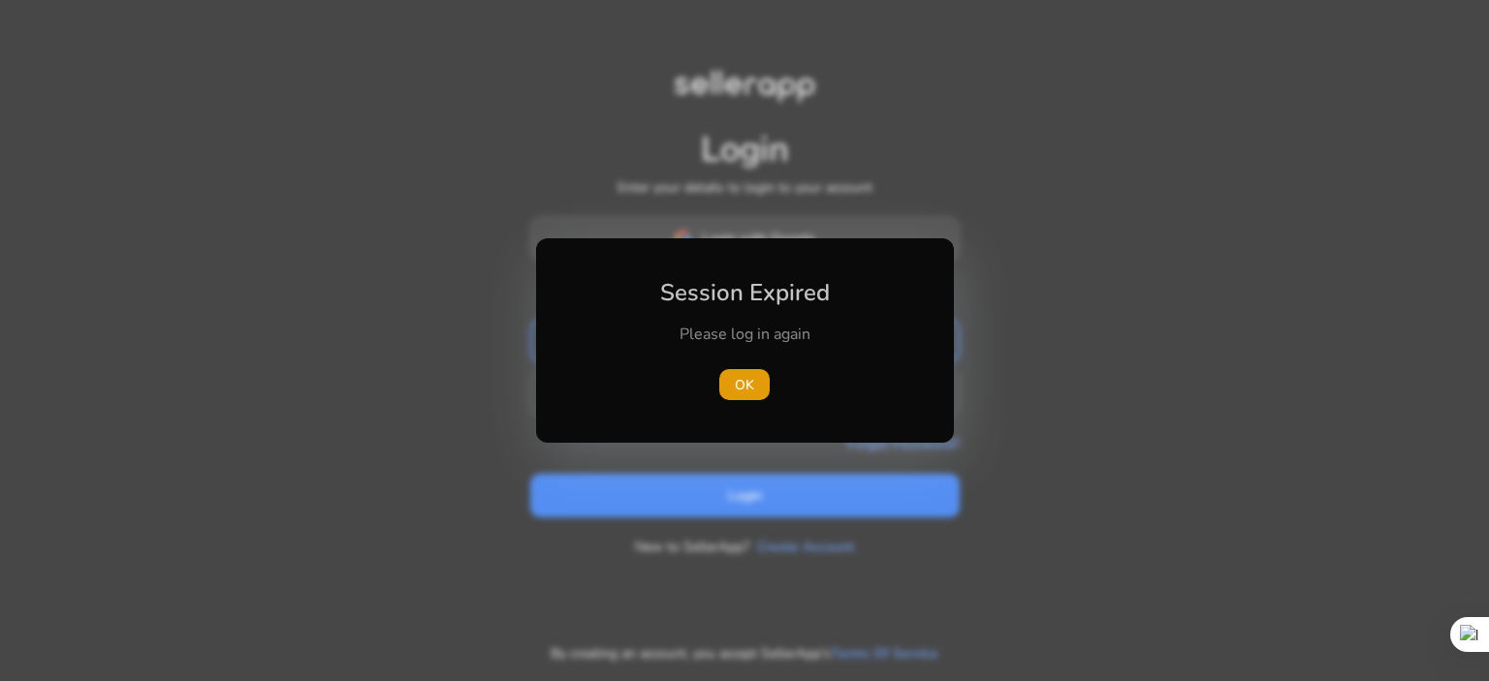
click at [879, 243] on div "Session Expired Please log in again [GEOGRAPHIC_DATA]" at bounding box center [745, 340] width 418 height 205
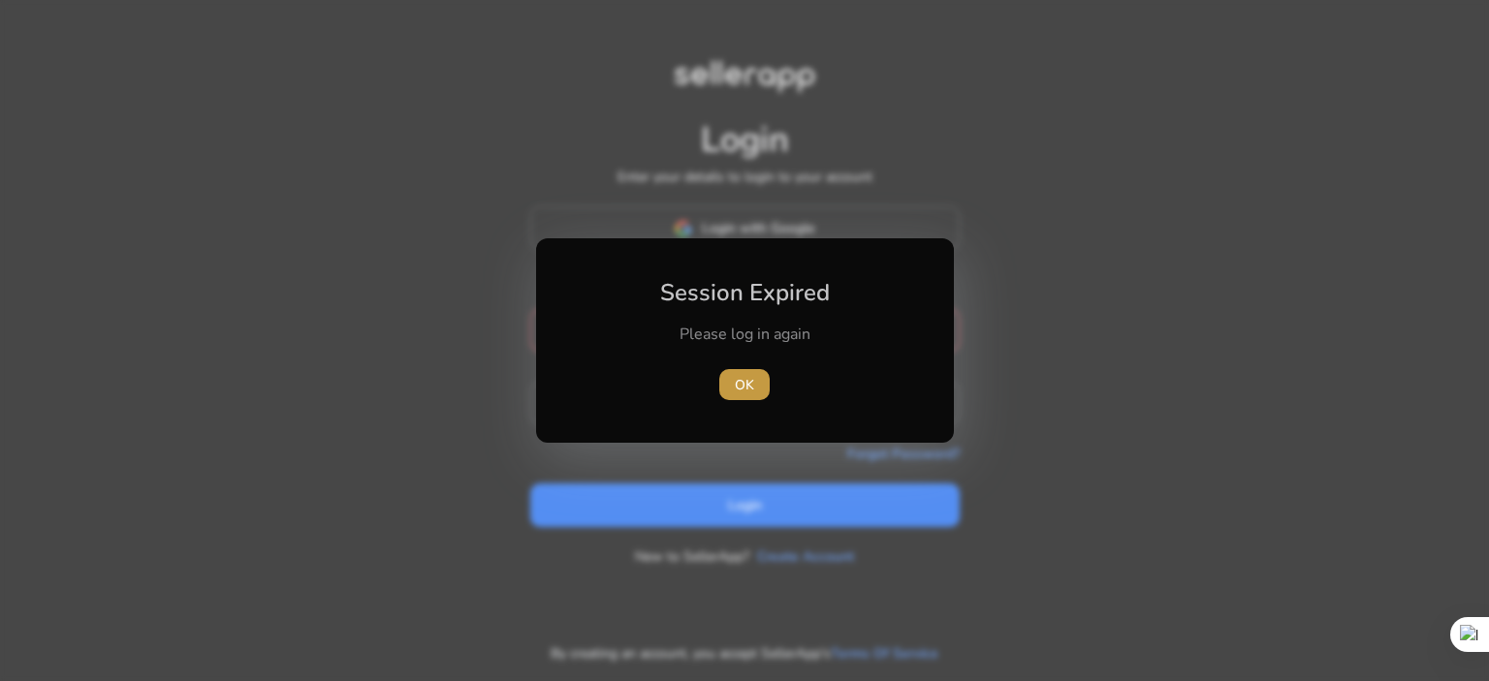
click at [746, 380] on span "OK" at bounding box center [744, 385] width 19 height 20
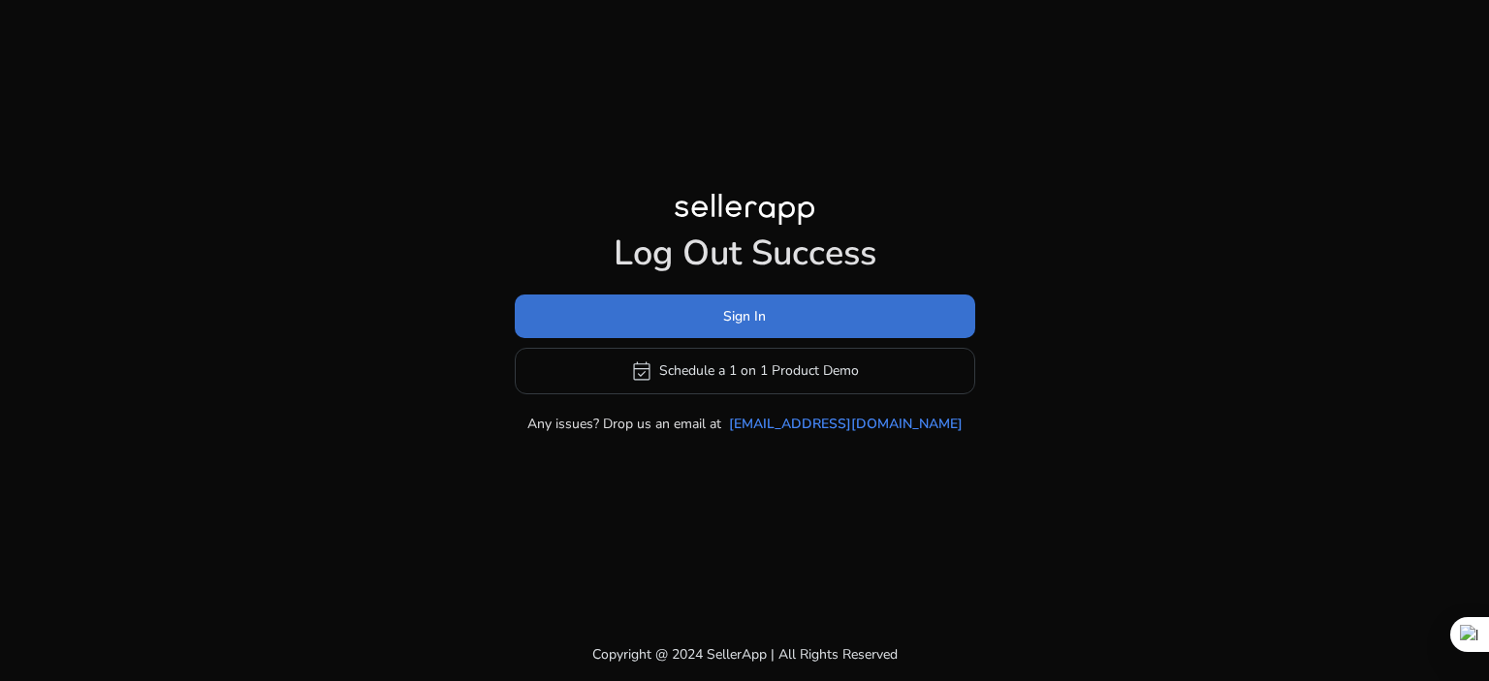
click at [766, 317] on span at bounding box center [745, 316] width 460 height 47
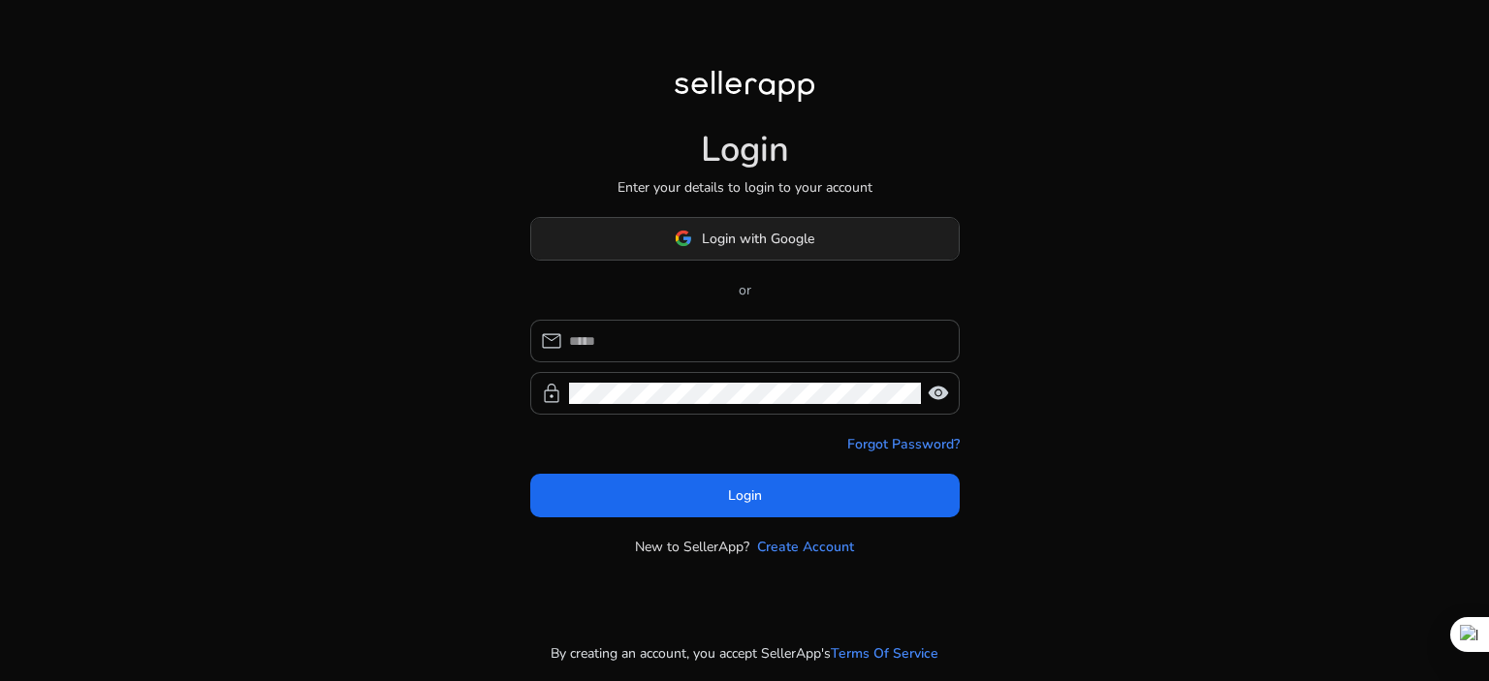
click at [771, 248] on span "Login with Google" at bounding box center [758, 239] width 112 height 20
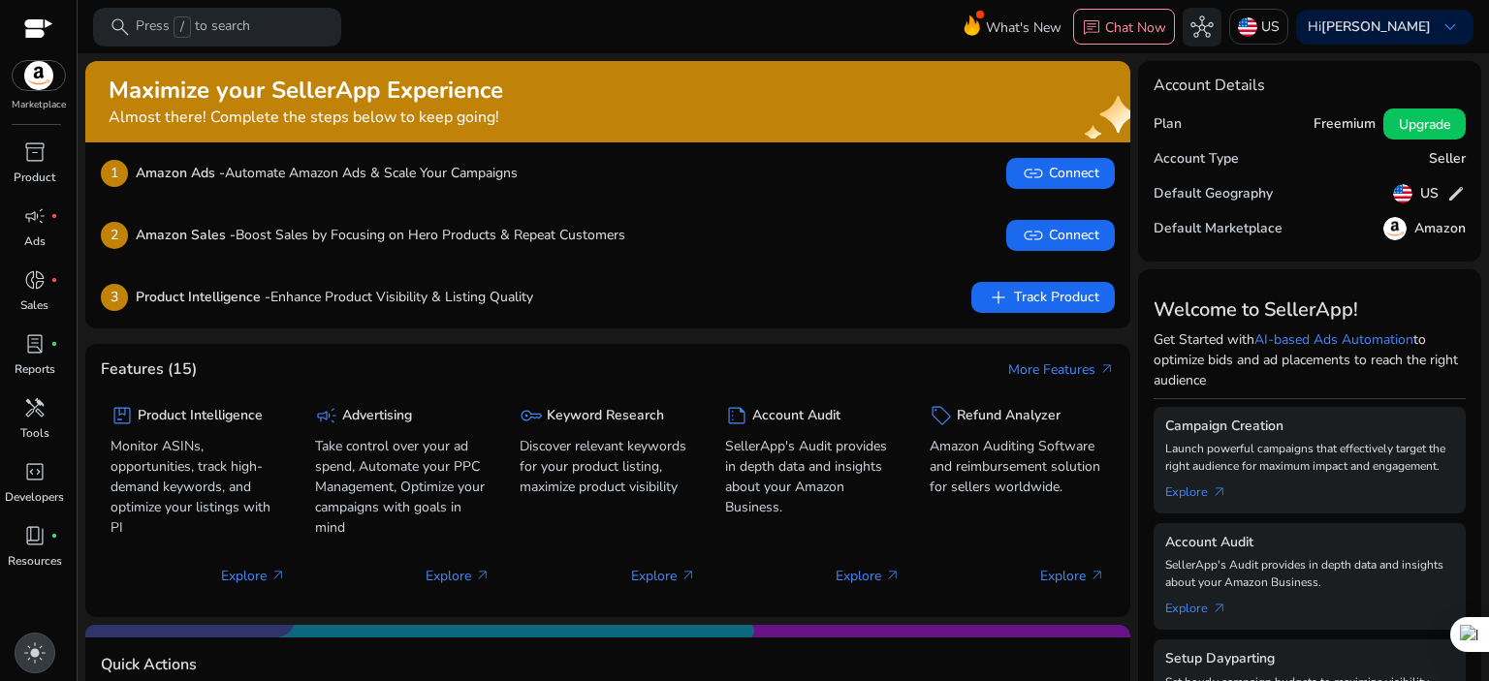
click at [42, 650] on span "light_mode" at bounding box center [34, 653] width 23 height 23
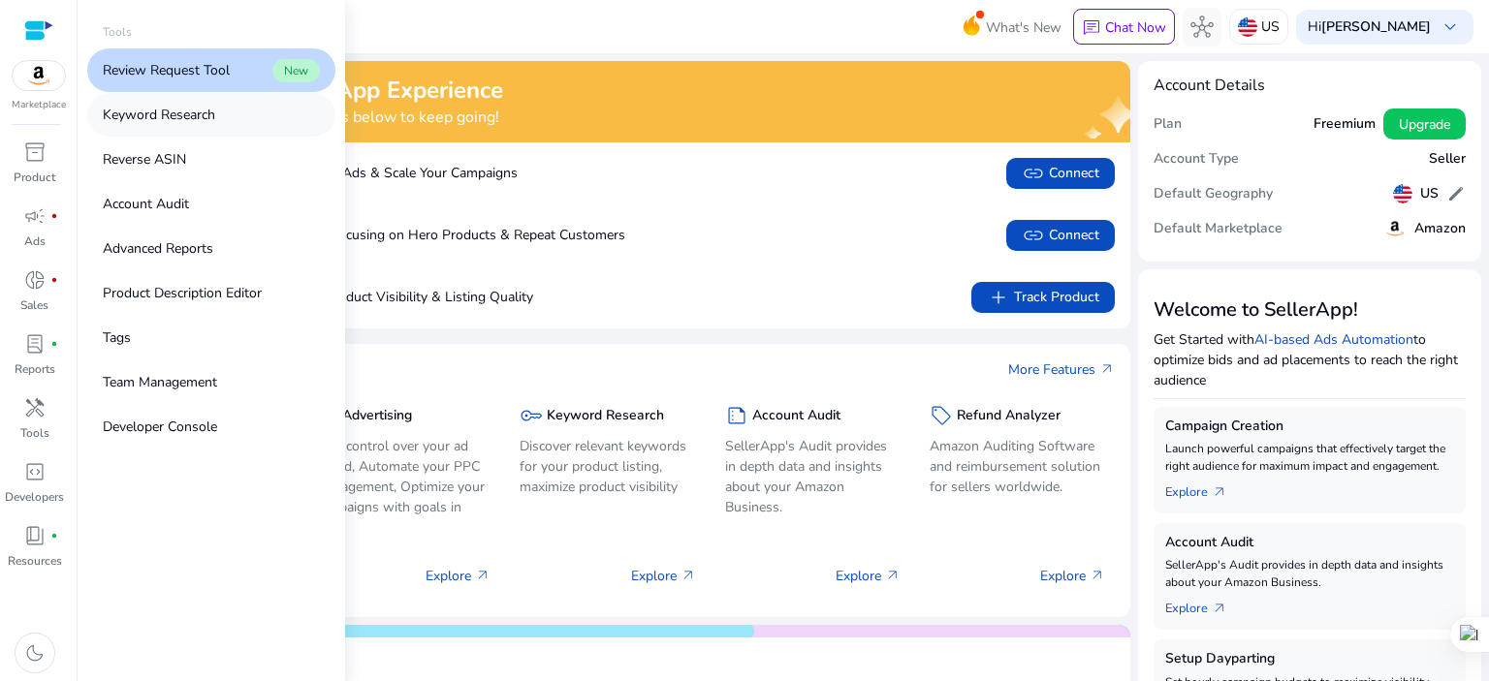
click at [168, 112] on p "Keyword Research" at bounding box center [159, 115] width 112 height 20
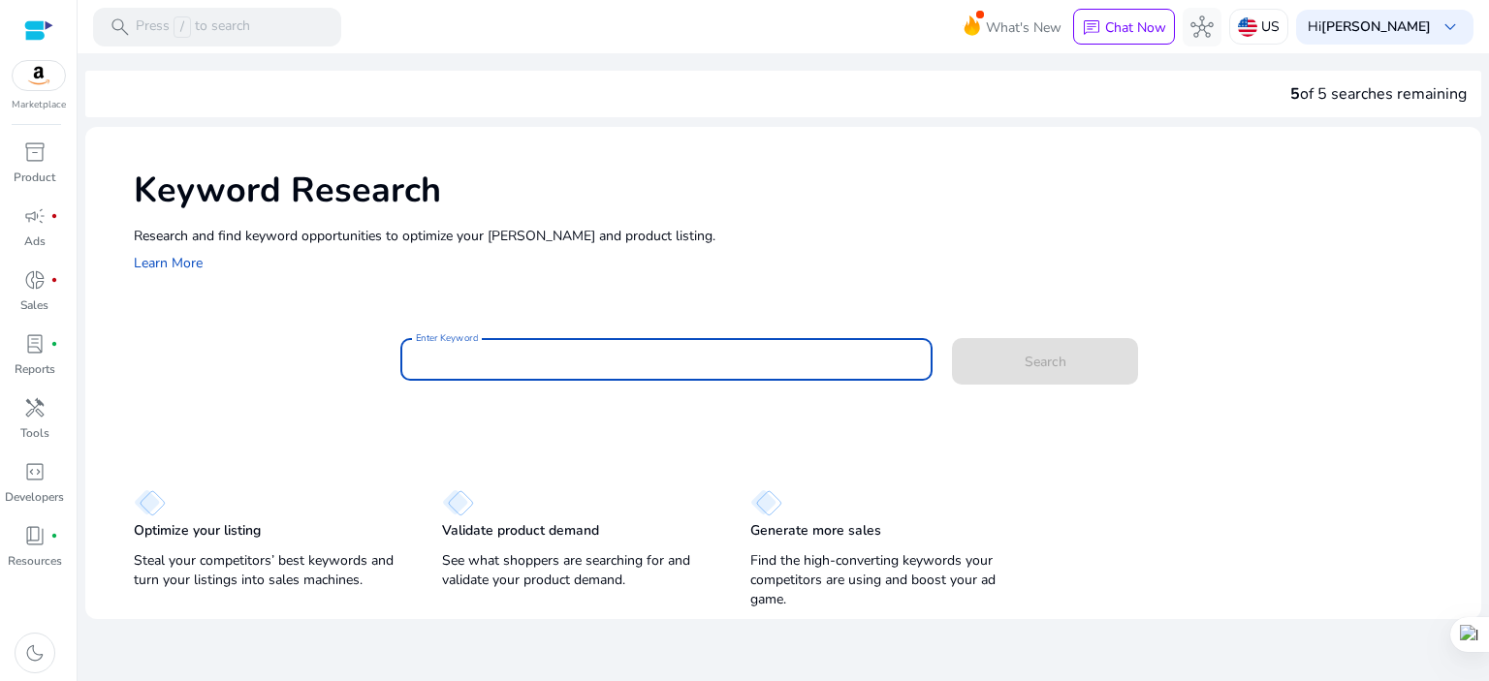
paste input "**********"
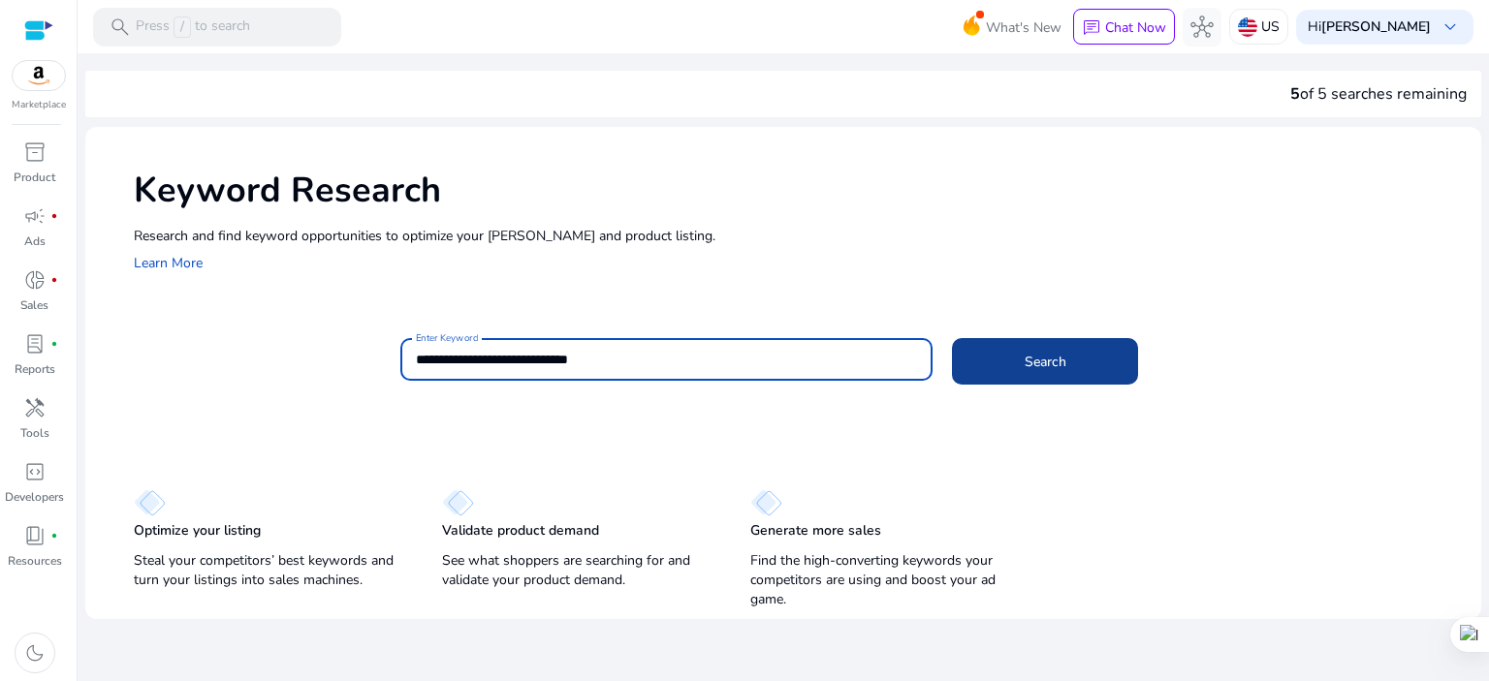
type input "**********"
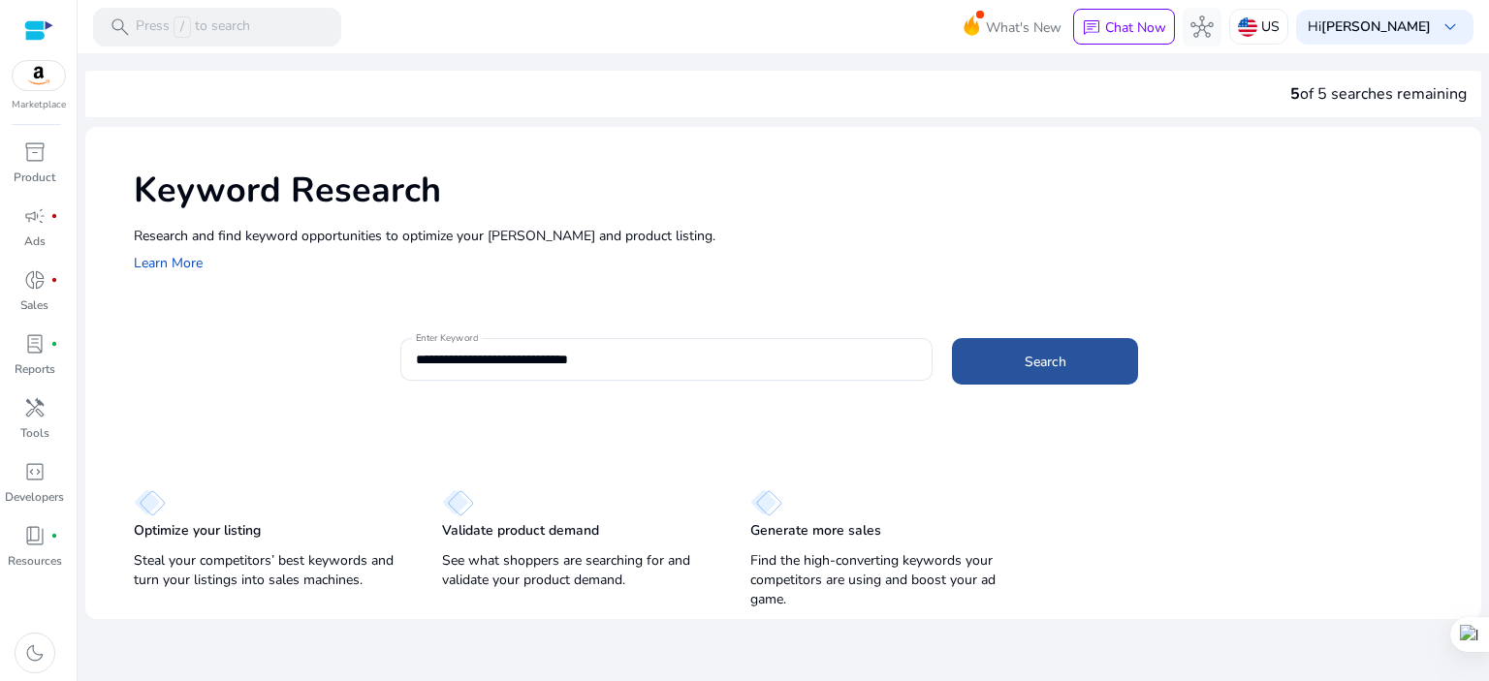
click at [1024, 361] on span "Search" at bounding box center [1045, 362] width 42 height 20
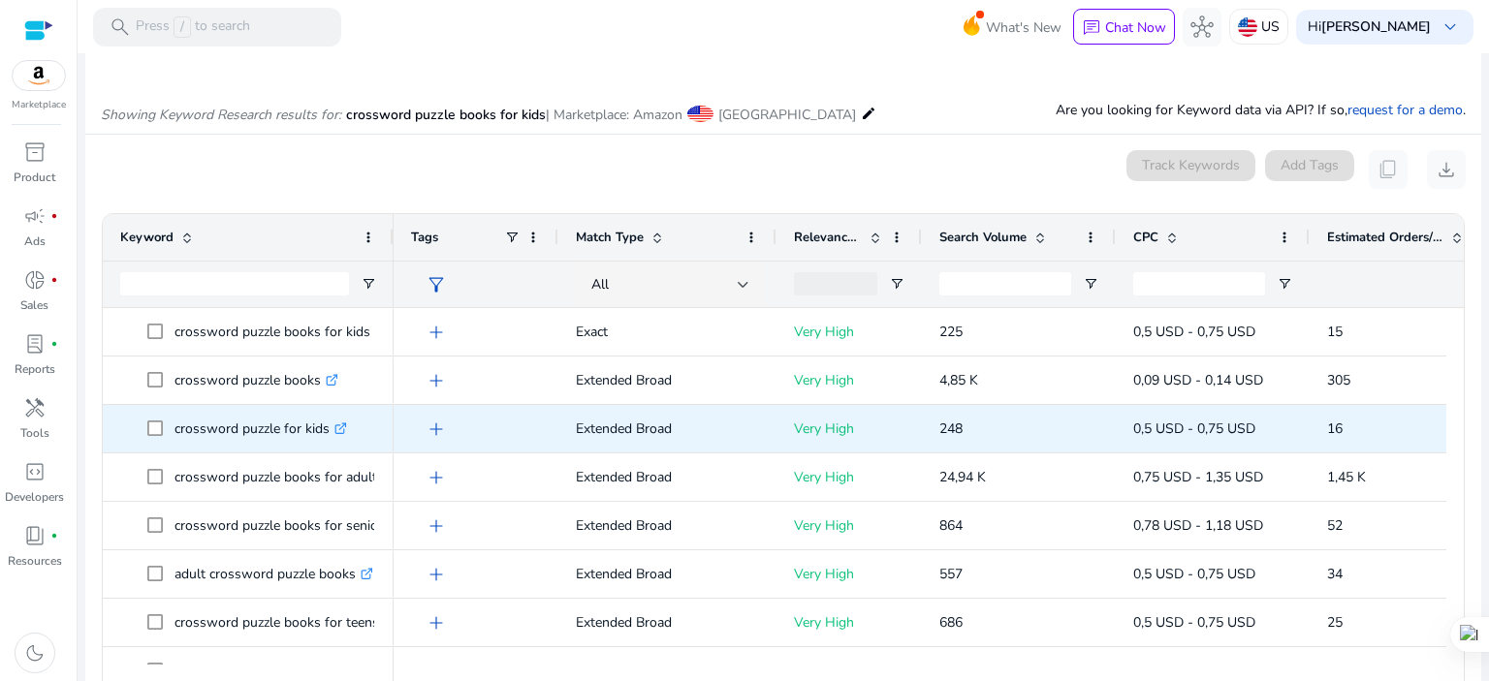
scroll to position [231, 0]
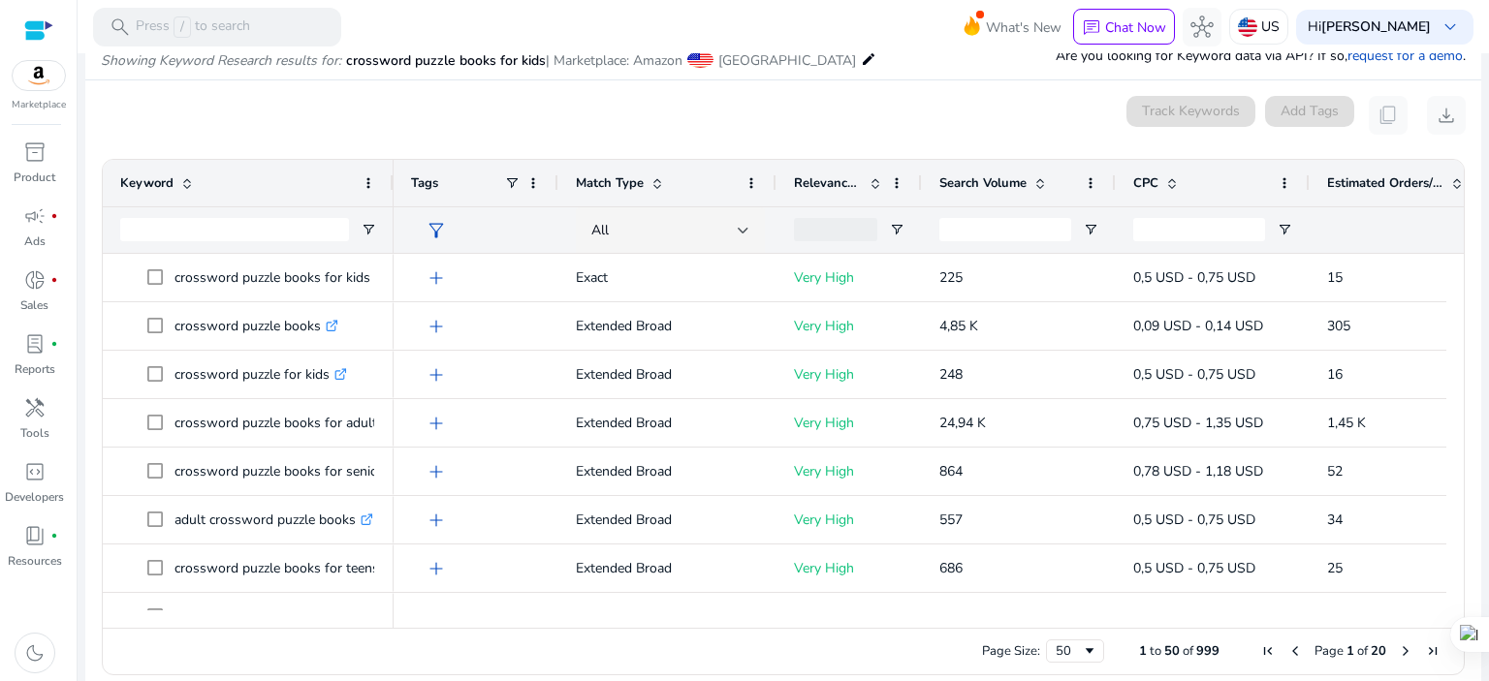
click at [1033, 177] on span at bounding box center [1040, 183] width 16 height 16
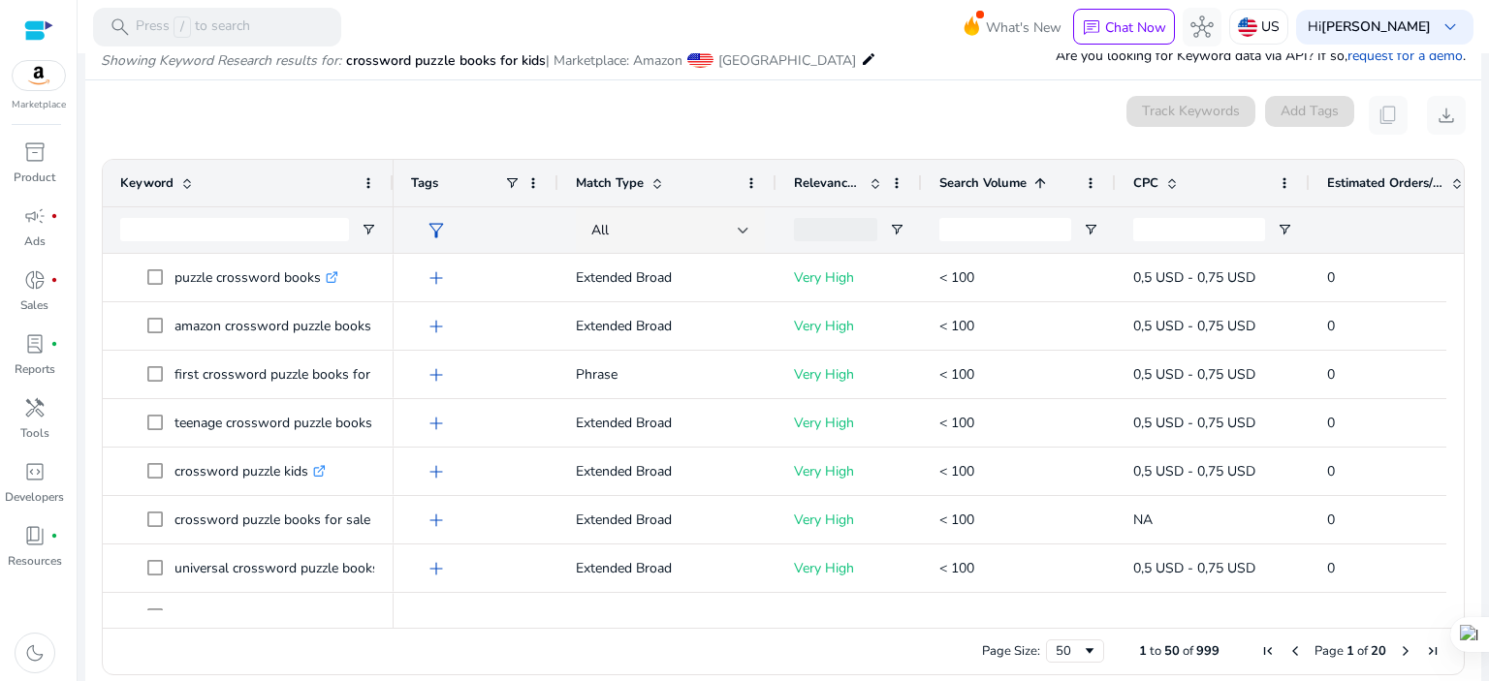
click at [1033, 177] on span at bounding box center [1040, 183] width 16 height 16
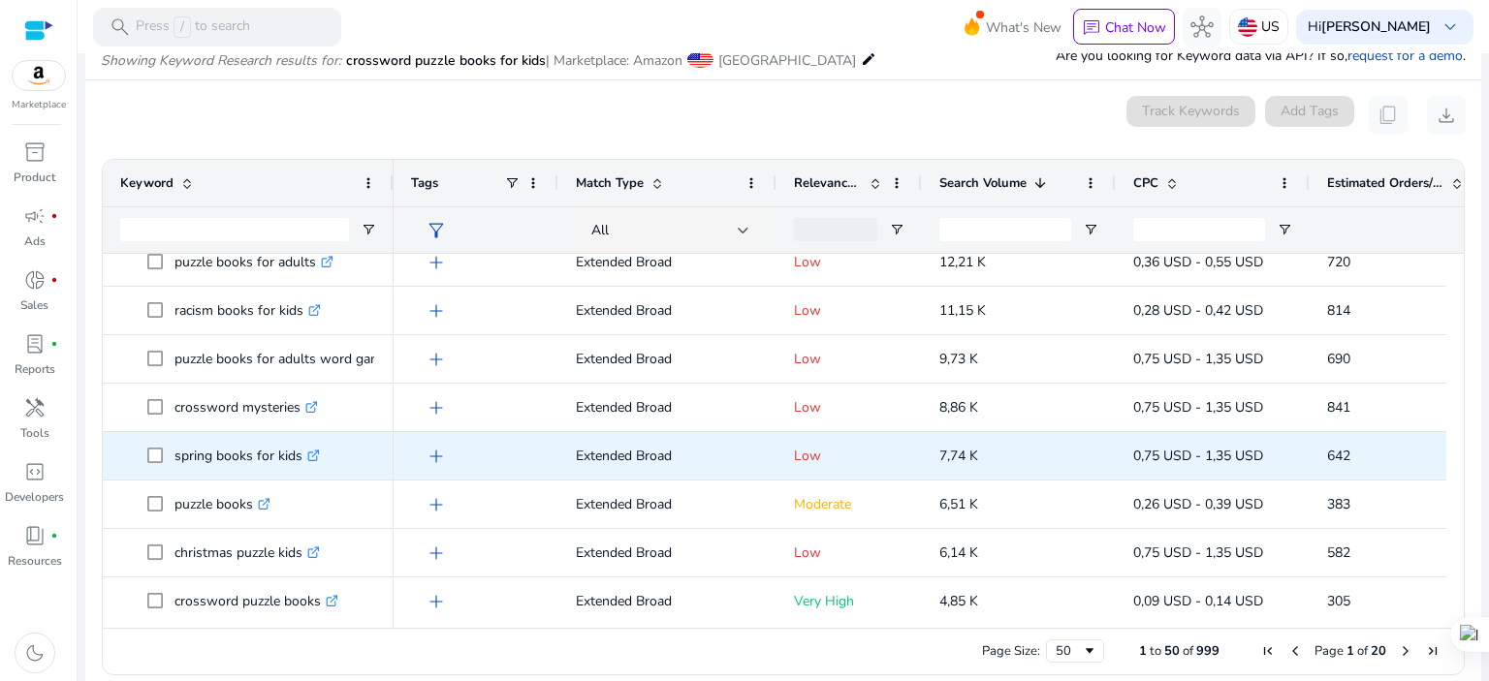
scroll to position [388, 0]
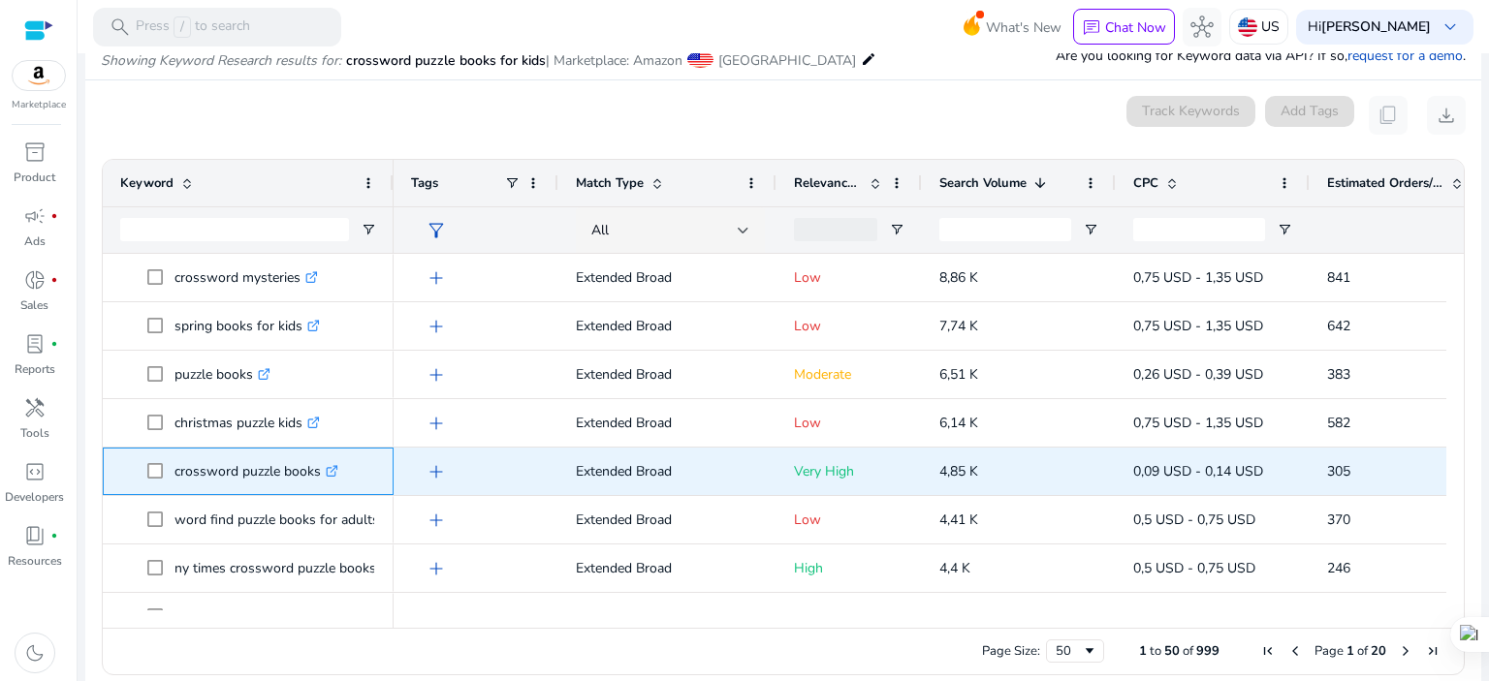
drag, startPoint x: 173, startPoint y: 470, endPoint x: 317, endPoint y: 465, distance: 144.5
click at [317, 465] on span "crossword puzzle books .st0{fill:#2c8af8}" at bounding box center [261, 472] width 229 height 40
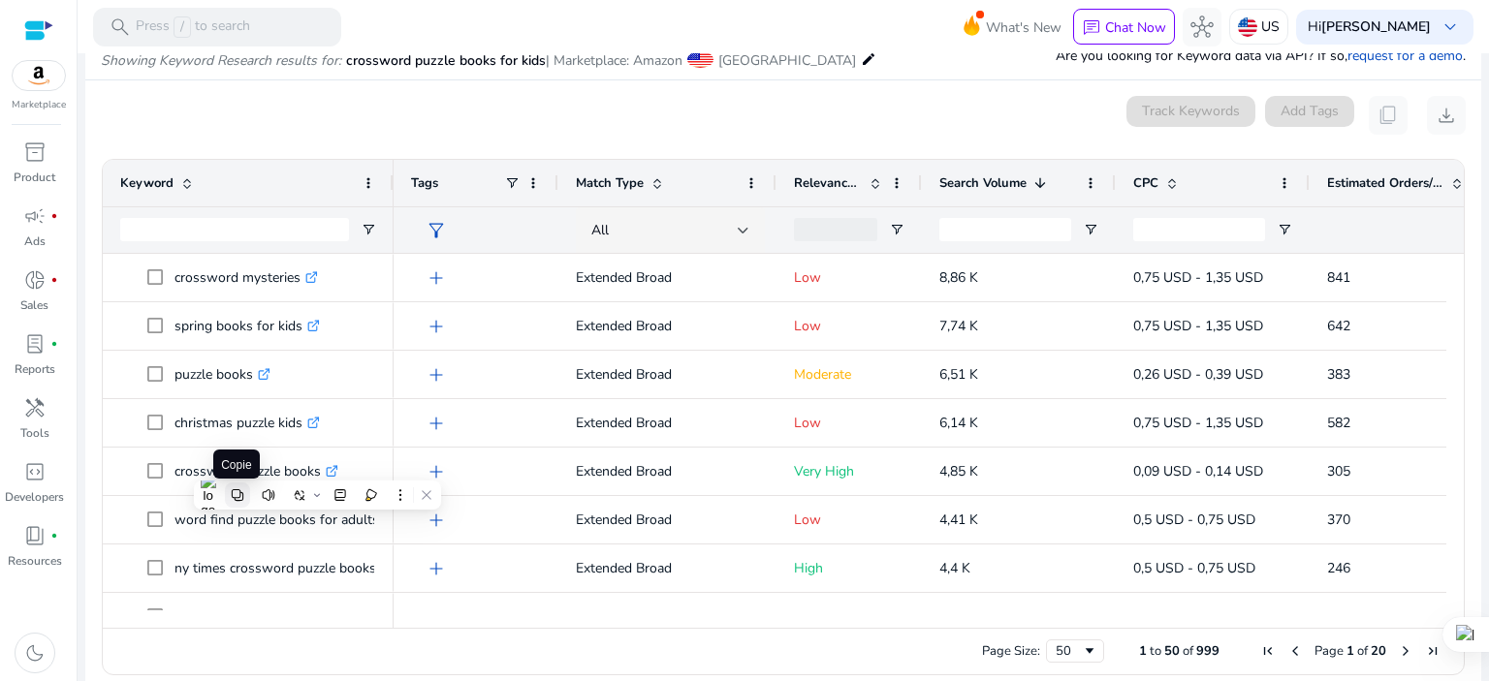
click at [236, 492] on icon at bounding box center [238, 495] width 14 height 14
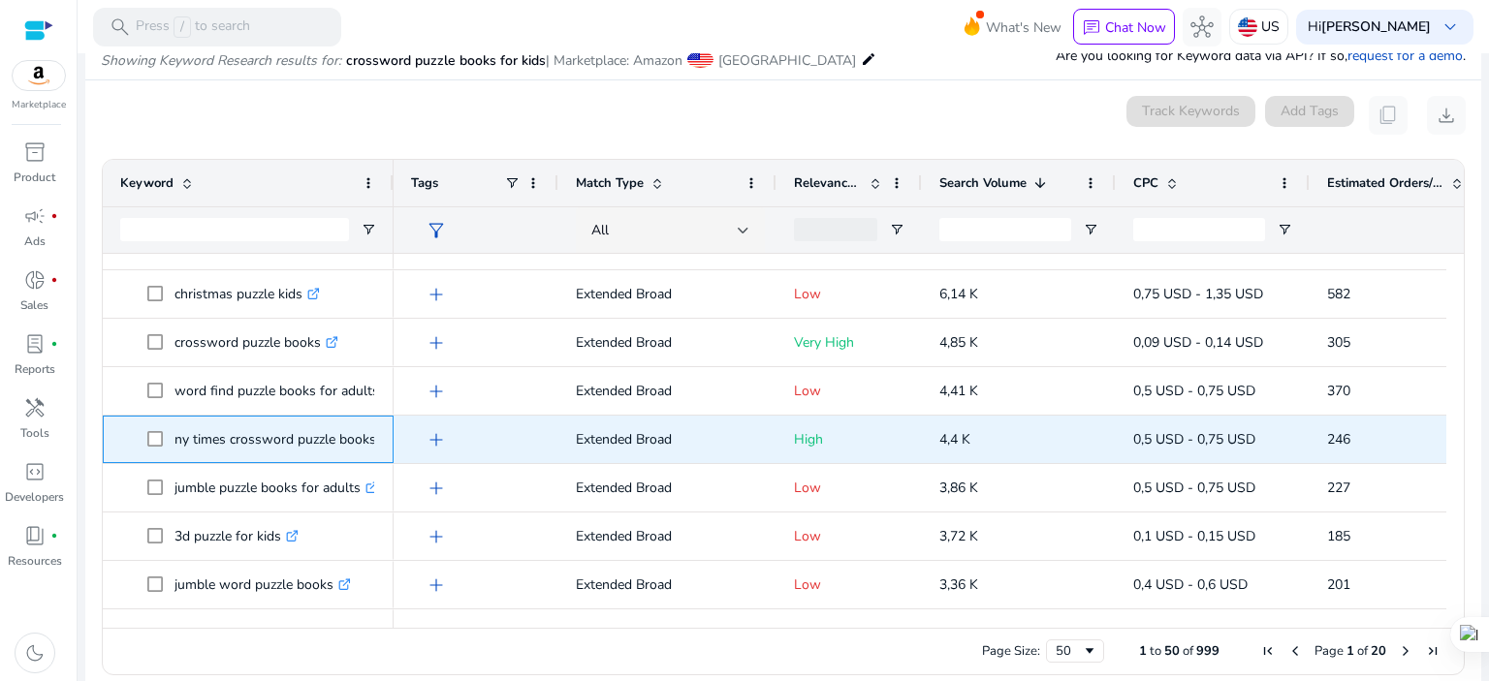
click at [314, 438] on p "ny times crossword puzzle books for adults .st0{fill:#2c8af8}" at bounding box center [315, 440] width 282 height 40
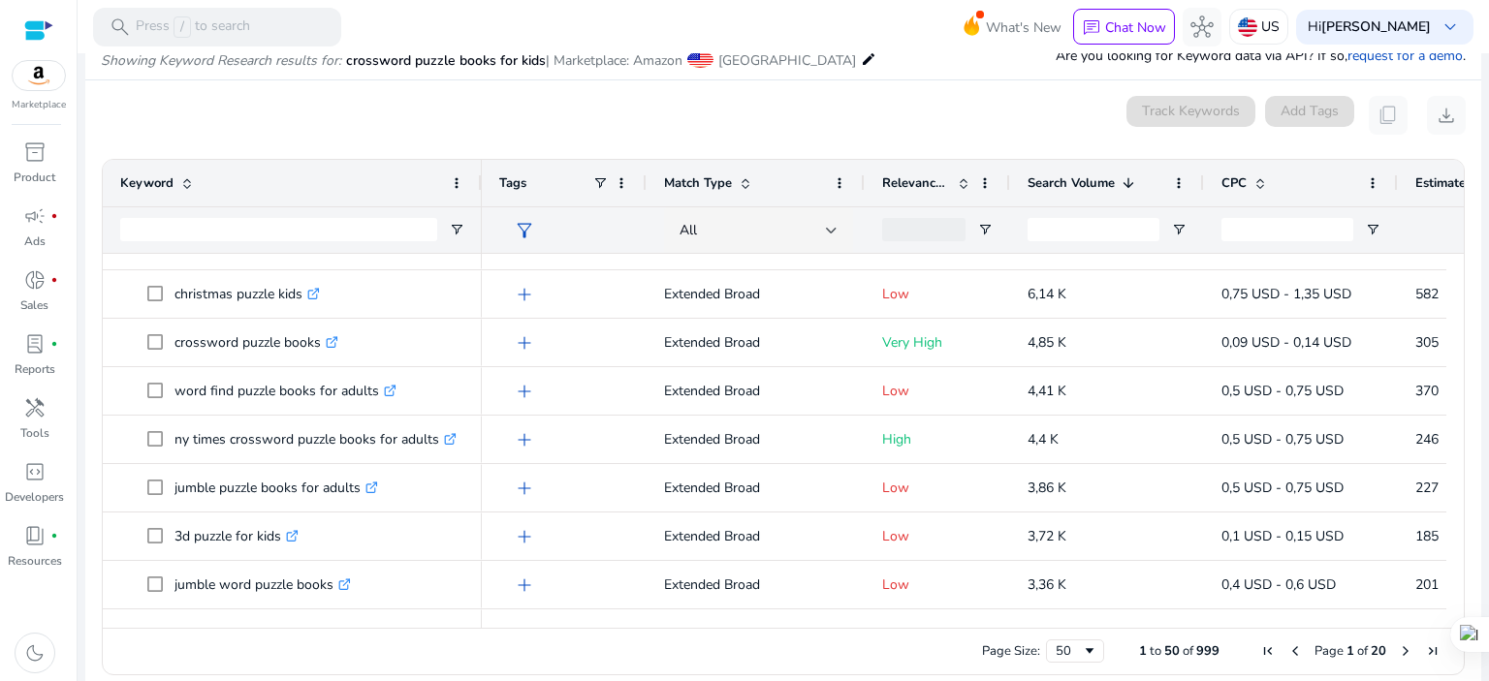
drag, startPoint x: 389, startPoint y: 181, endPoint x: 477, endPoint y: 192, distance: 88.8
click at [477, 192] on div at bounding box center [481, 183] width 8 height 47
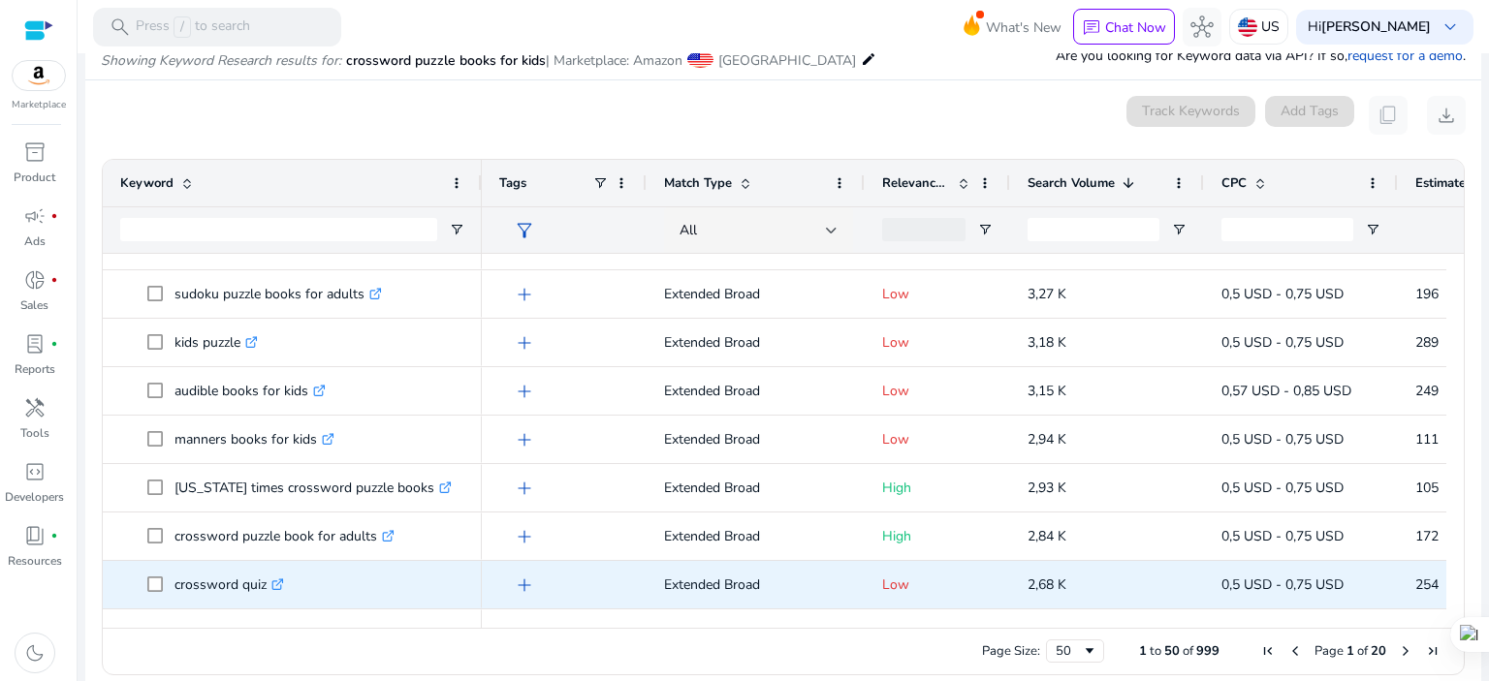
scroll to position [1033, 0]
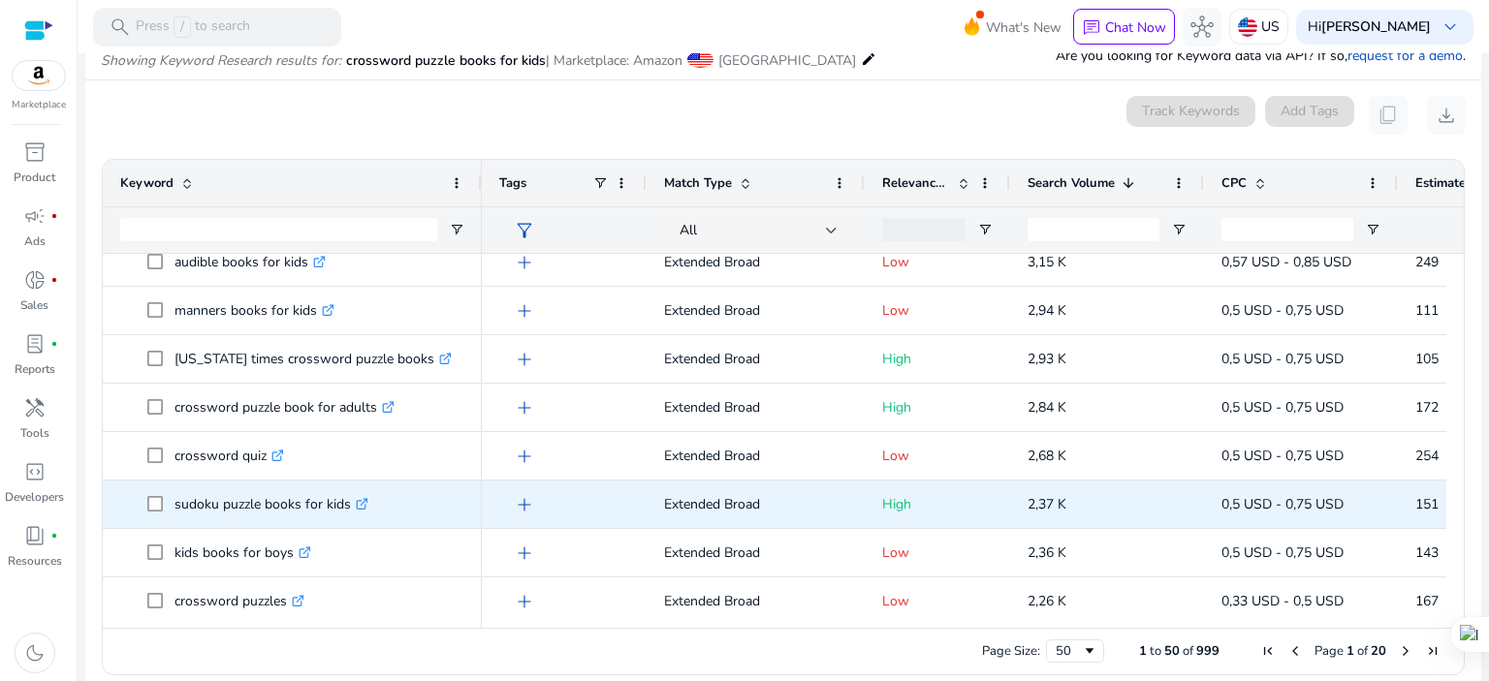
click at [368, 500] on icon at bounding box center [365, 500] width 5 height 5
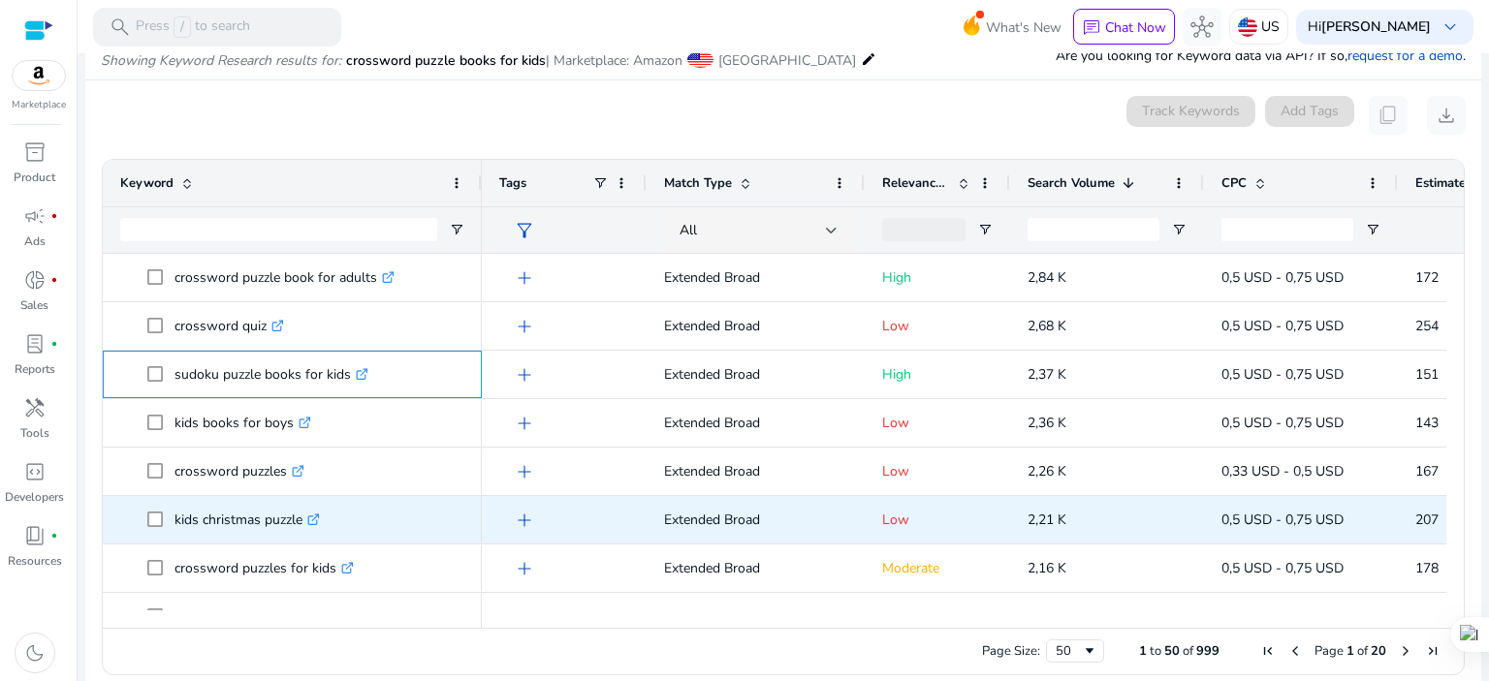
scroll to position [1292, 0]
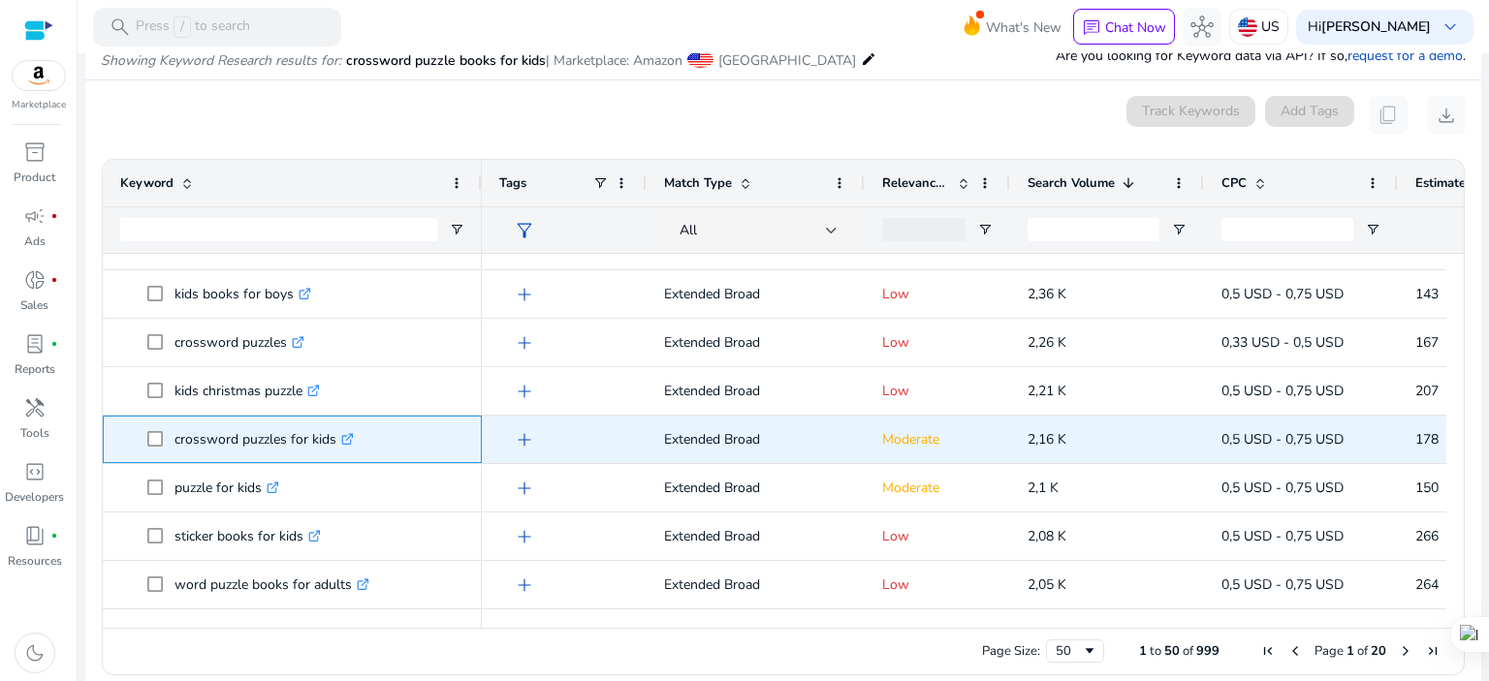
click at [350, 437] on icon ".st0{fill:#2c8af8}" at bounding box center [347, 439] width 13 height 13
drag, startPoint x: 333, startPoint y: 439, endPoint x: 173, endPoint y: 455, distance: 161.6
click at [173, 455] on span "crossword puzzles for kids .st0{fill:#2c8af8}" at bounding box center [305, 440] width 317 height 40
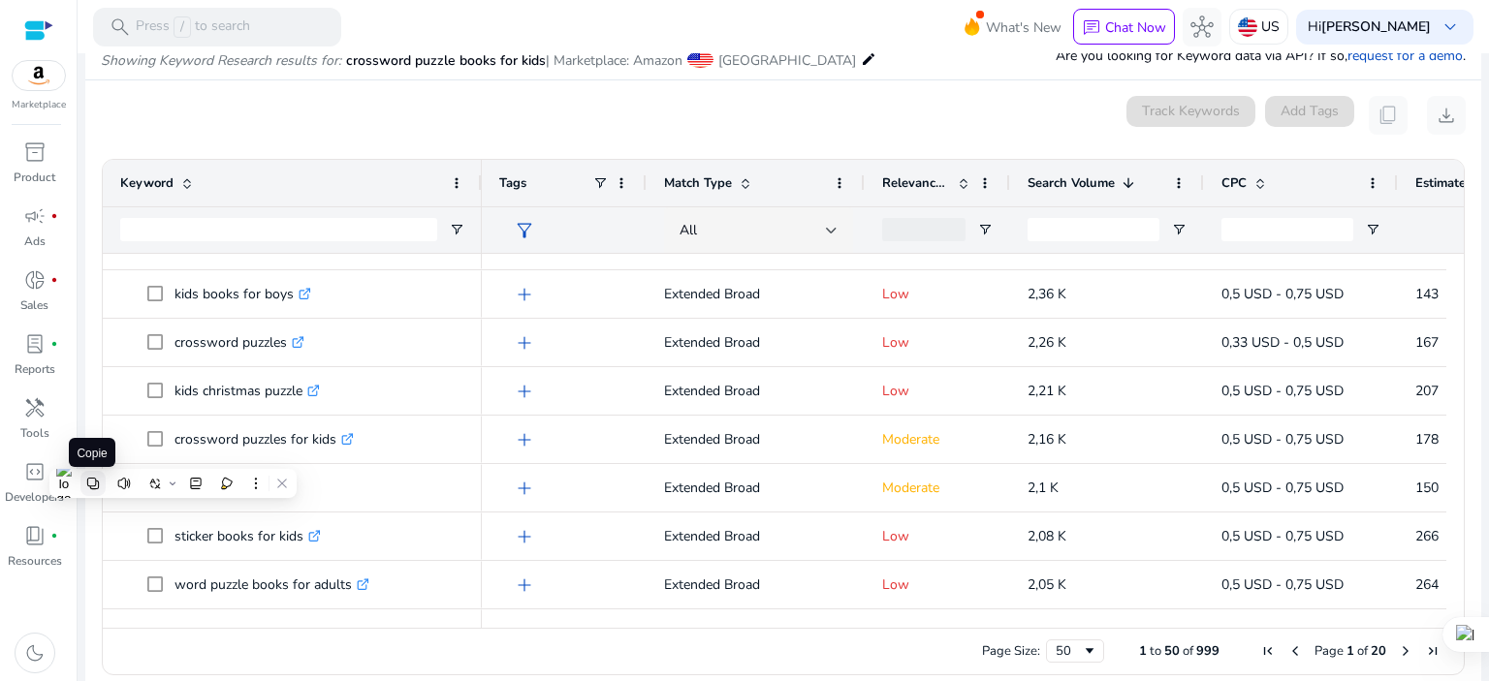
click at [90, 488] on icon at bounding box center [93, 484] width 12 height 12
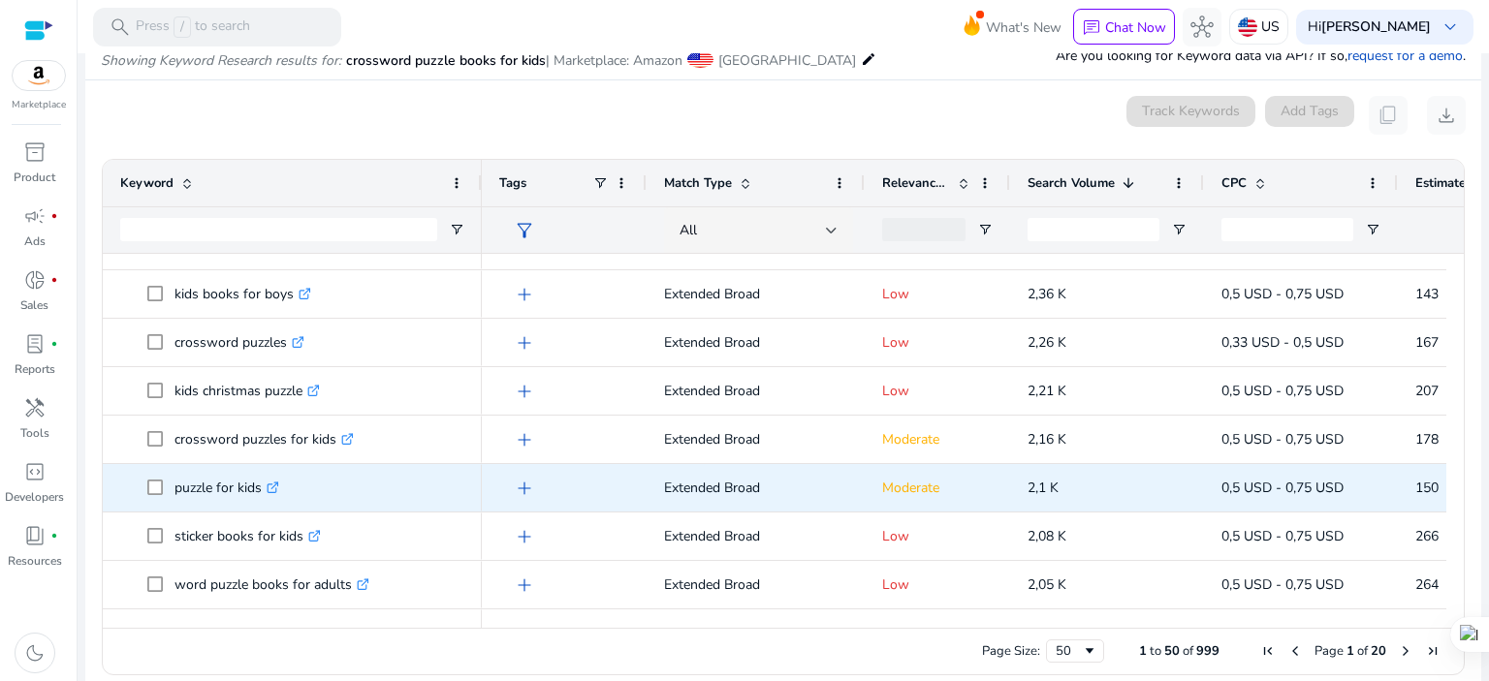
click at [271, 485] on icon ".st0{fill:#2c8af8}" at bounding box center [273, 488] width 13 height 13
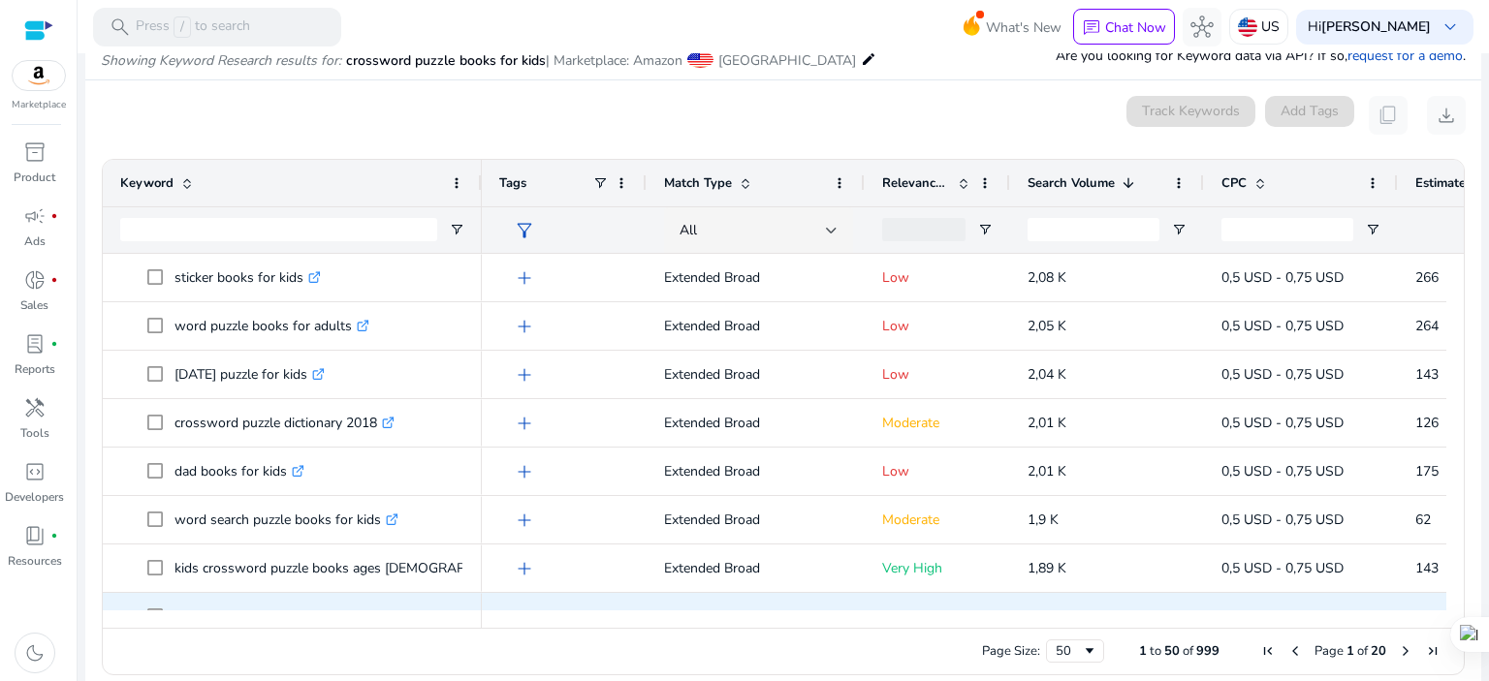
scroll to position [1680, 0]
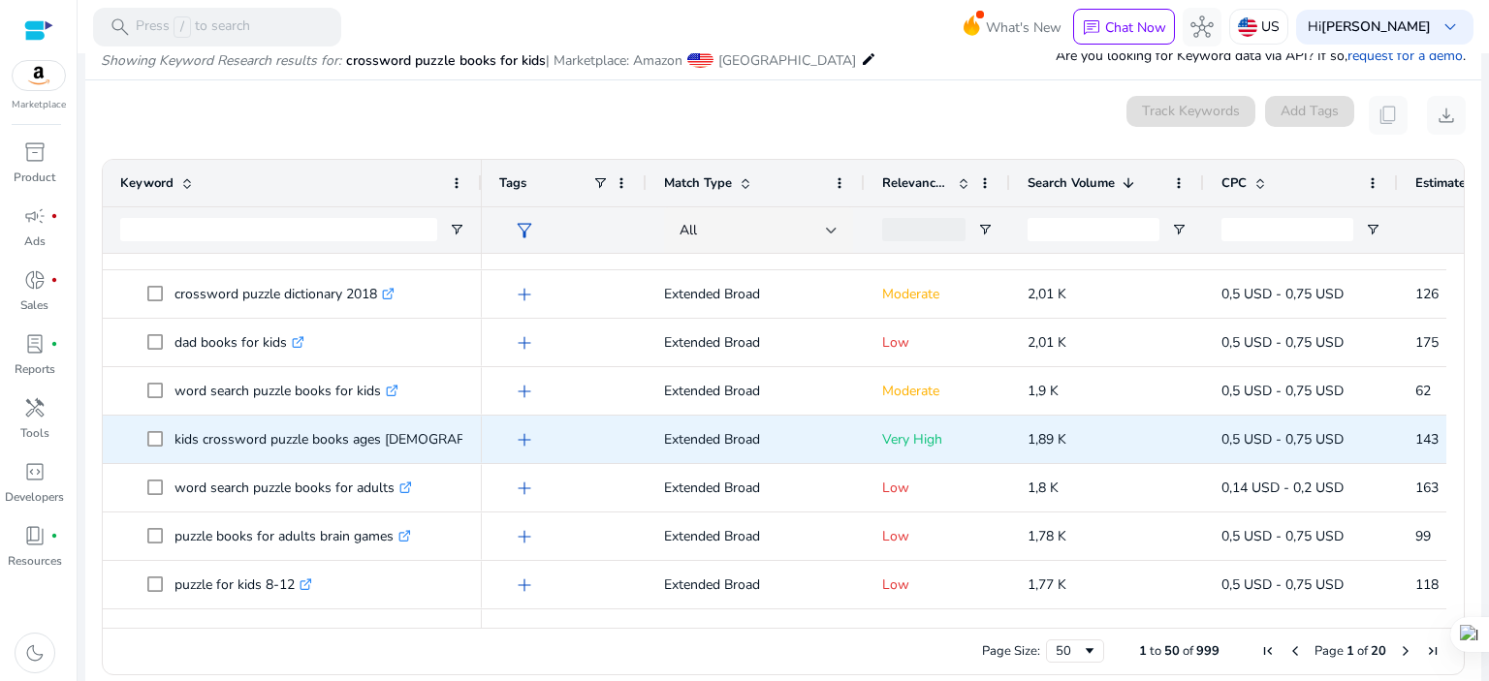
click at [322, 439] on p "kids crossword puzzle books ages 6-8 .st0{fill:#2c8af8}" at bounding box center [362, 440] width 377 height 40
click at [539, 435] on icon ".st0{fill:#2c8af8}" at bounding box center [545, 439] width 13 height 13
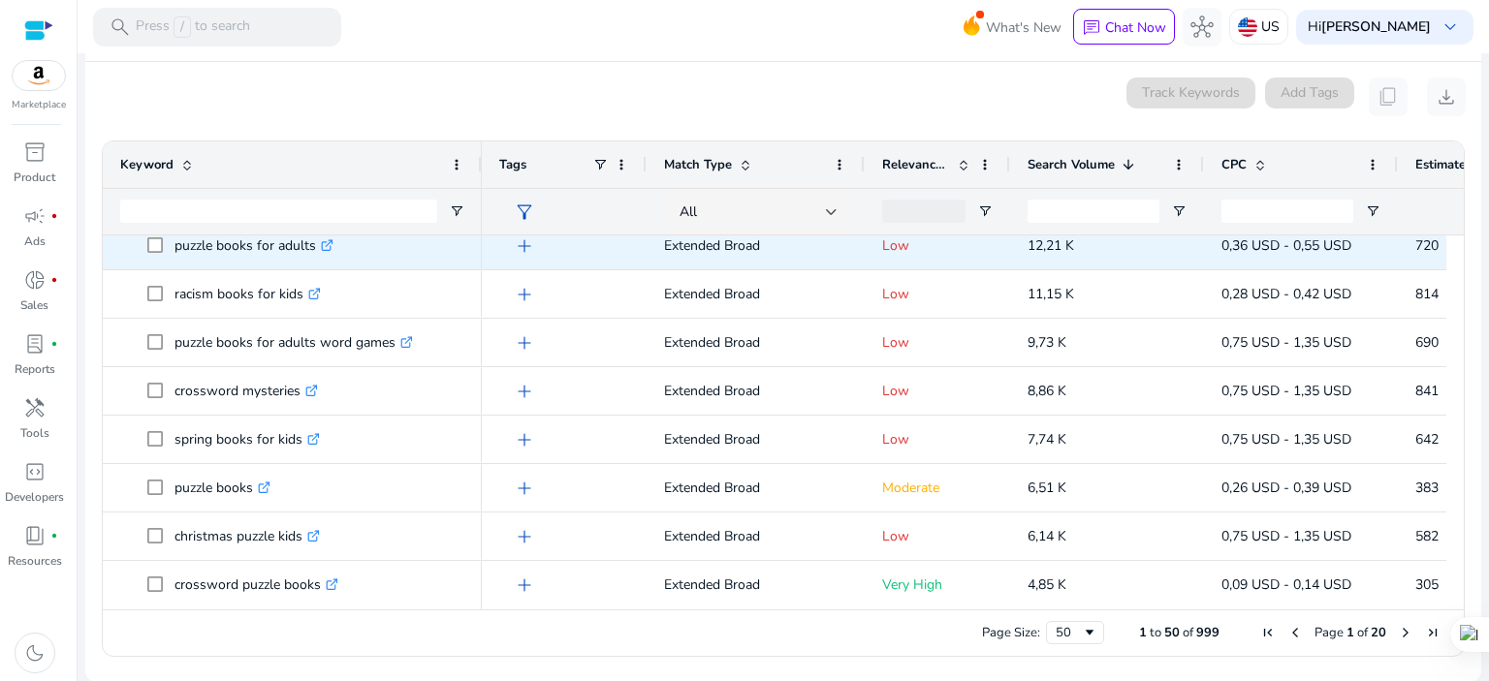
scroll to position [0, 0]
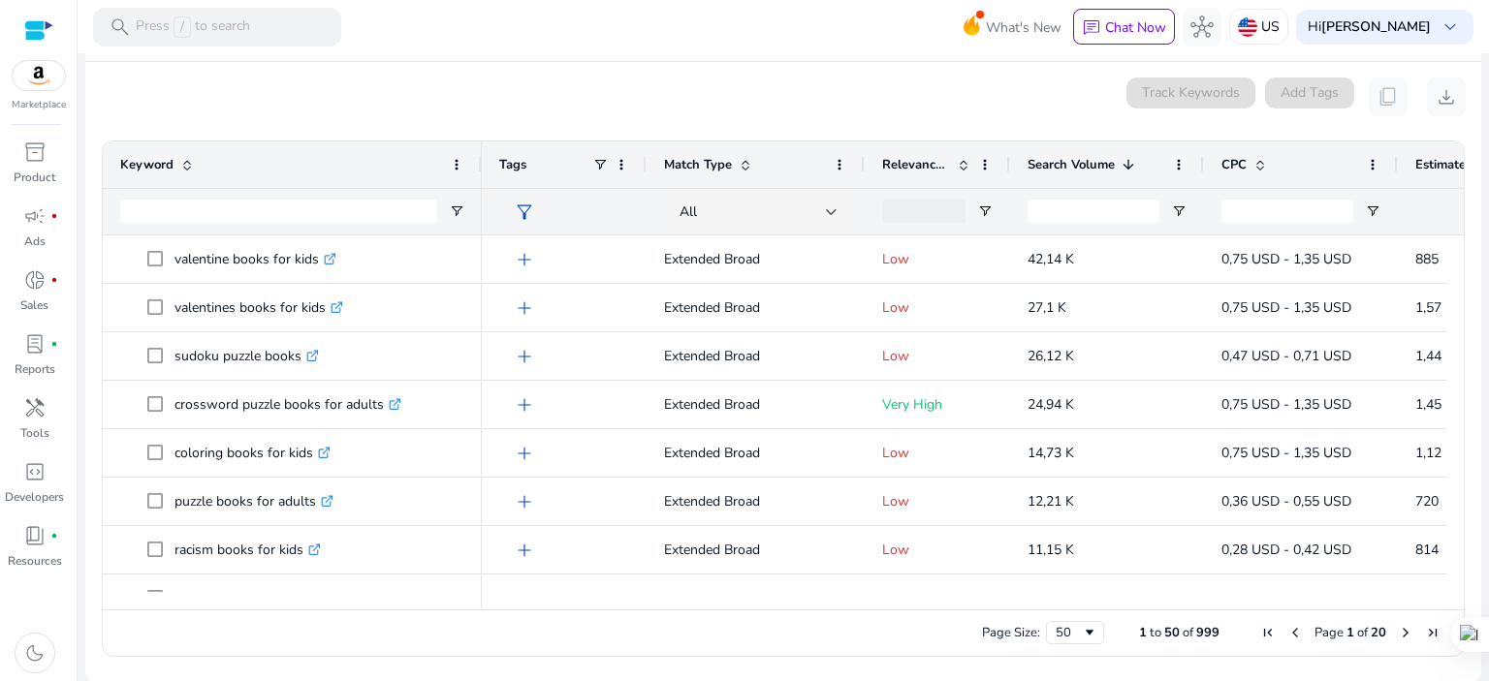
click at [909, 169] on span "Relevance Score" at bounding box center [916, 164] width 68 height 17
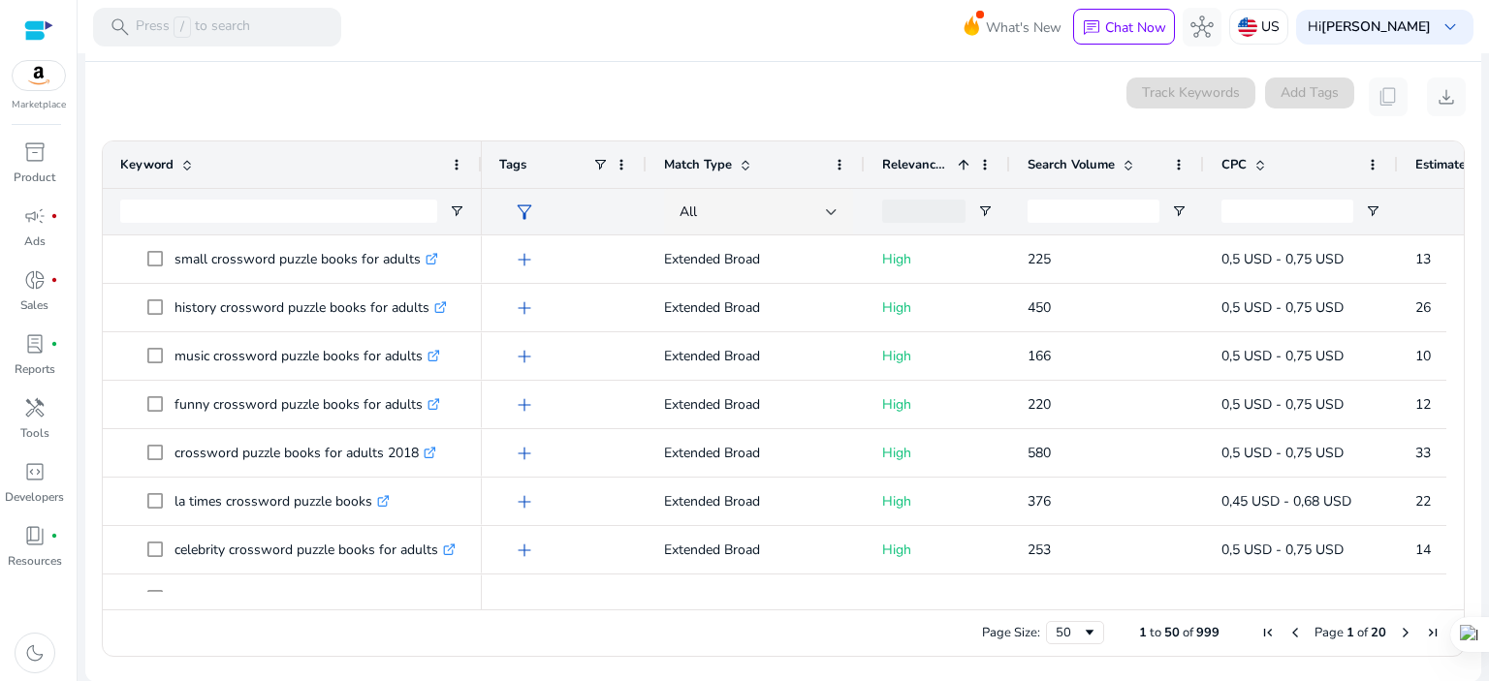
click at [961, 158] on span at bounding box center [964, 165] width 16 height 16
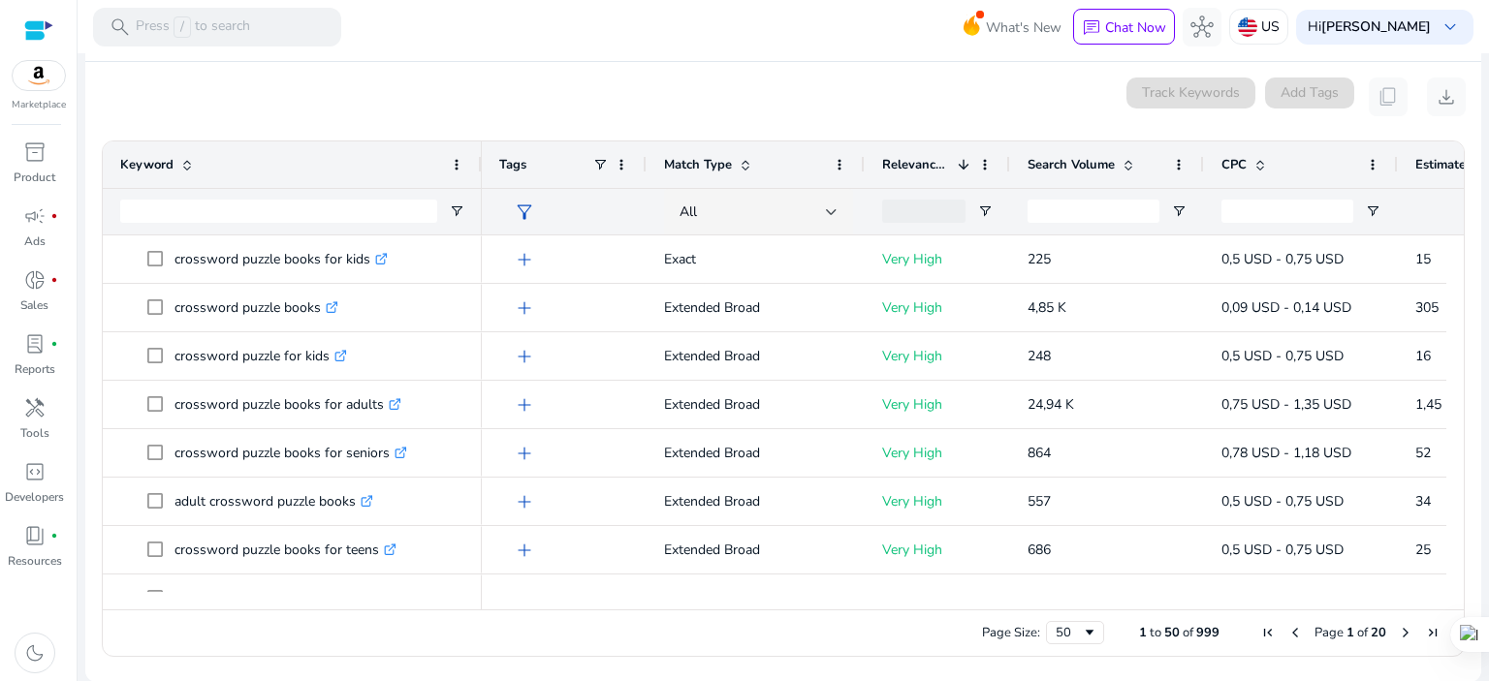
click at [1090, 166] on span "Search Volume" at bounding box center [1070, 164] width 87 height 17
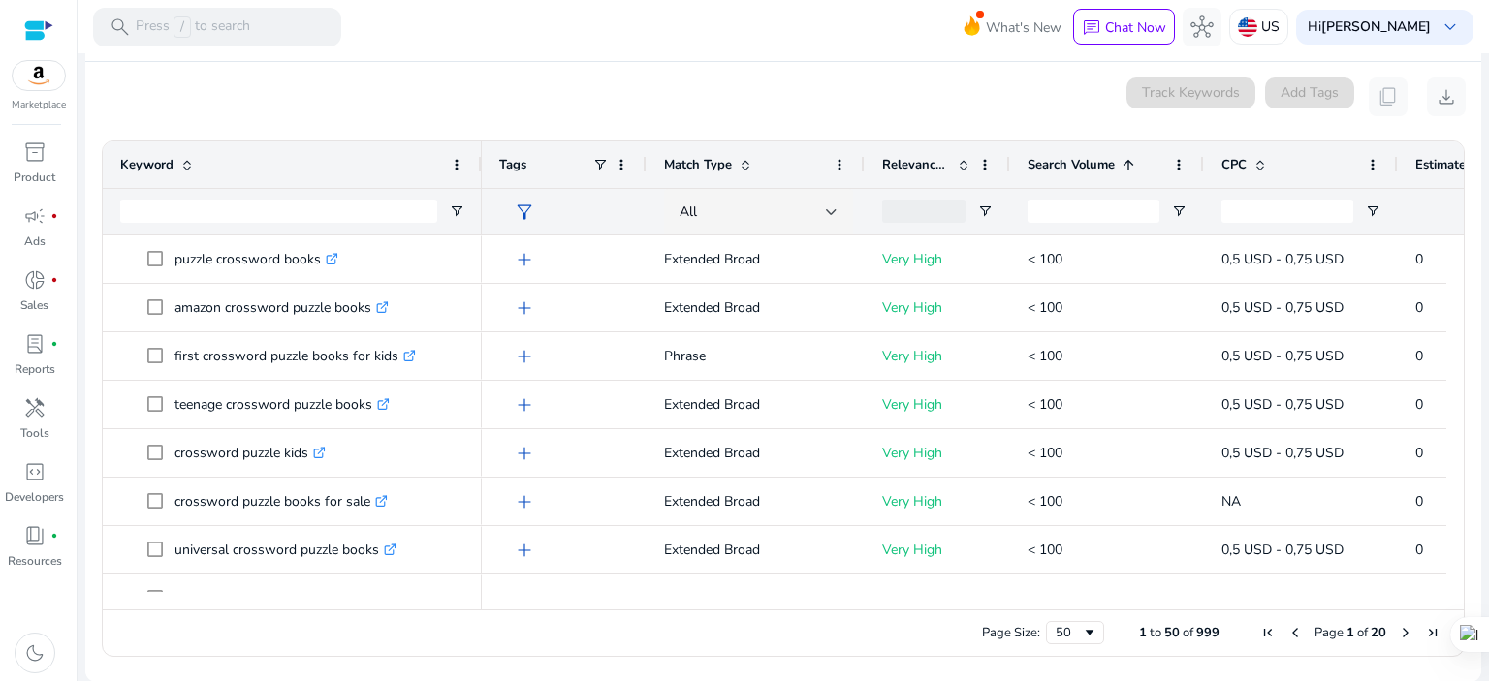
click at [1070, 163] on span "Search Volume" at bounding box center [1070, 164] width 87 height 17
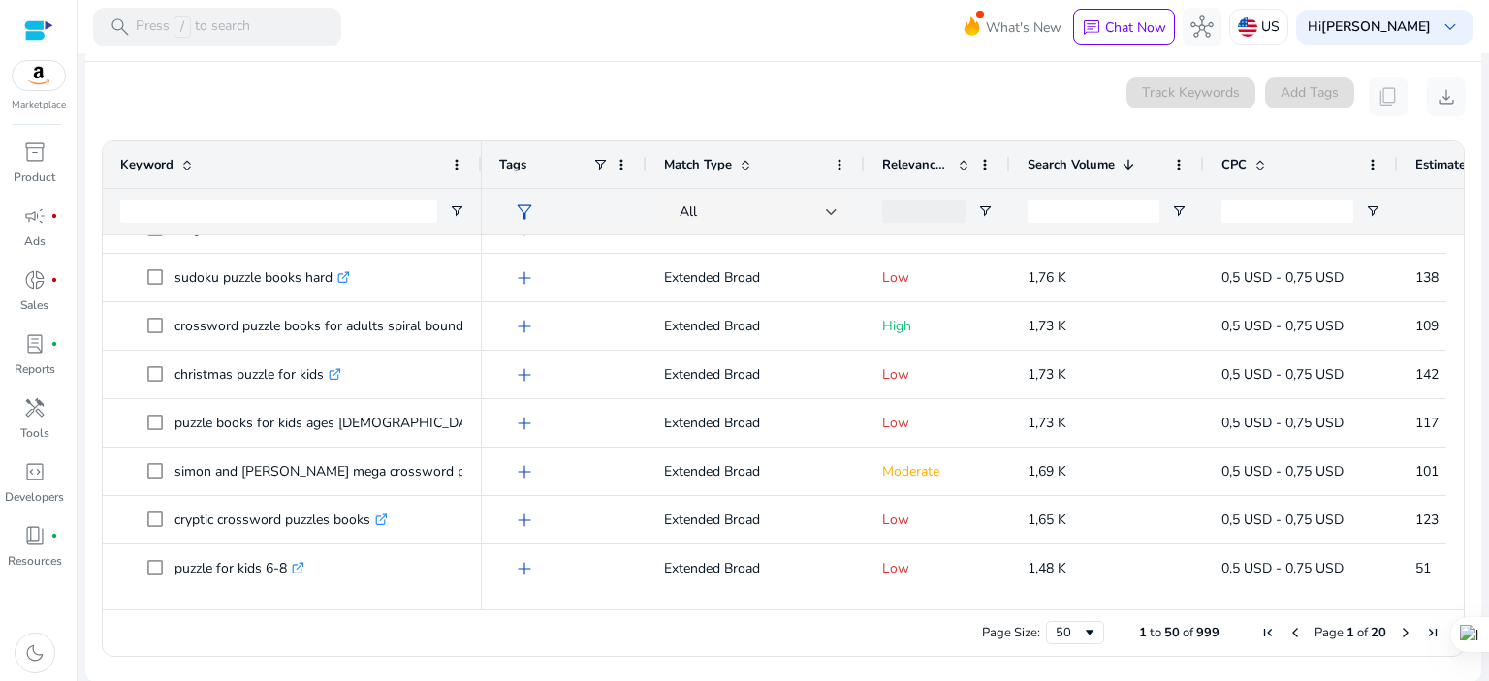
click at [1399, 629] on span "Next Page" at bounding box center [1406, 633] width 16 height 16
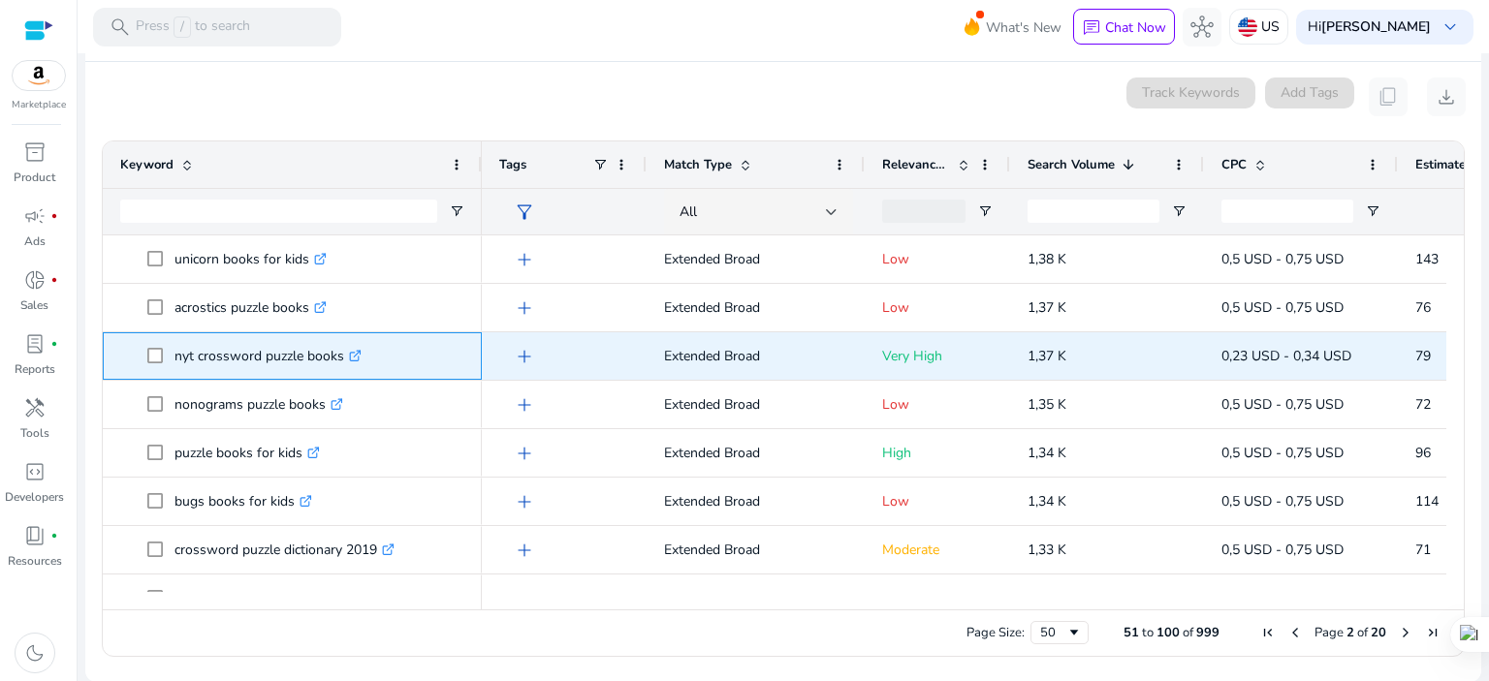
click at [357, 352] on icon ".st0{fill:#2c8af8}" at bounding box center [355, 356] width 13 height 13
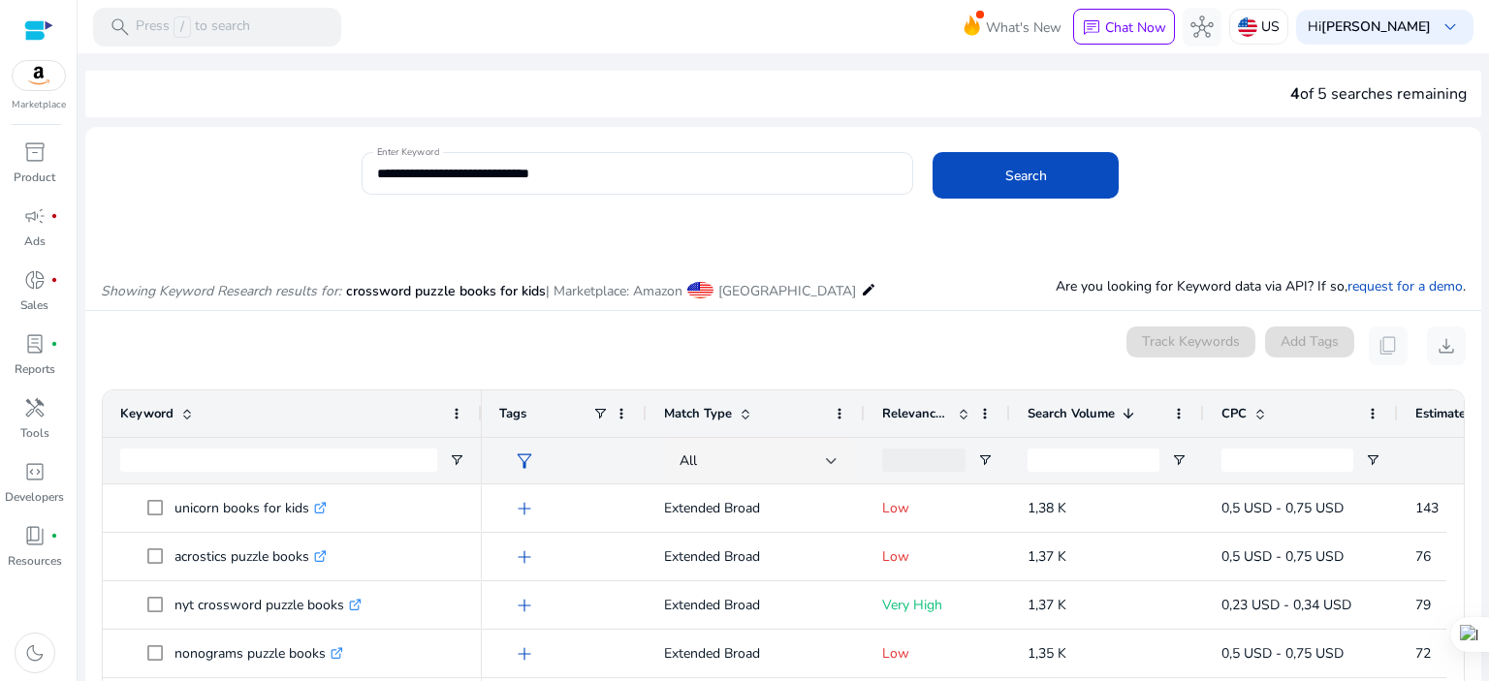
scroll to position [249, 0]
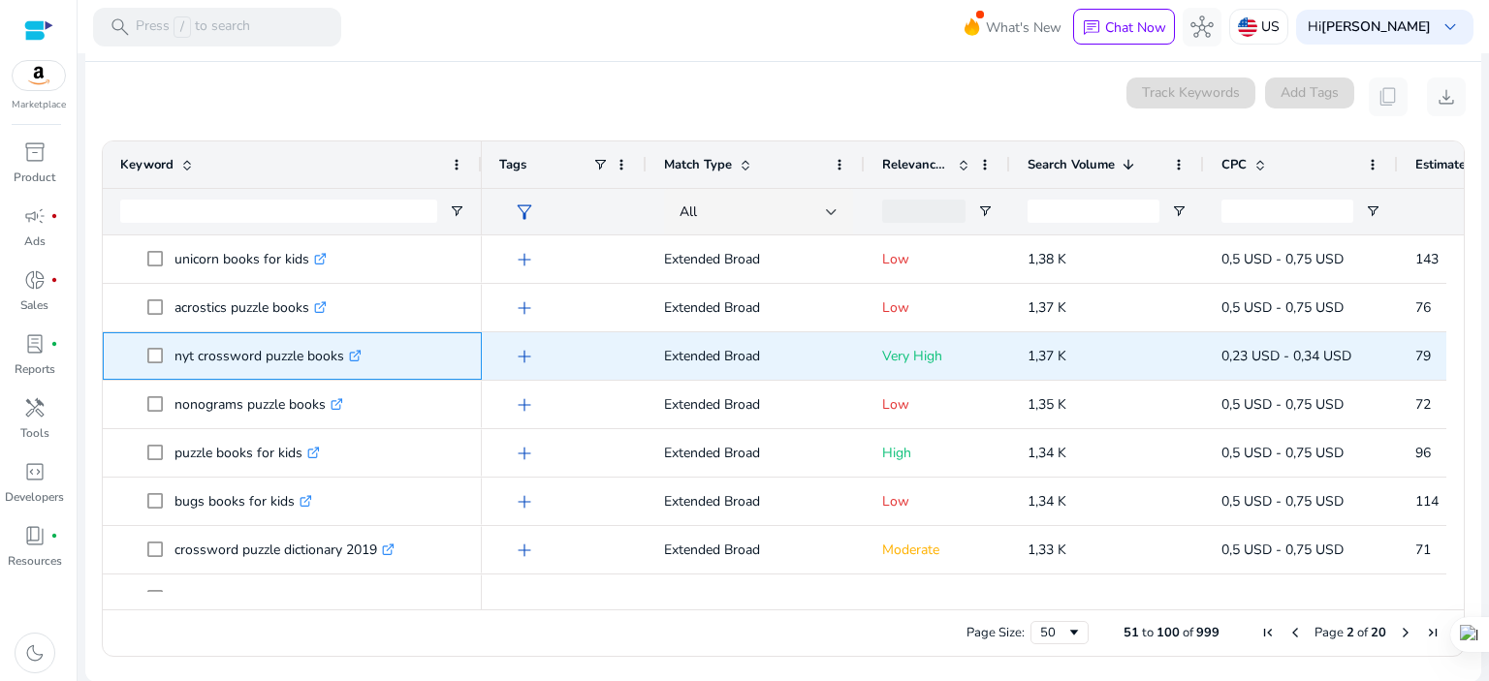
click at [156, 351] on span "nyt crossword puzzle books .st0{fill:#2c8af8}" at bounding box center [305, 356] width 317 height 40
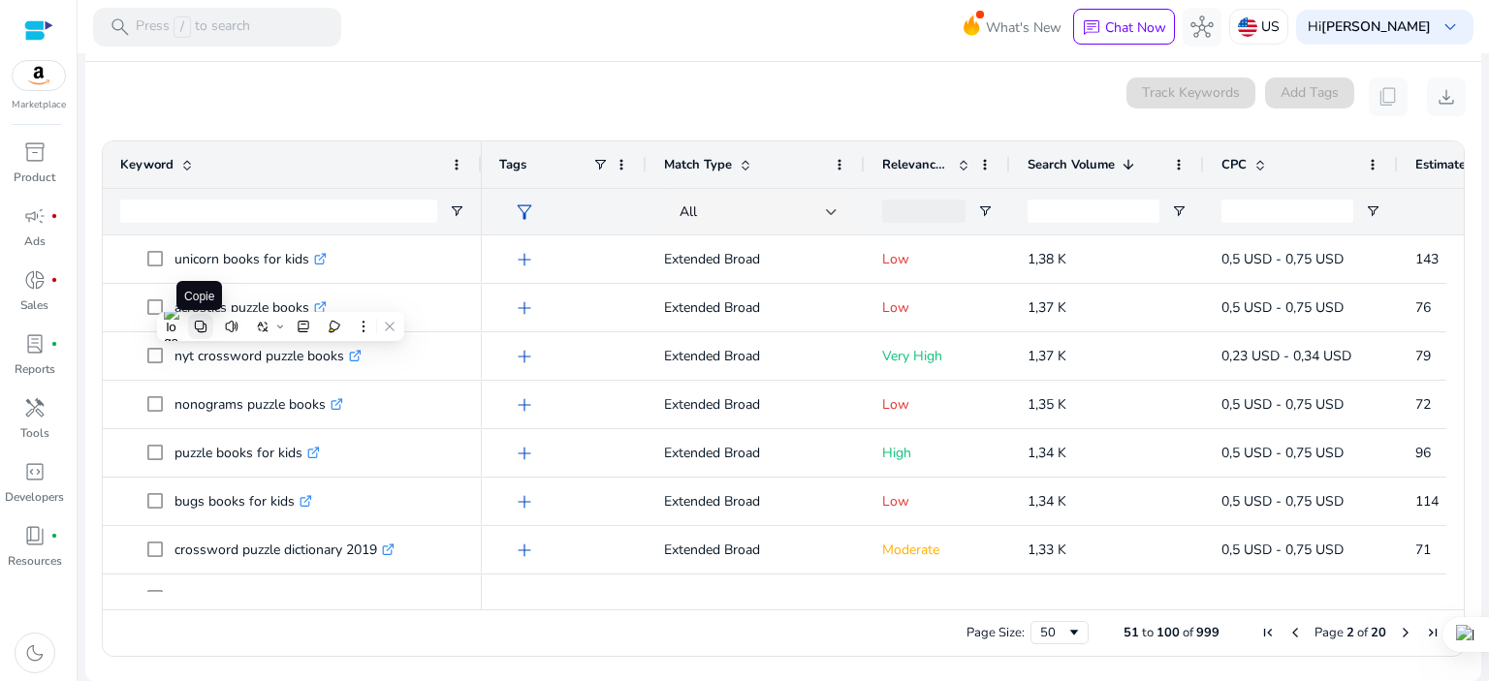
click at [202, 329] on icon at bounding box center [200, 327] width 12 height 12
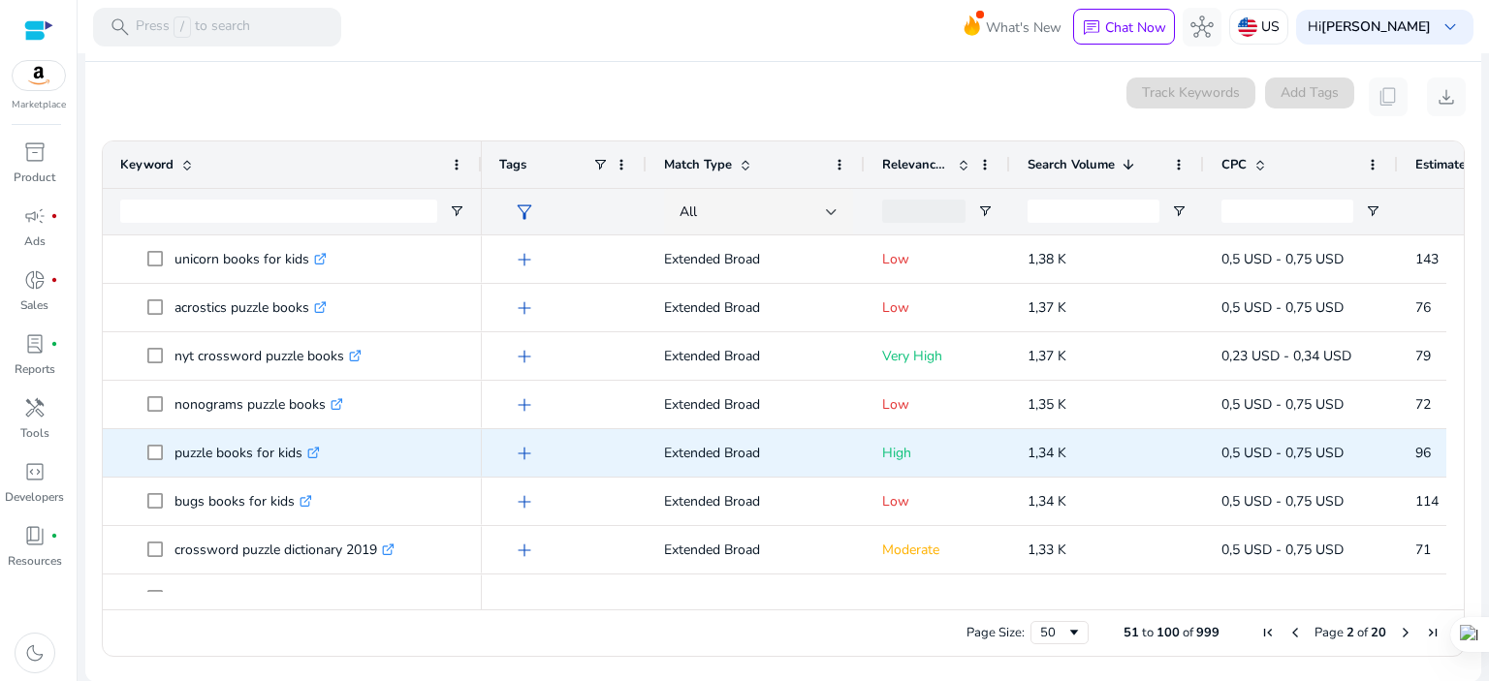
click at [313, 453] on icon ".st0{fill:#2c8af8}" at bounding box center [313, 453] width 13 height 13
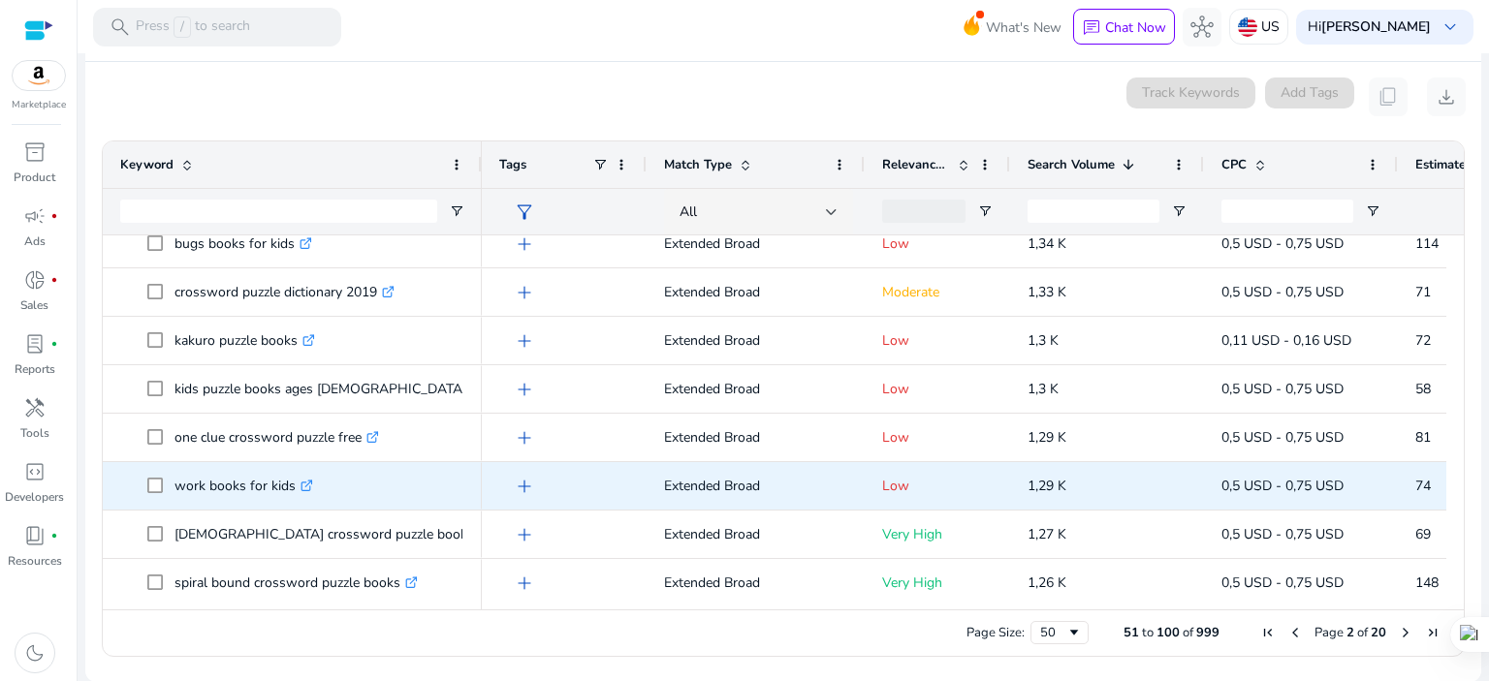
scroll to position [388, 0]
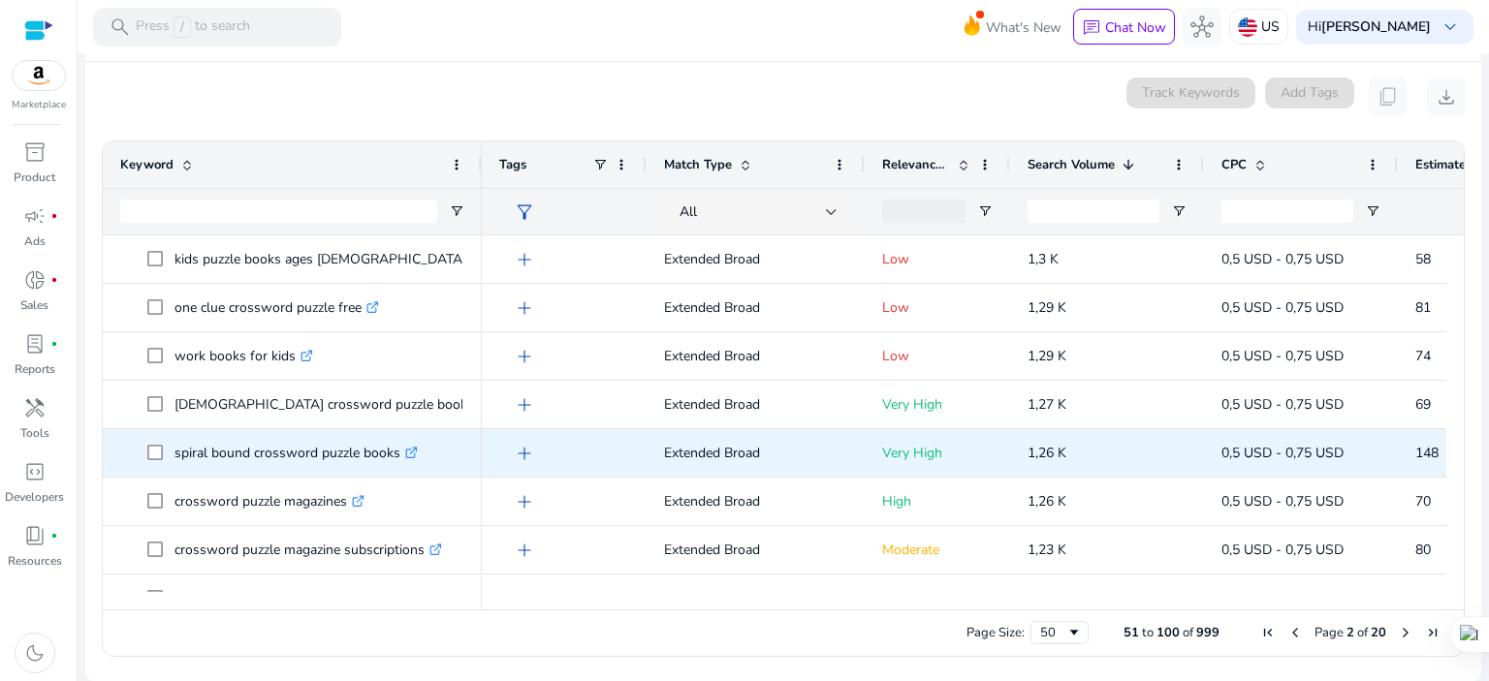
click at [416, 447] on icon at bounding box center [415, 449] width 5 height 5
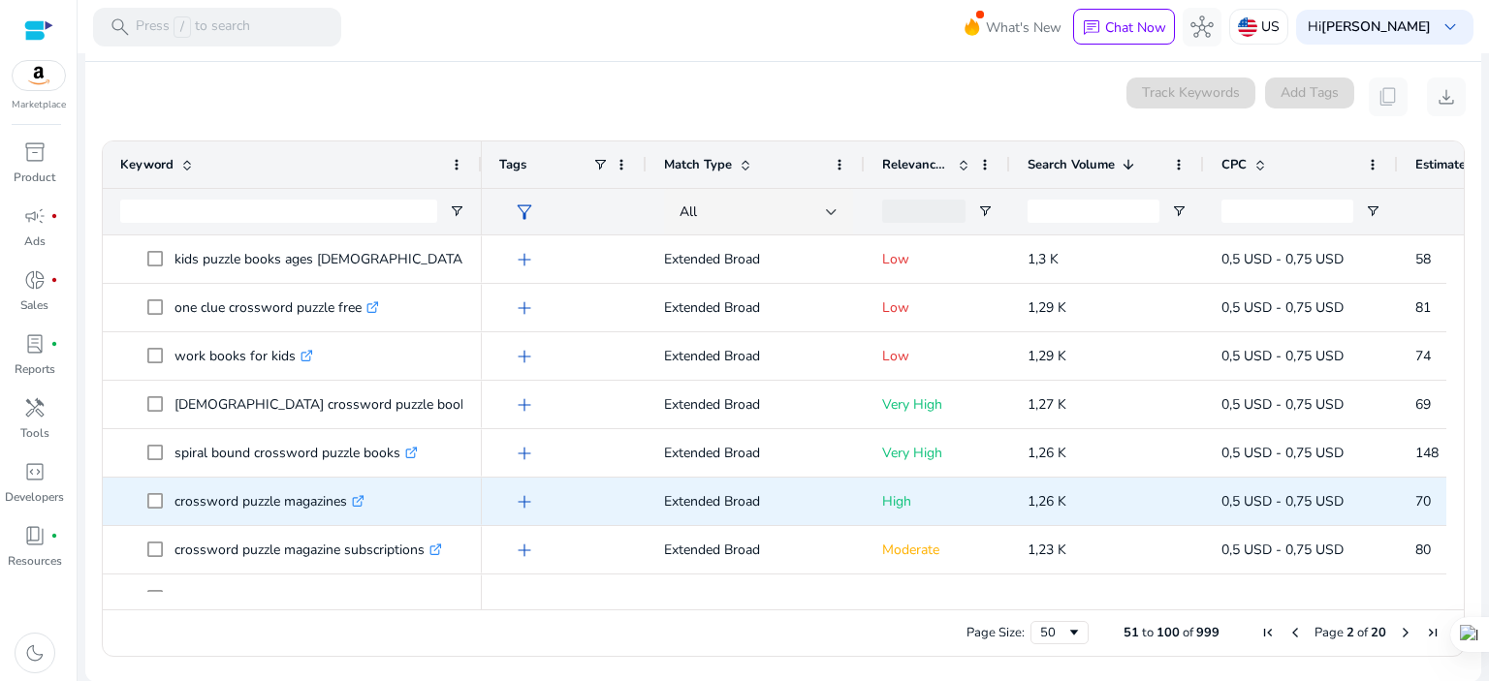
click at [361, 503] on icon ".st0{fill:#2c8af8}" at bounding box center [358, 501] width 13 height 13
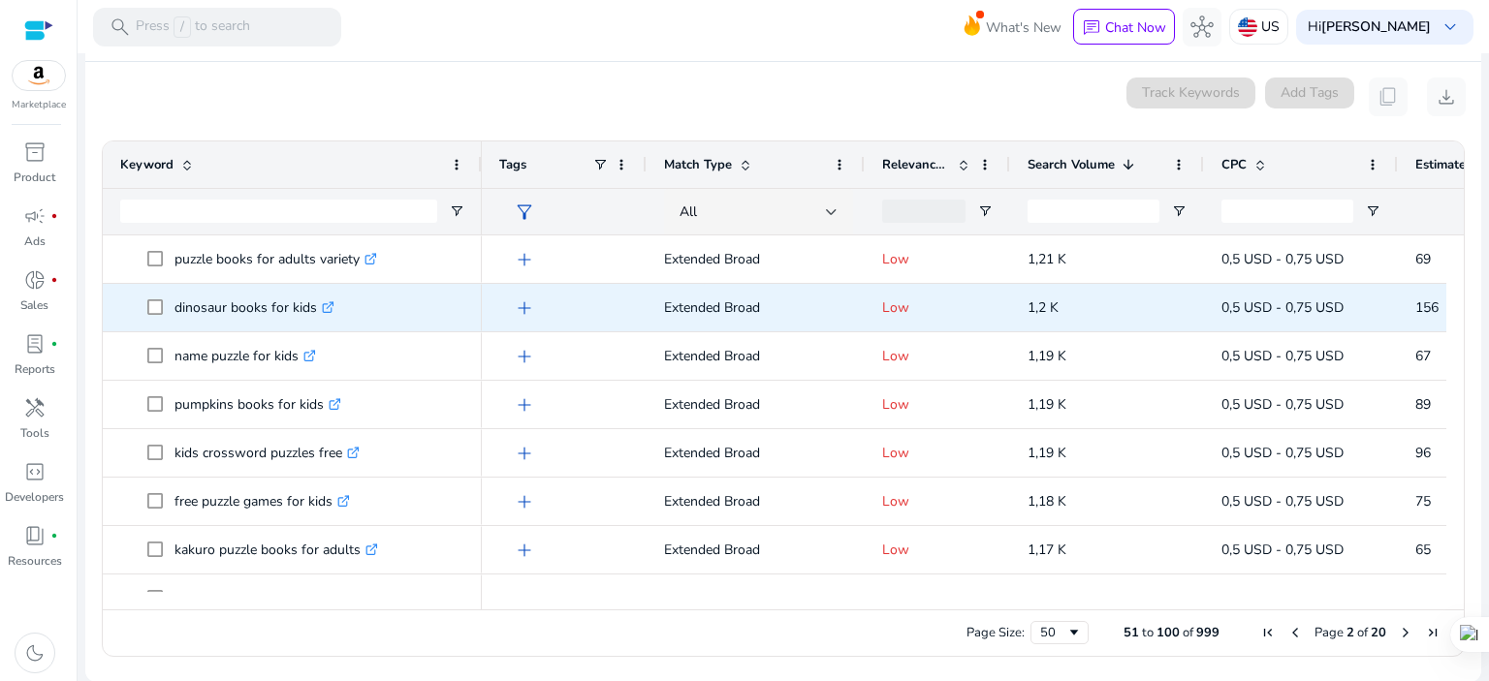
scroll to position [904, 0]
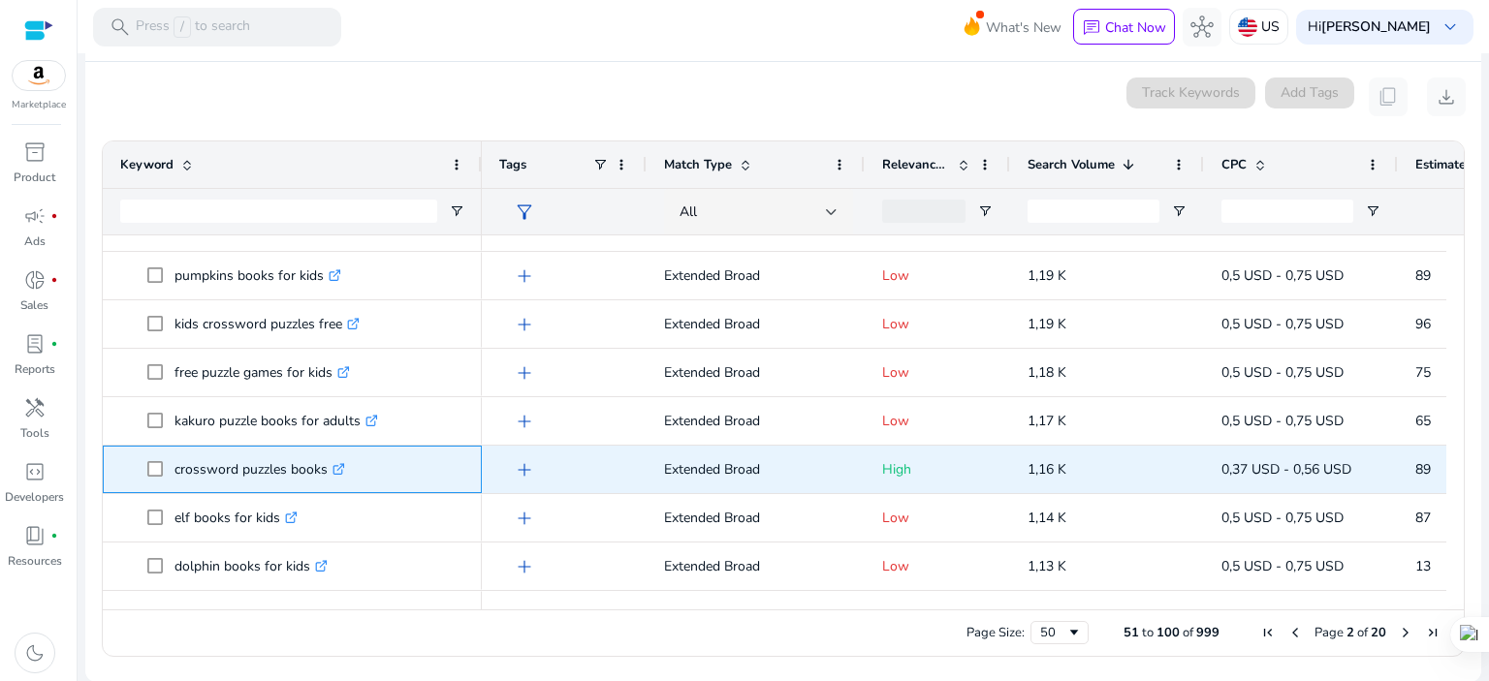
click at [338, 463] on icon ".st0{fill:#2c8af8}" at bounding box center [338, 469] width 13 height 13
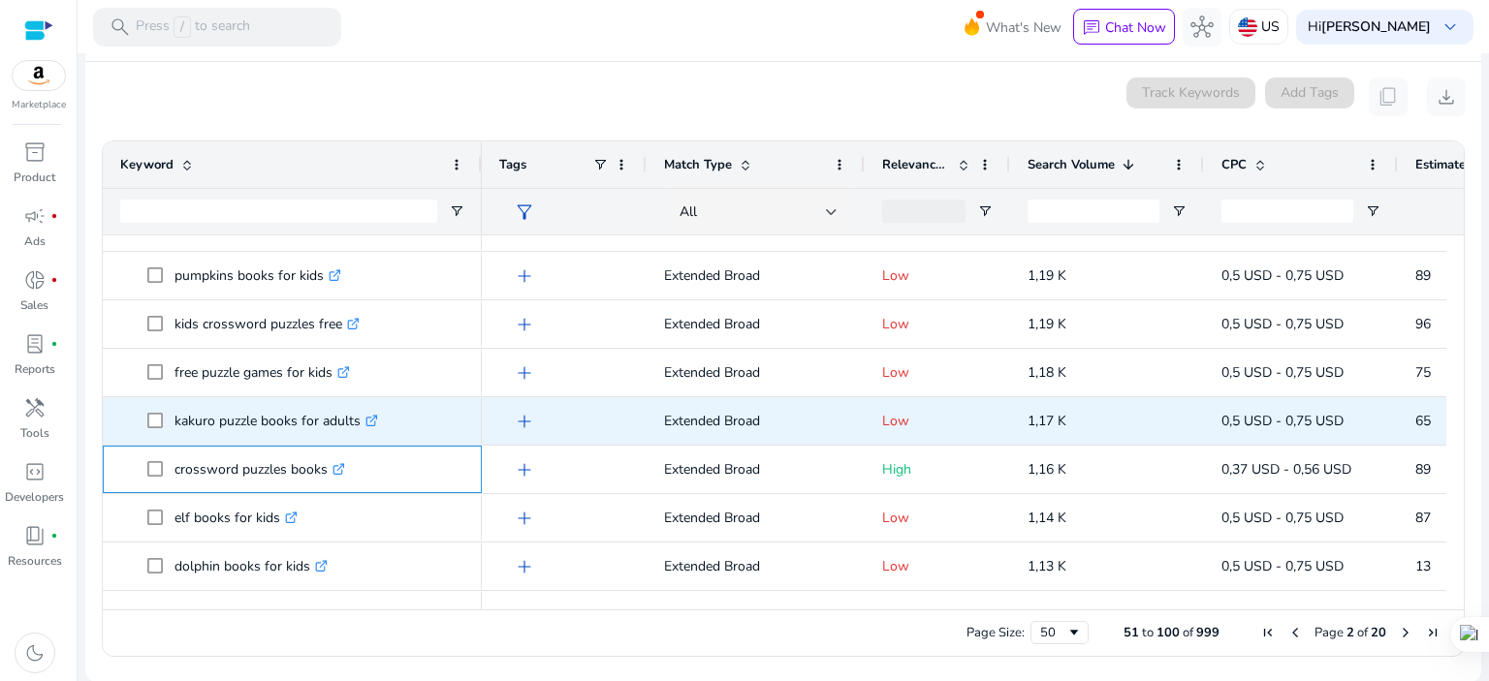
scroll to position [1033, 0]
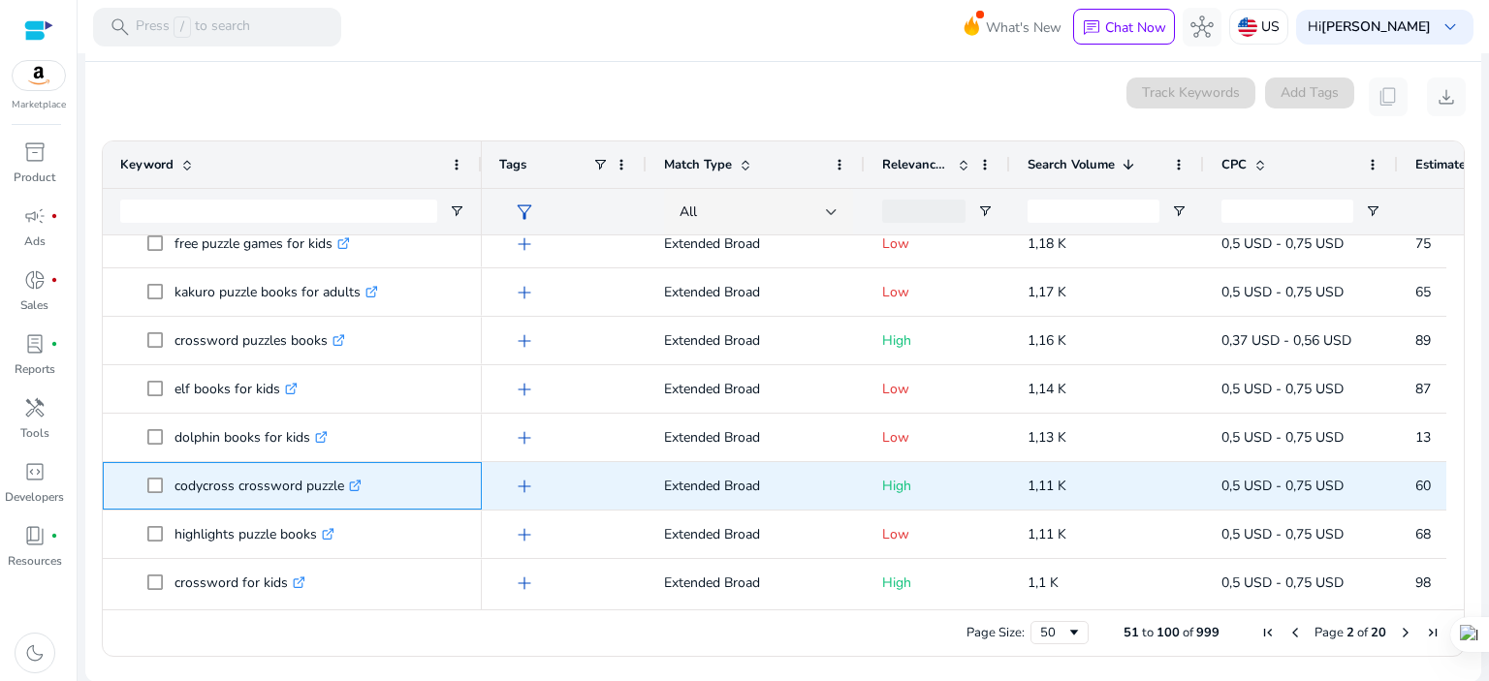
click at [360, 484] on icon ".st0{fill:#2c8af8}" at bounding box center [355, 486] width 13 height 13
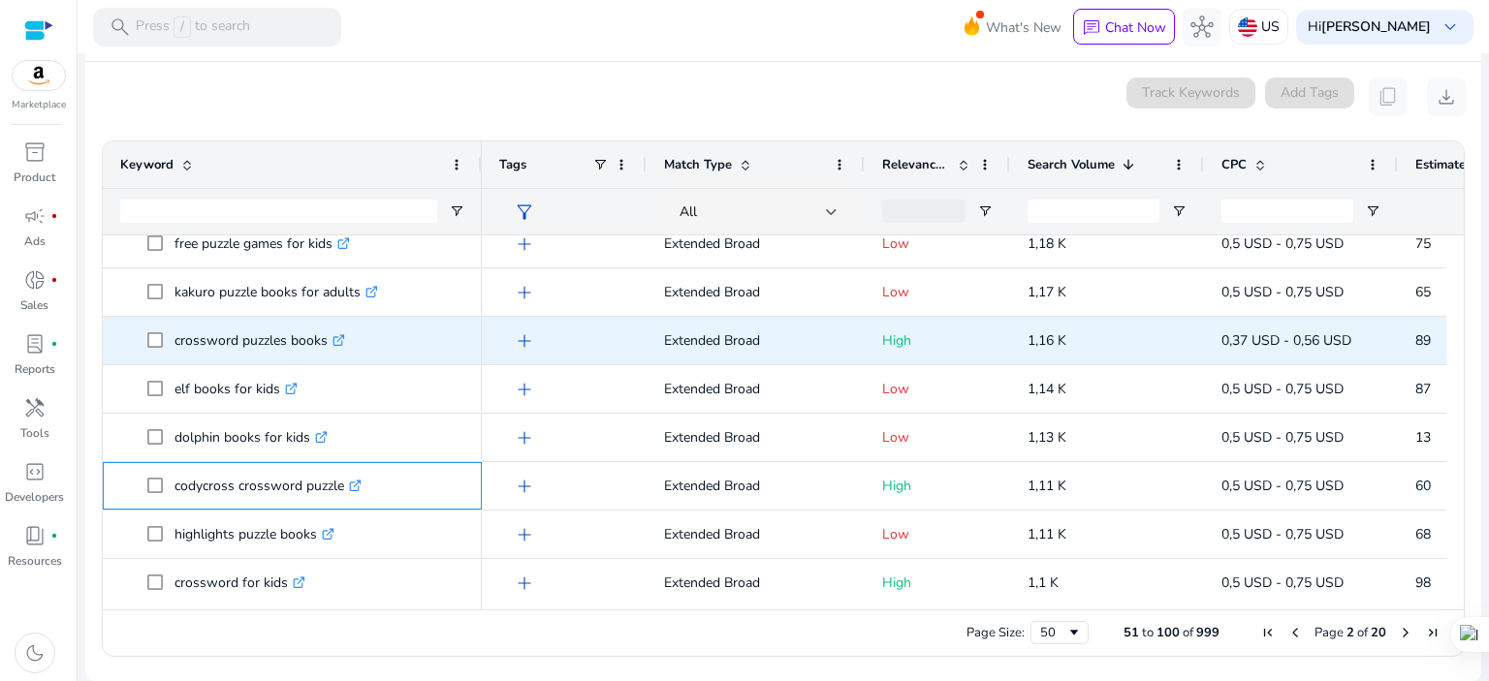
scroll to position [1163, 0]
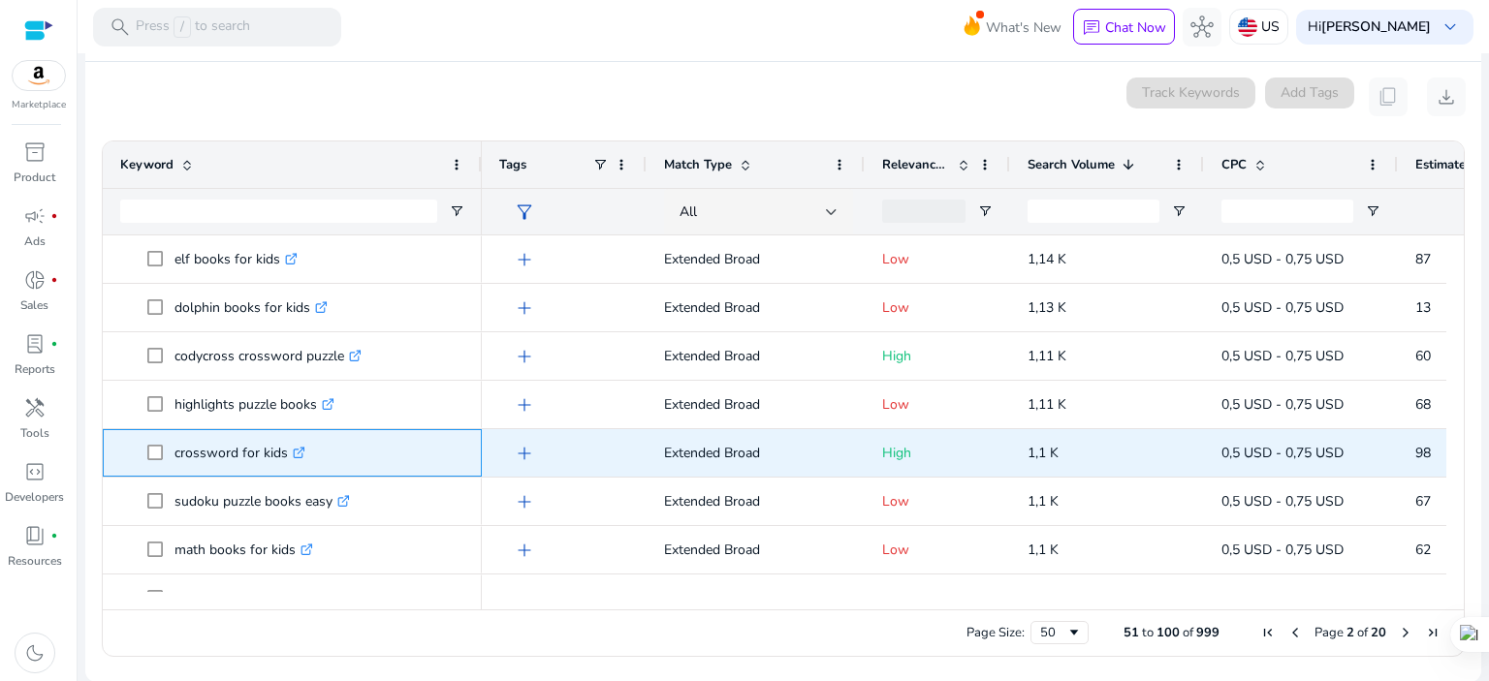
click at [292, 453] on link ".st0{fill:#2c8af8}" at bounding box center [296, 453] width 17 height 18
drag, startPoint x: 172, startPoint y: 456, endPoint x: 283, endPoint y: 448, distance: 111.8
click at [283, 448] on span "crossword for kids .st0{fill:#2c8af8}" at bounding box center [305, 453] width 317 height 40
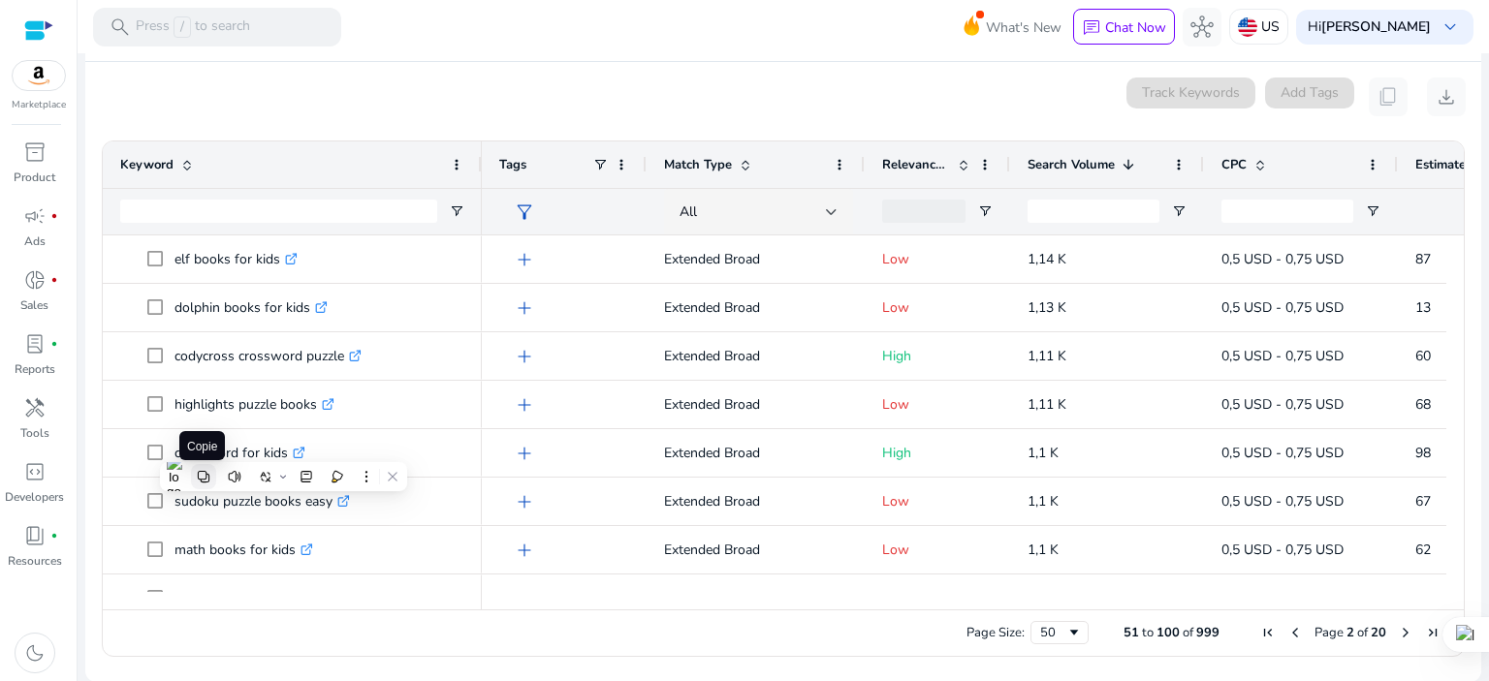
click at [203, 472] on icon at bounding box center [203, 477] width 12 height 12
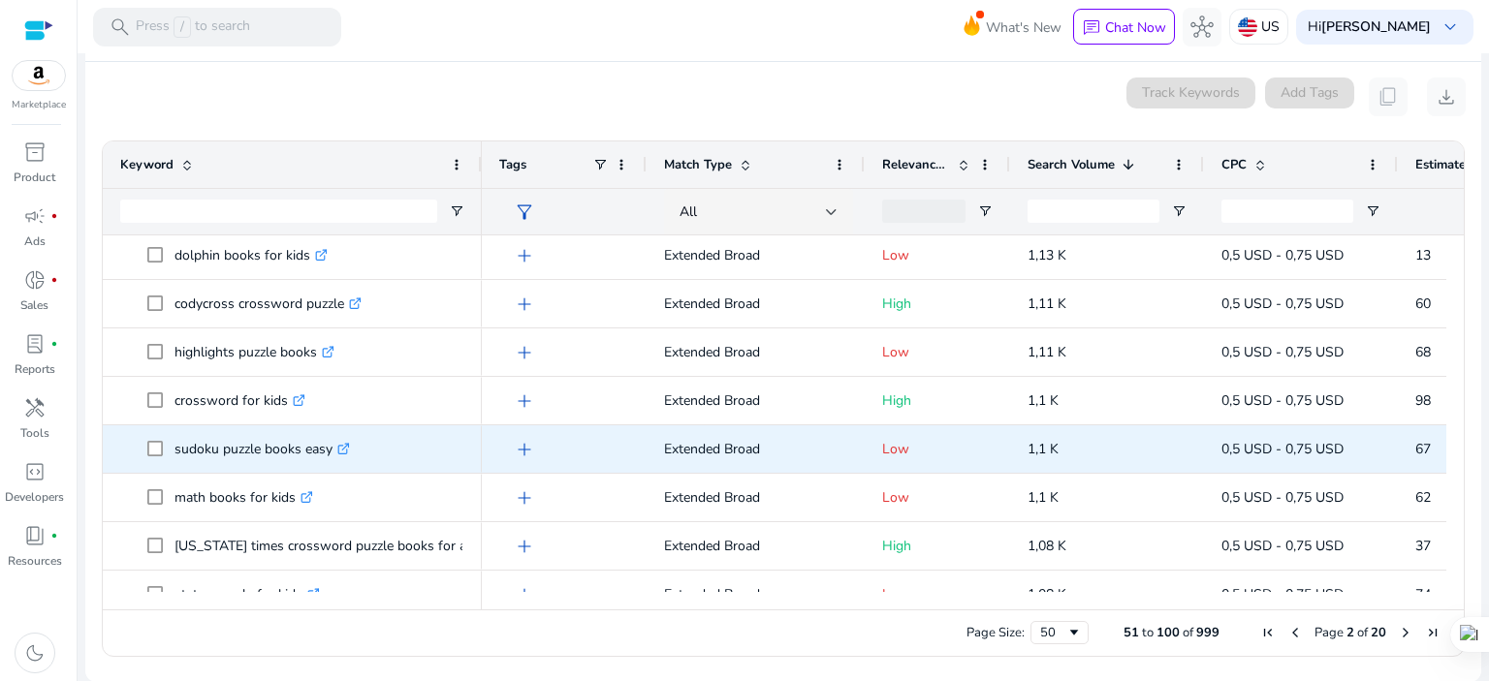
scroll to position [1292, 0]
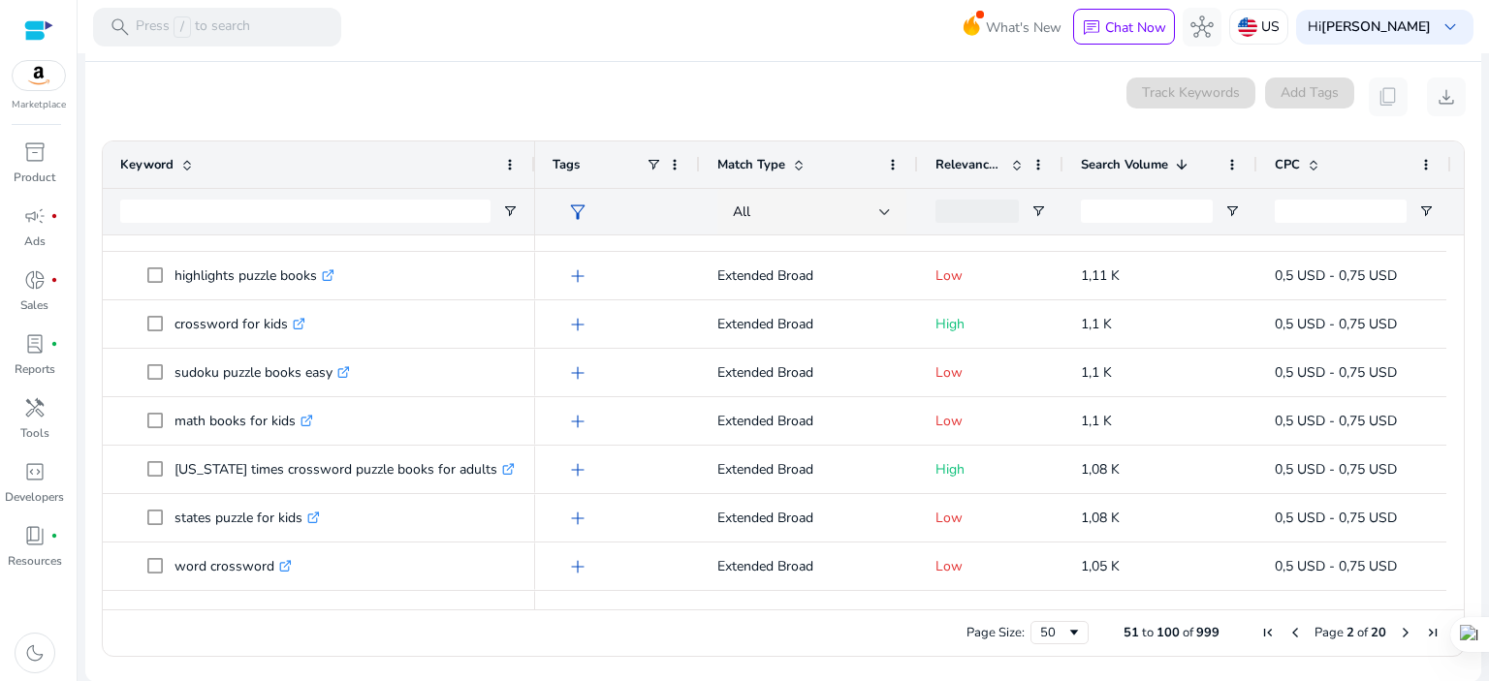
drag, startPoint x: 477, startPoint y: 162, endPoint x: 530, endPoint y: 161, distance: 53.3
click at [530, 161] on div at bounding box center [534, 165] width 8 height 47
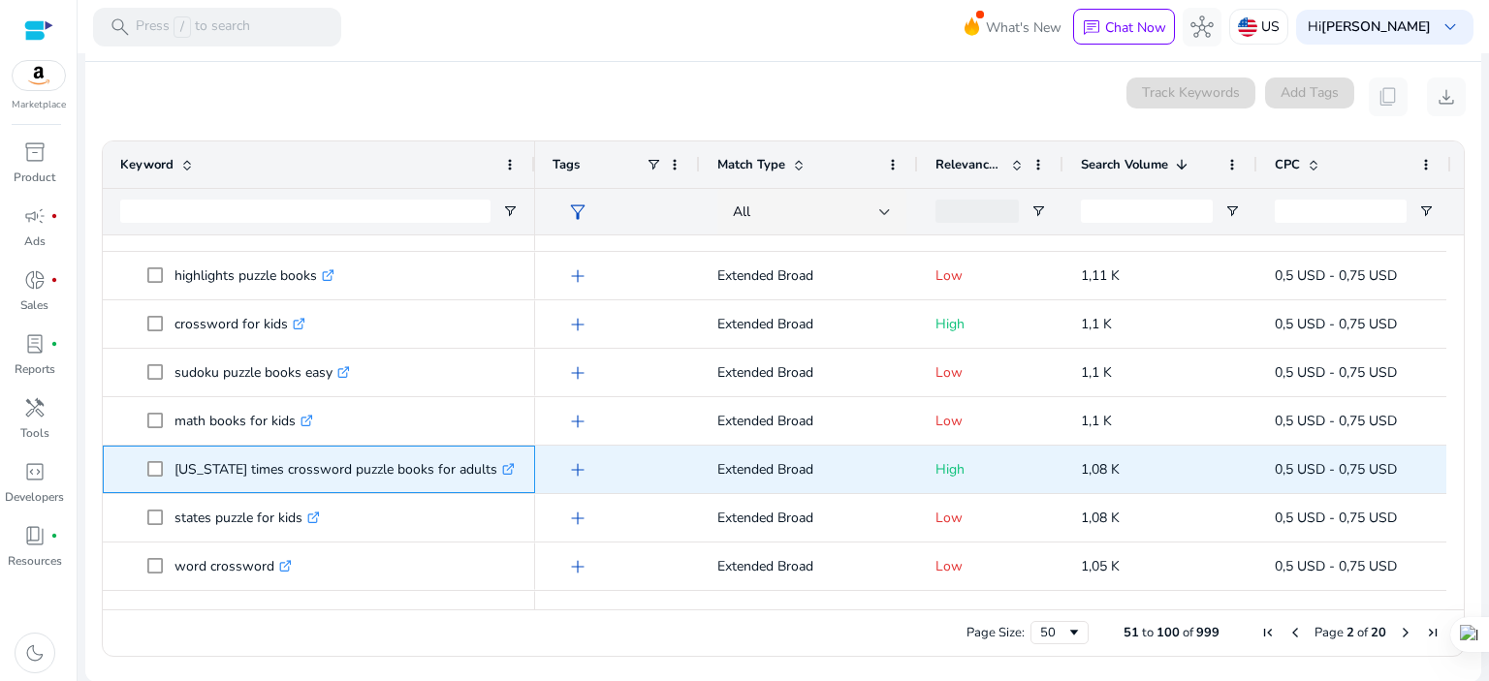
click at [503, 472] on icon at bounding box center [508, 470] width 10 height 10
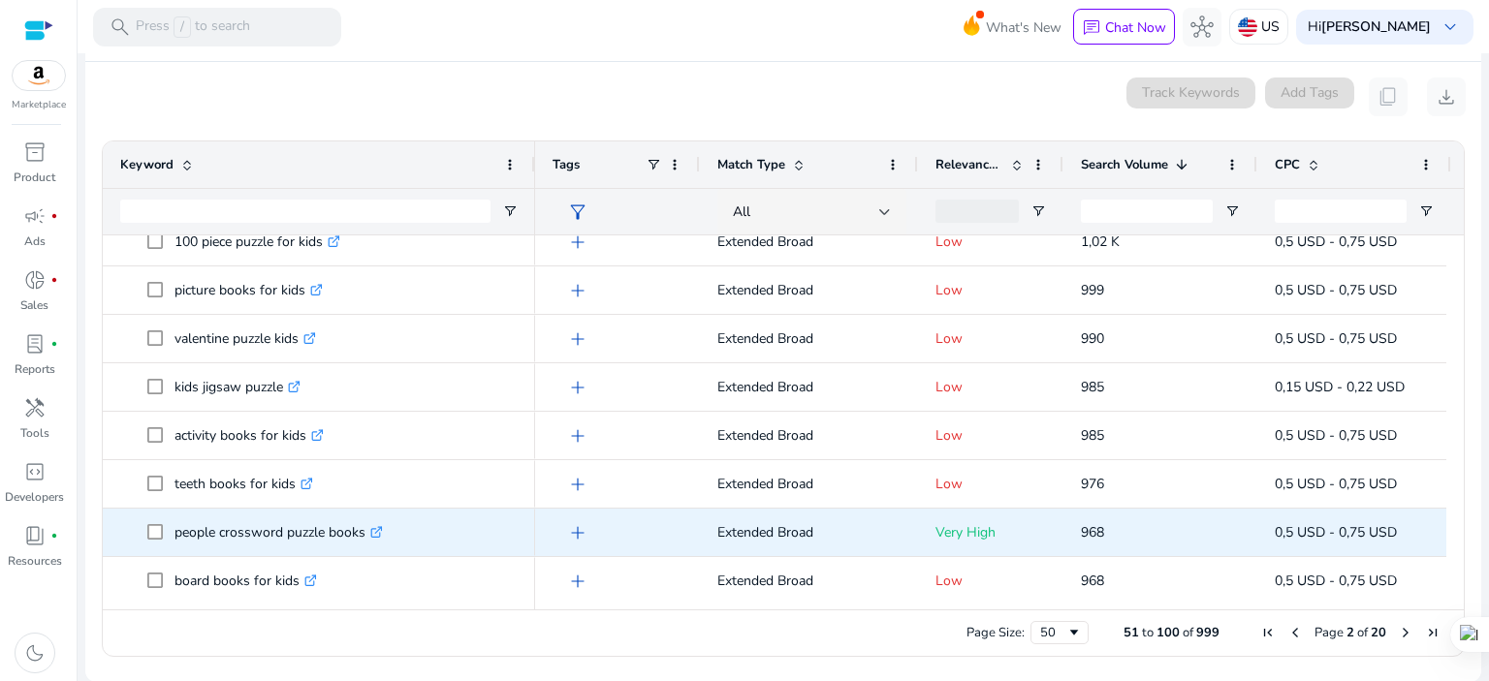
scroll to position [1809, 0]
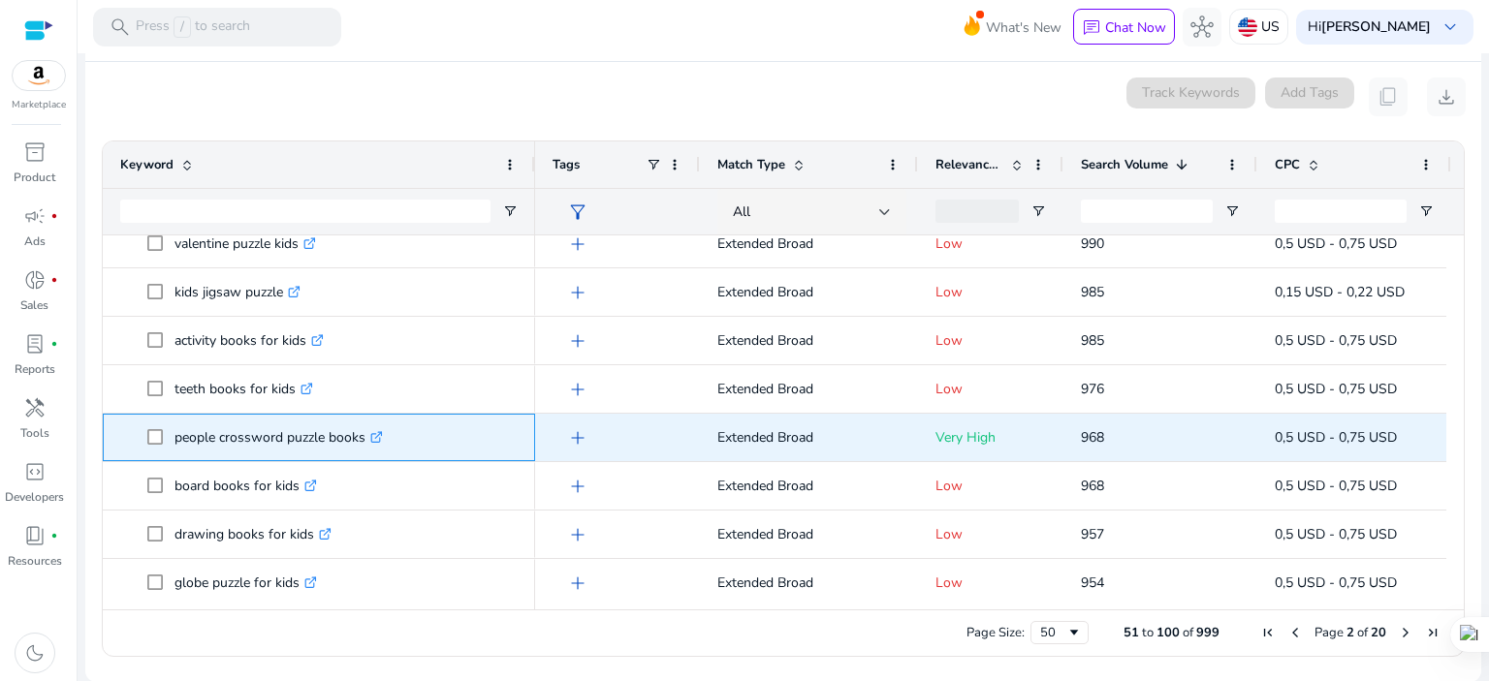
click at [376, 433] on icon ".st0{fill:#2c8af8}" at bounding box center [376, 437] width 13 height 13
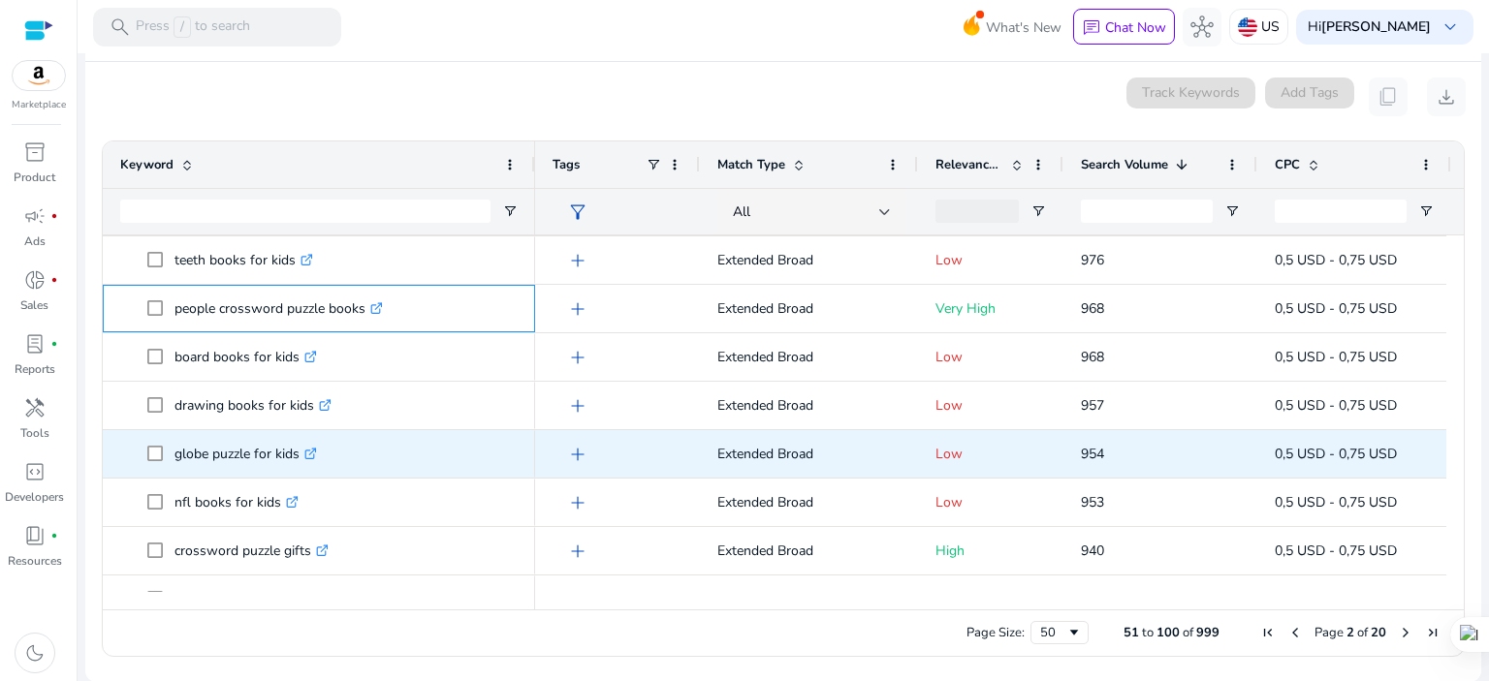
scroll to position [1938, 0]
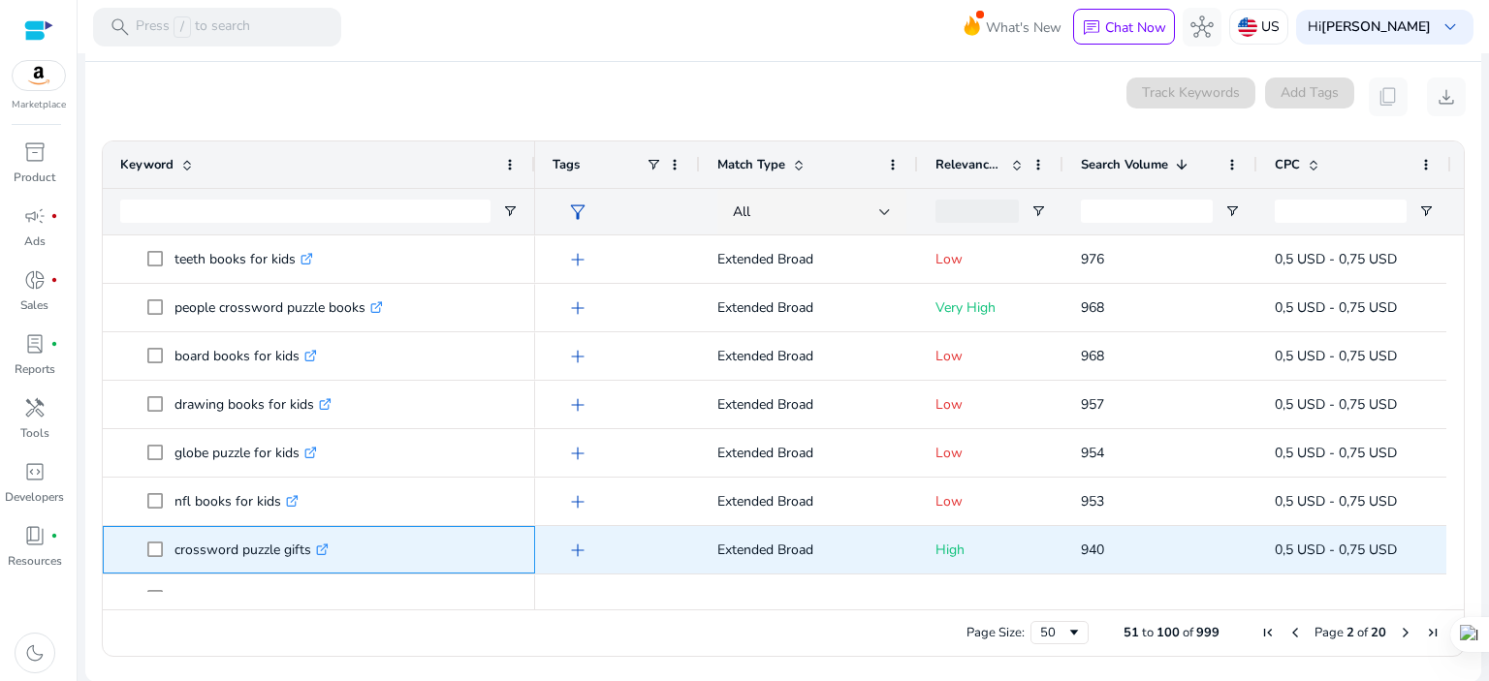
click at [324, 547] on icon ".st0{fill:#2c8af8}" at bounding box center [322, 550] width 13 height 13
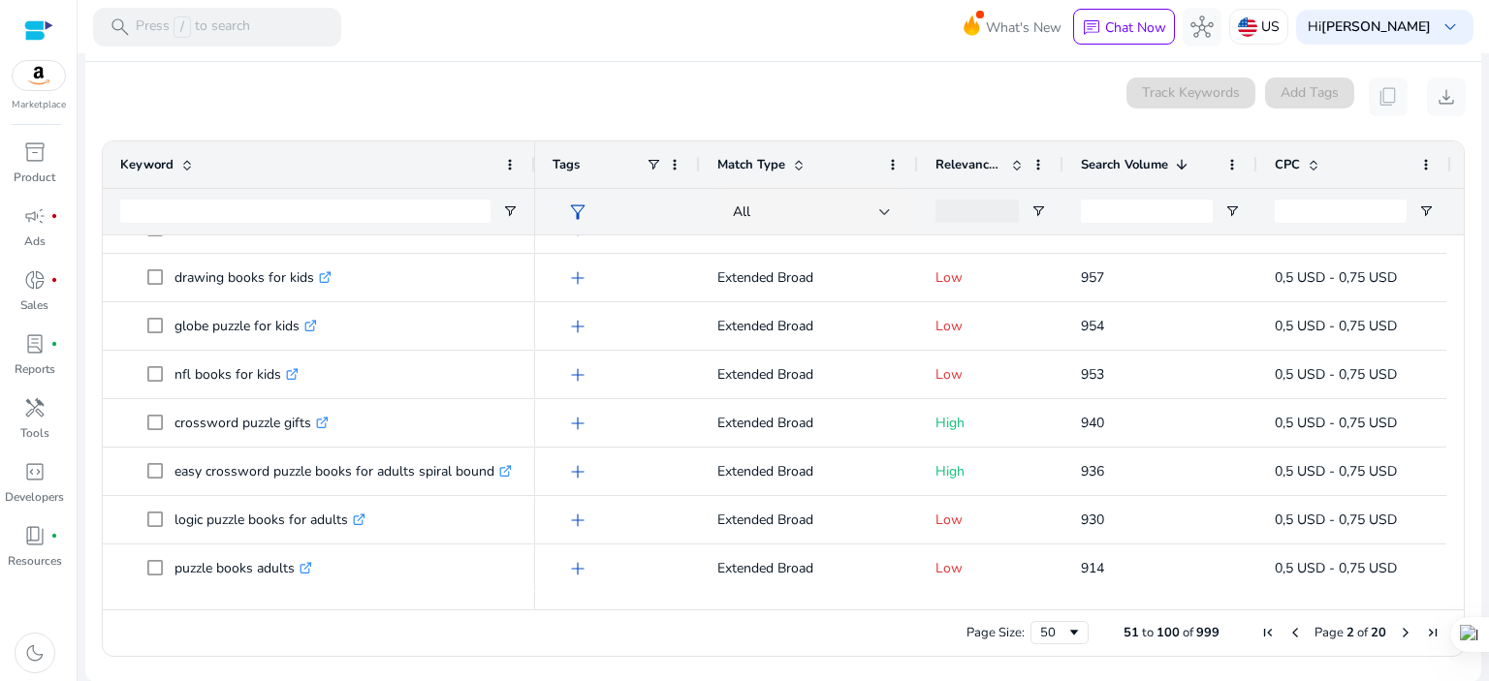
click at [1398, 627] on span "Next Page" at bounding box center [1406, 633] width 16 height 16
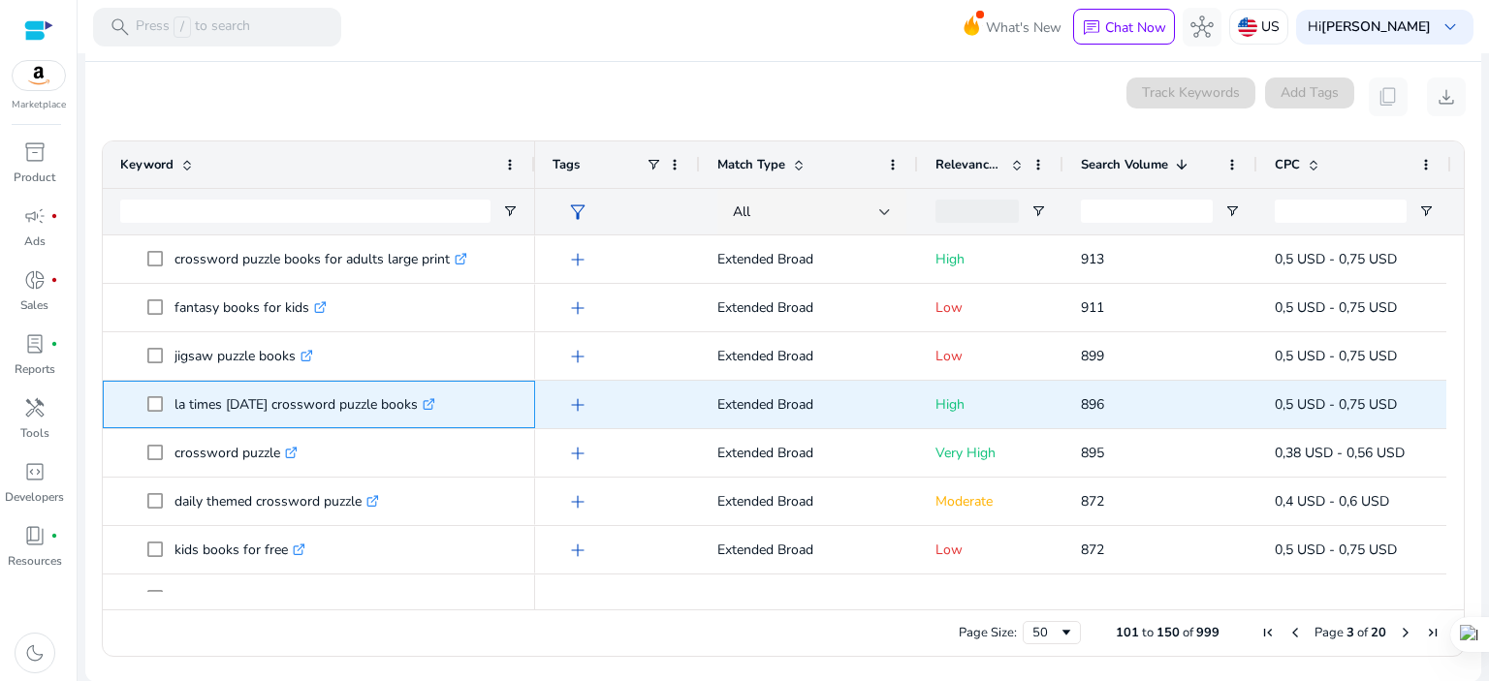
click at [429, 400] on icon ".st0{fill:#2c8af8}" at bounding box center [429, 404] width 13 height 13
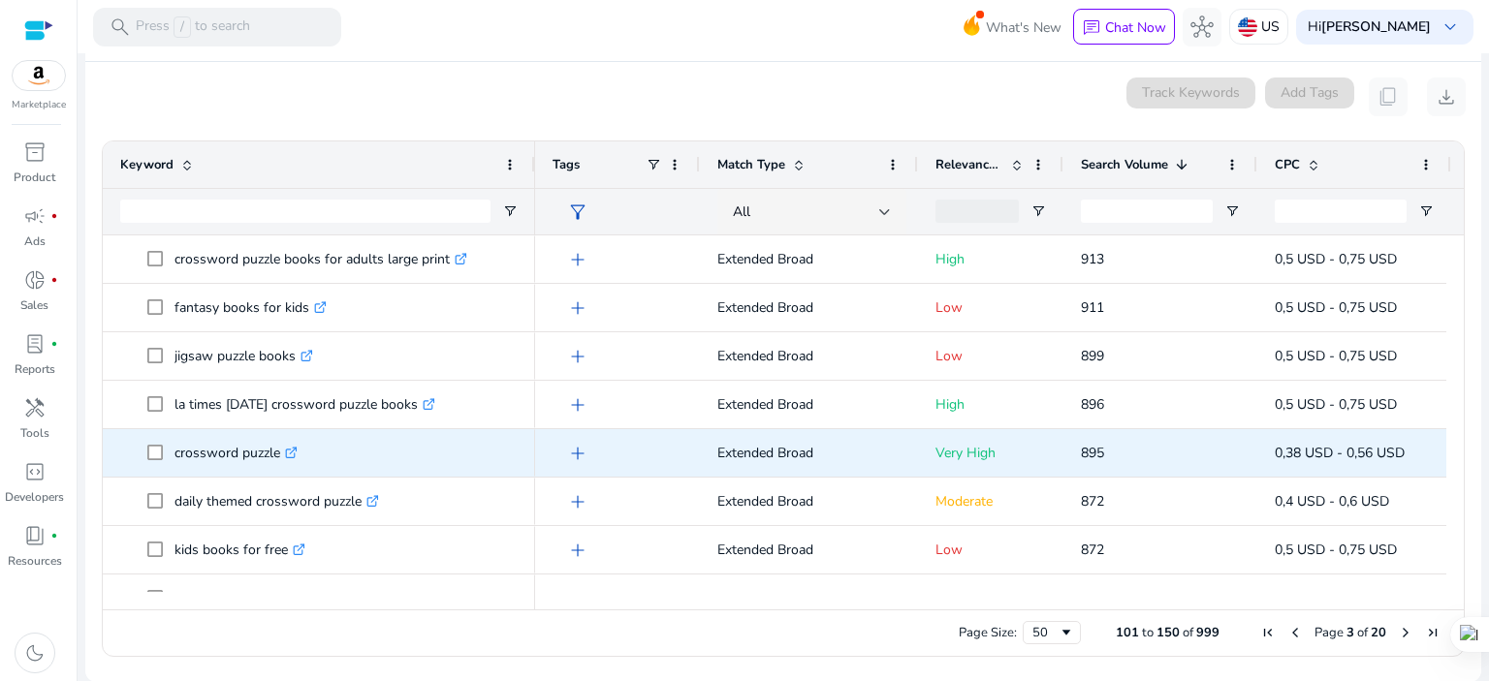
click at [298, 449] on icon at bounding box center [295, 449] width 5 height 5
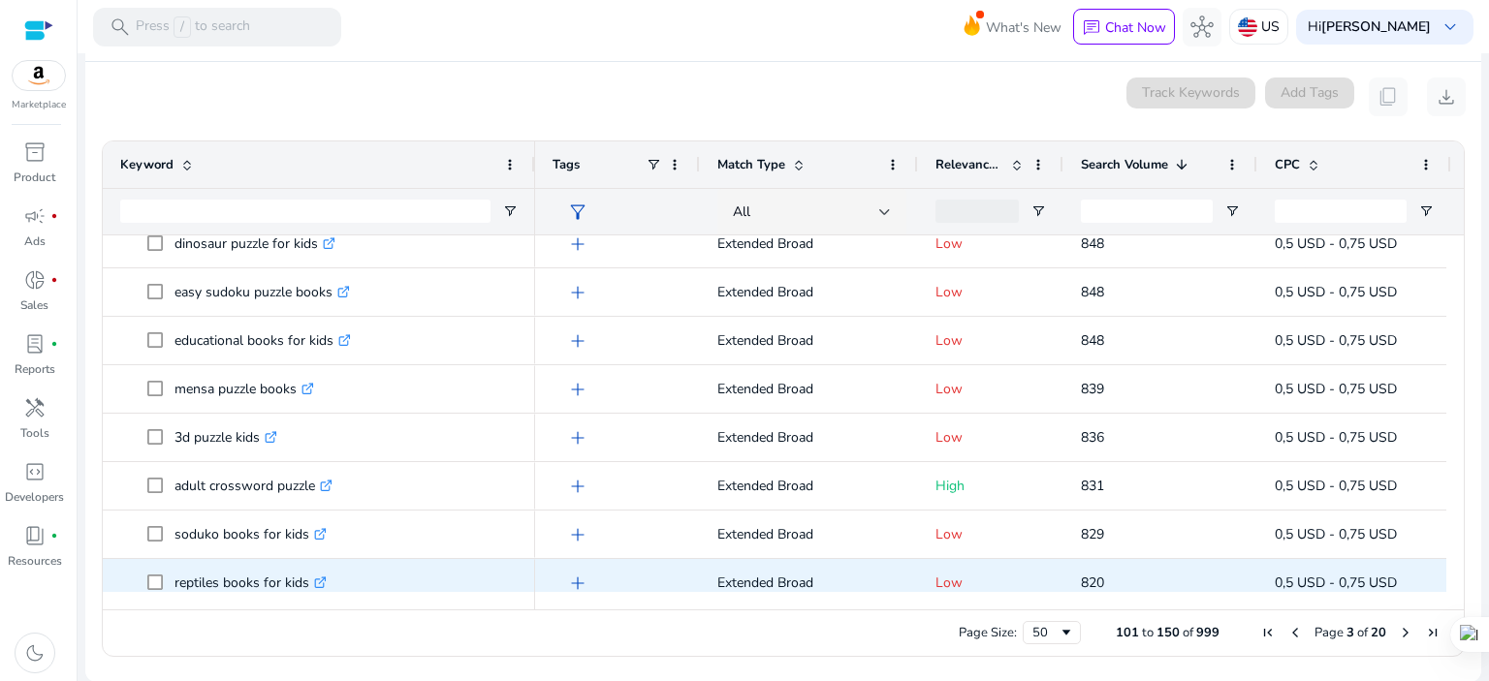
scroll to position [775, 0]
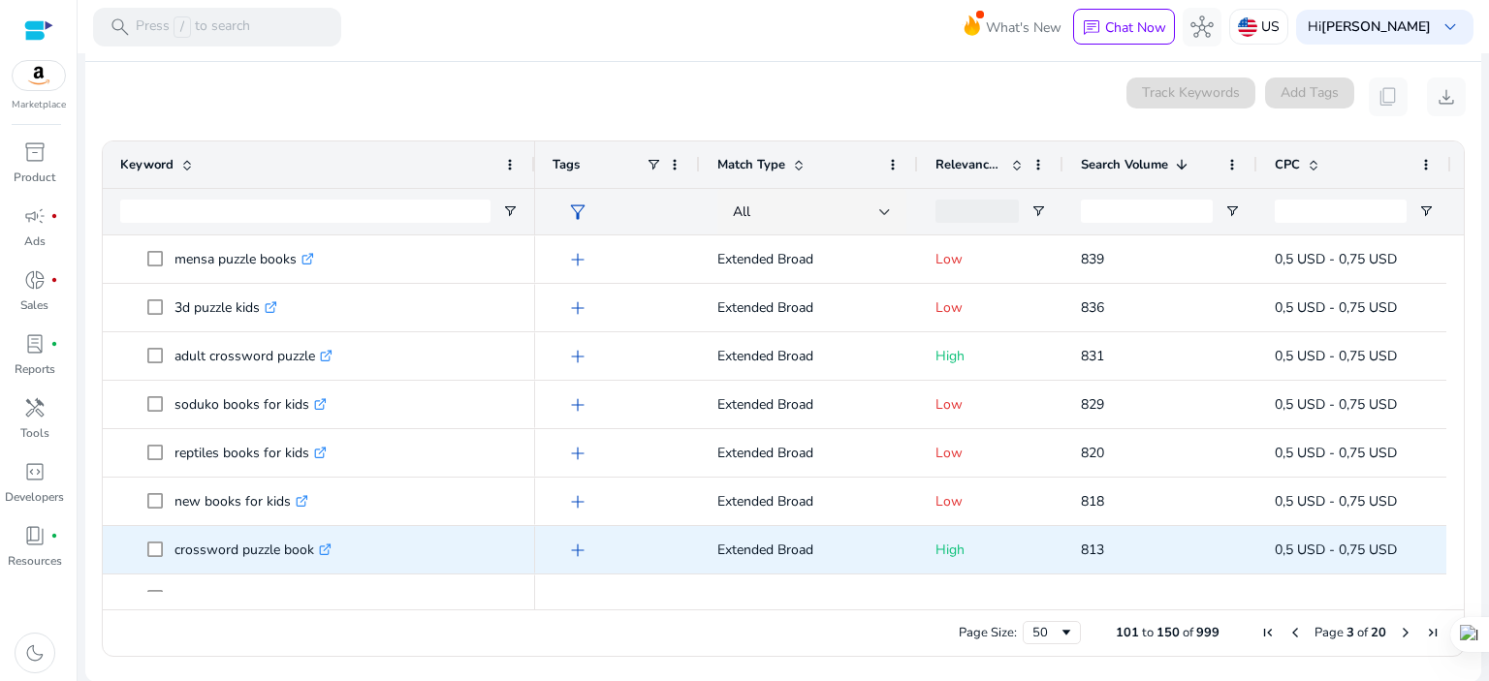
click at [330, 550] on icon at bounding box center [325, 551] width 10 height 10
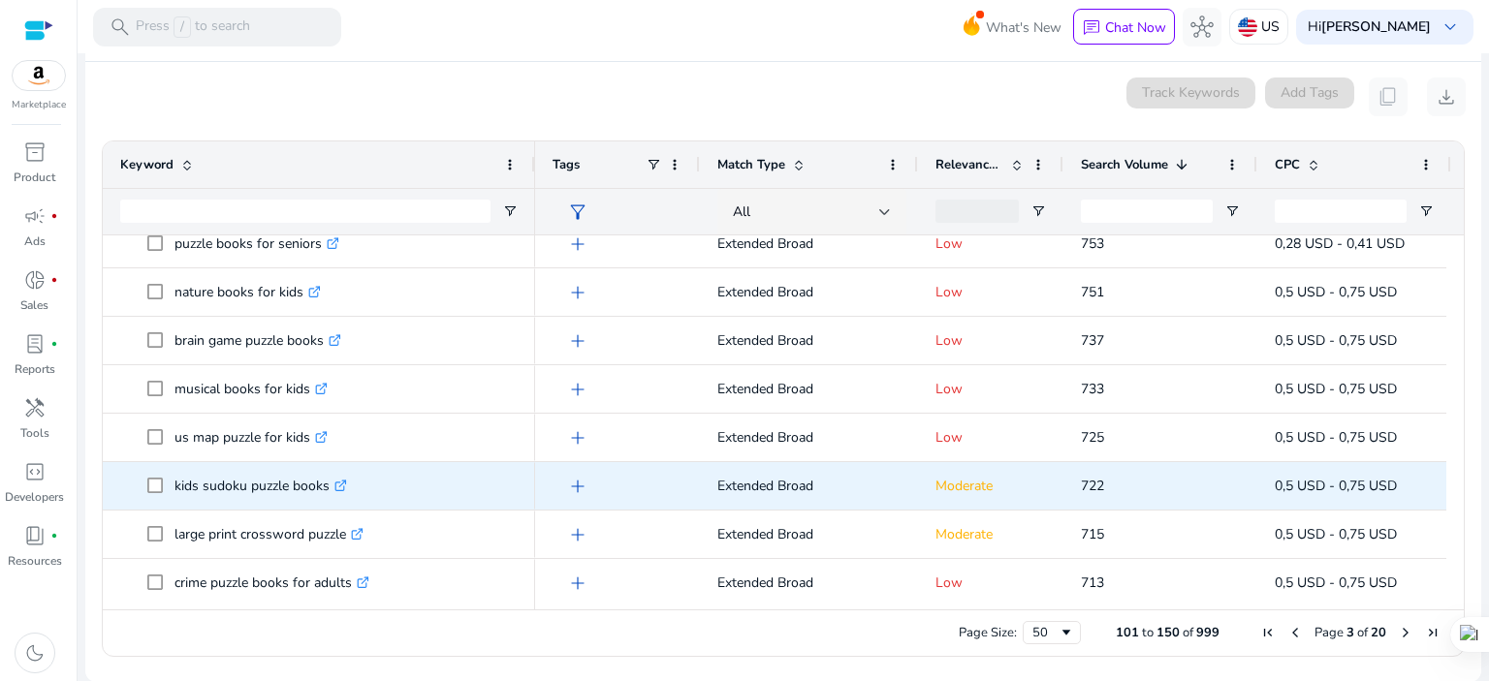
scroll to position [1938, 0]
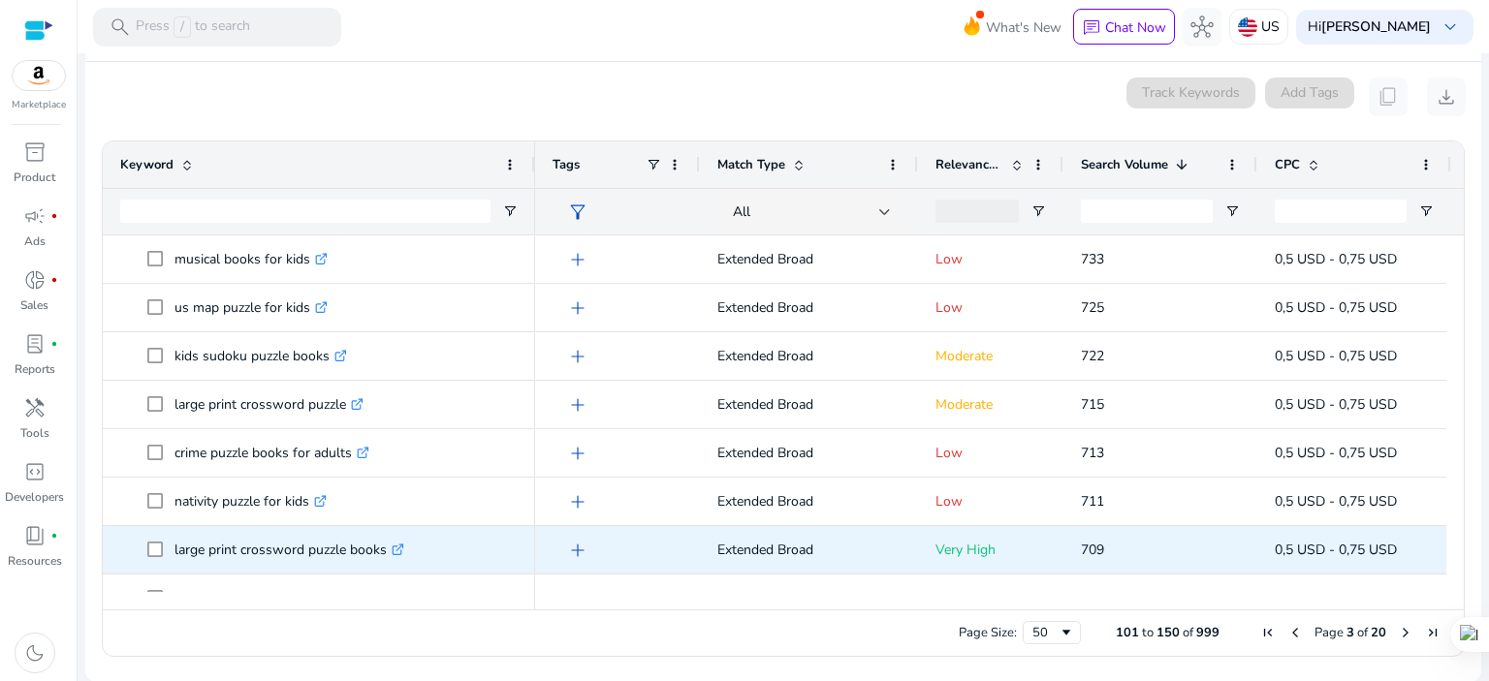
click at [399, 549] on icon at bounding box center [399, 547] width 7 height 7
click at [400, 546] on icon ".st0{fill:#2c8af8}" at bounding box center [398, 550] width 13 height 13
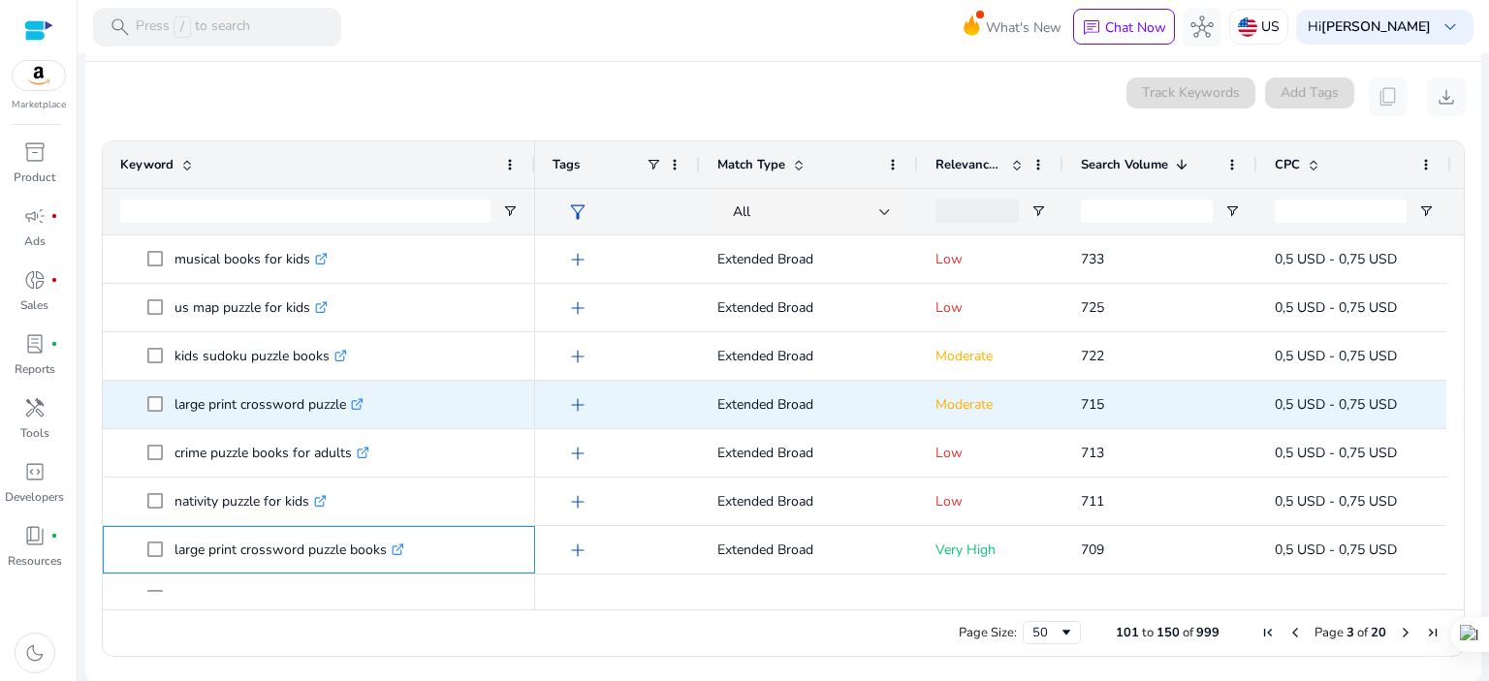
scroll to position [2065, 0]
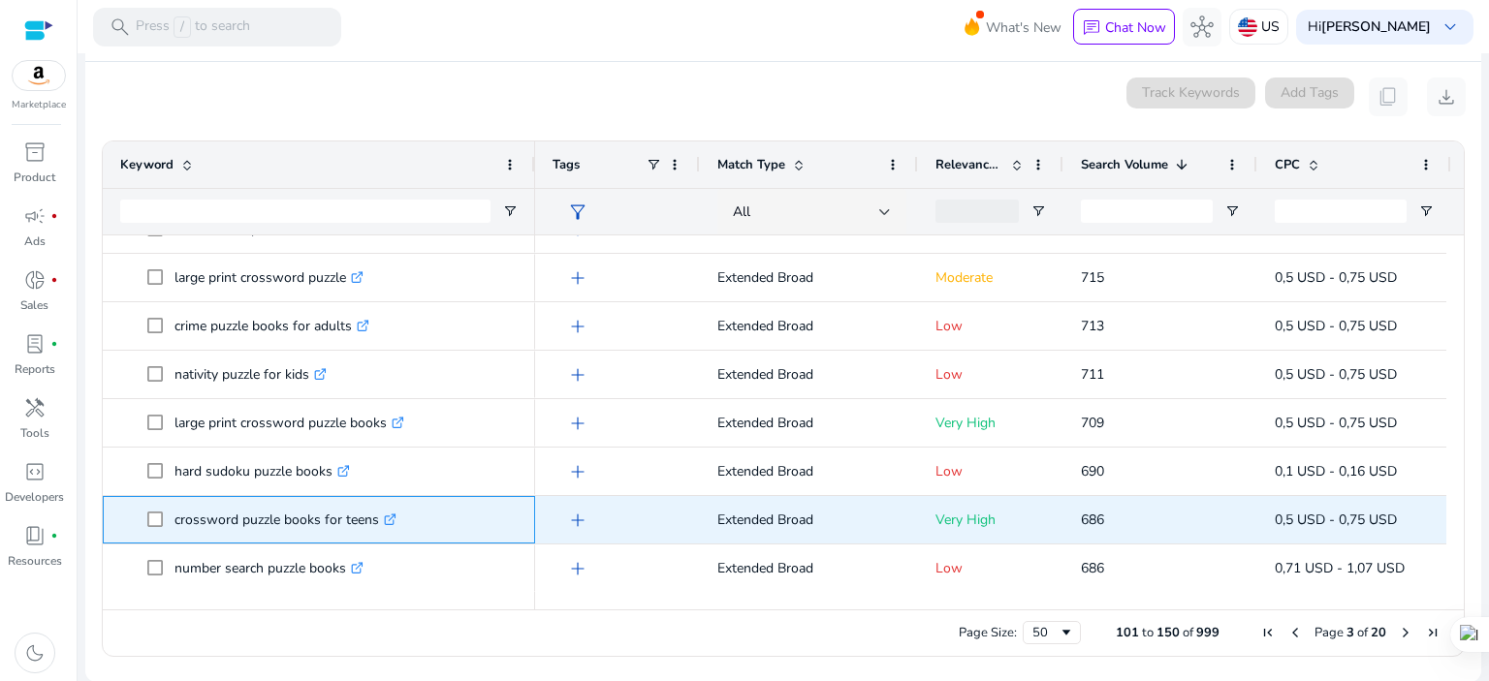
click at [392, 514] on icon ".st0{fill:#2c8af8}" at bounding box center [390, 520] width 13 height 13
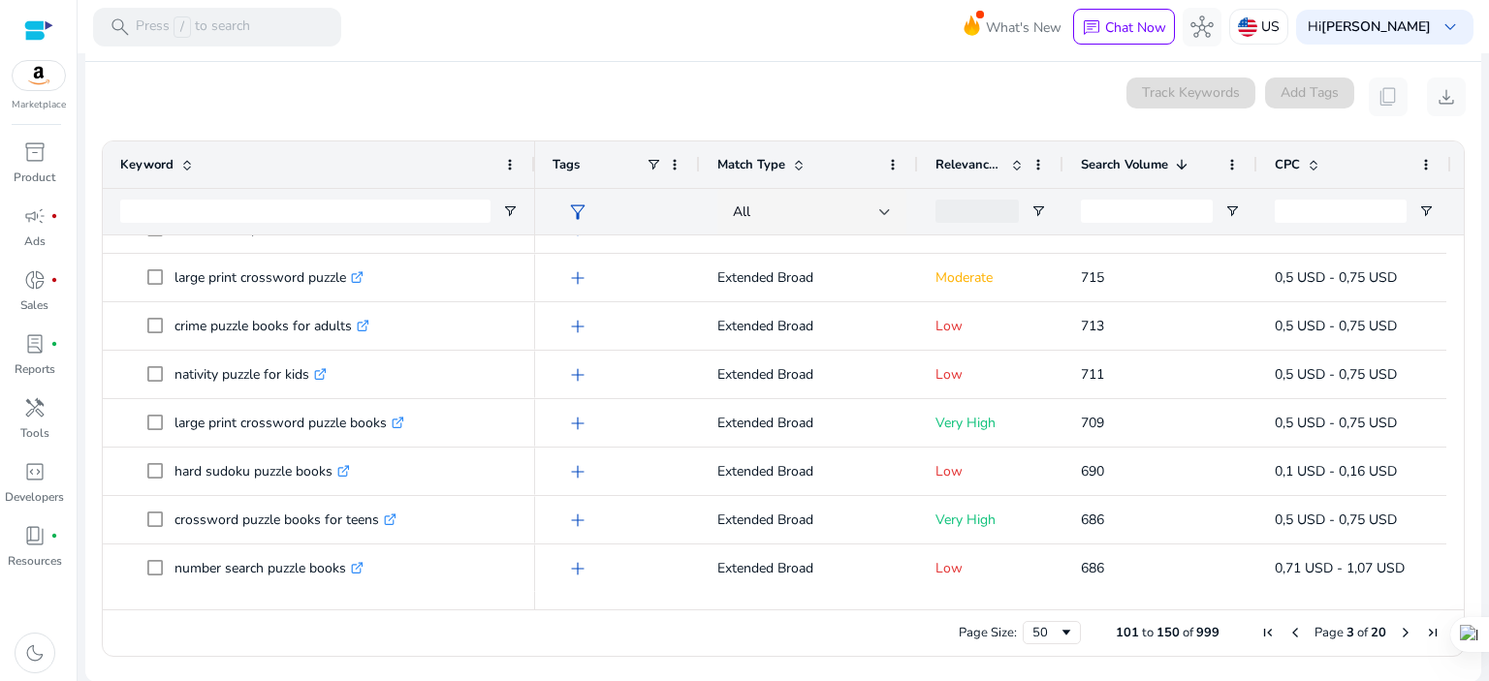
click at [1401, 631] on span "Next Page" at bounding box center [1406, 633] width 16 height 16
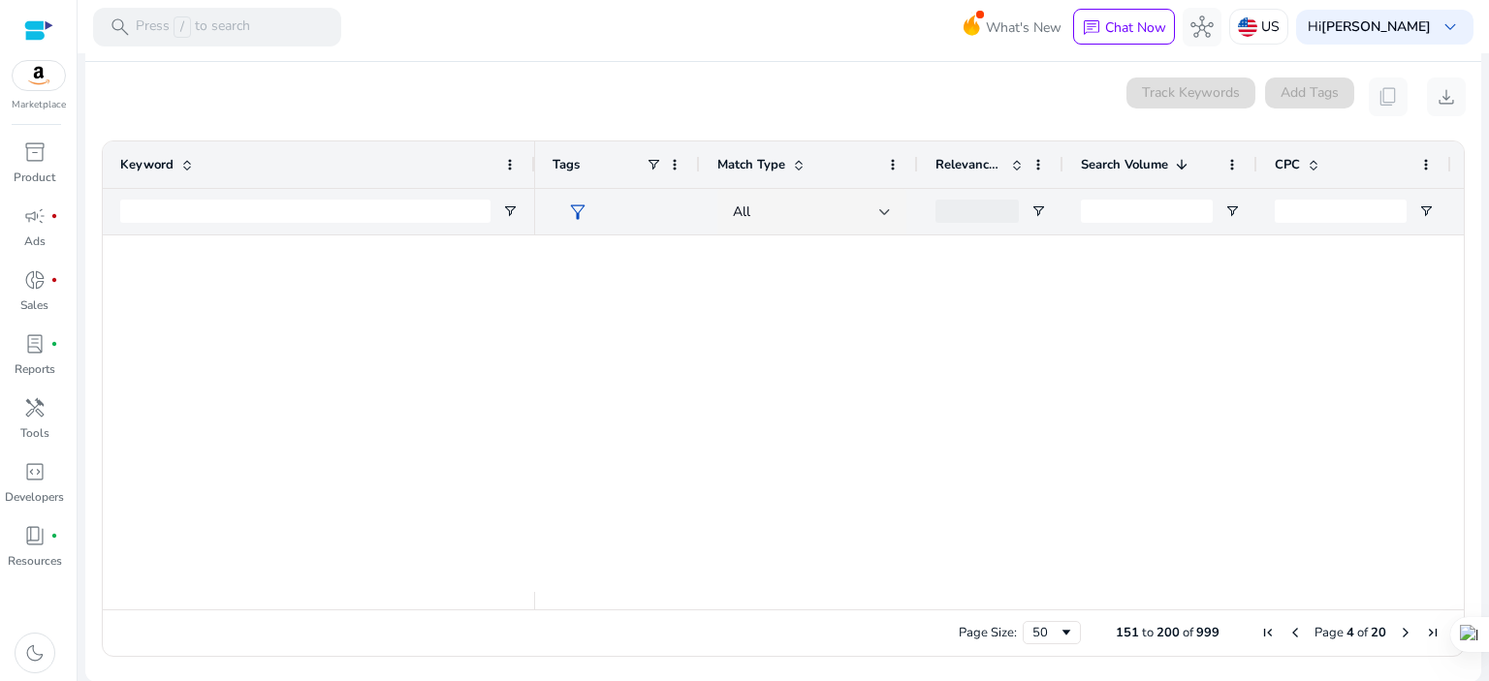
scroll to position [0, 0]
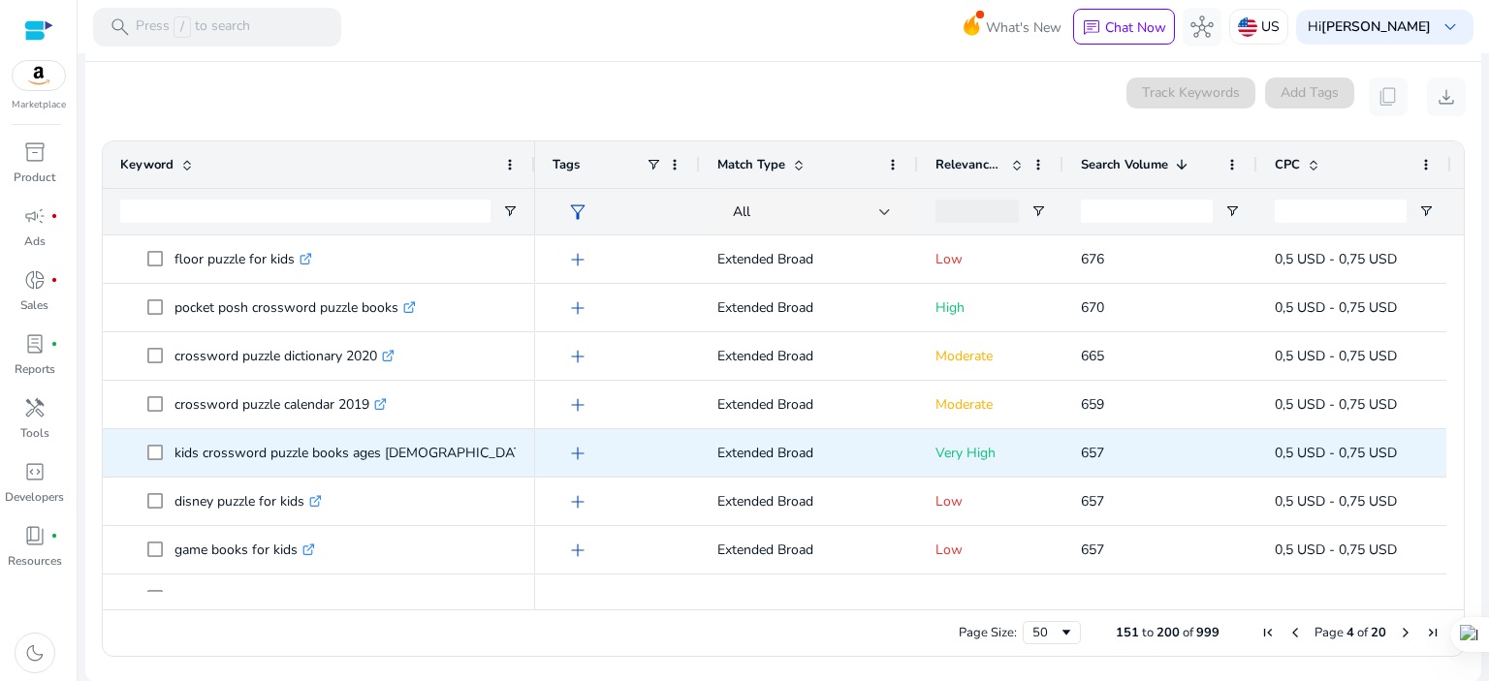
click at [539, 453] on icon ".st0{fill:#2c8af8}" at bounding box center [545, 453] width 13 height 13
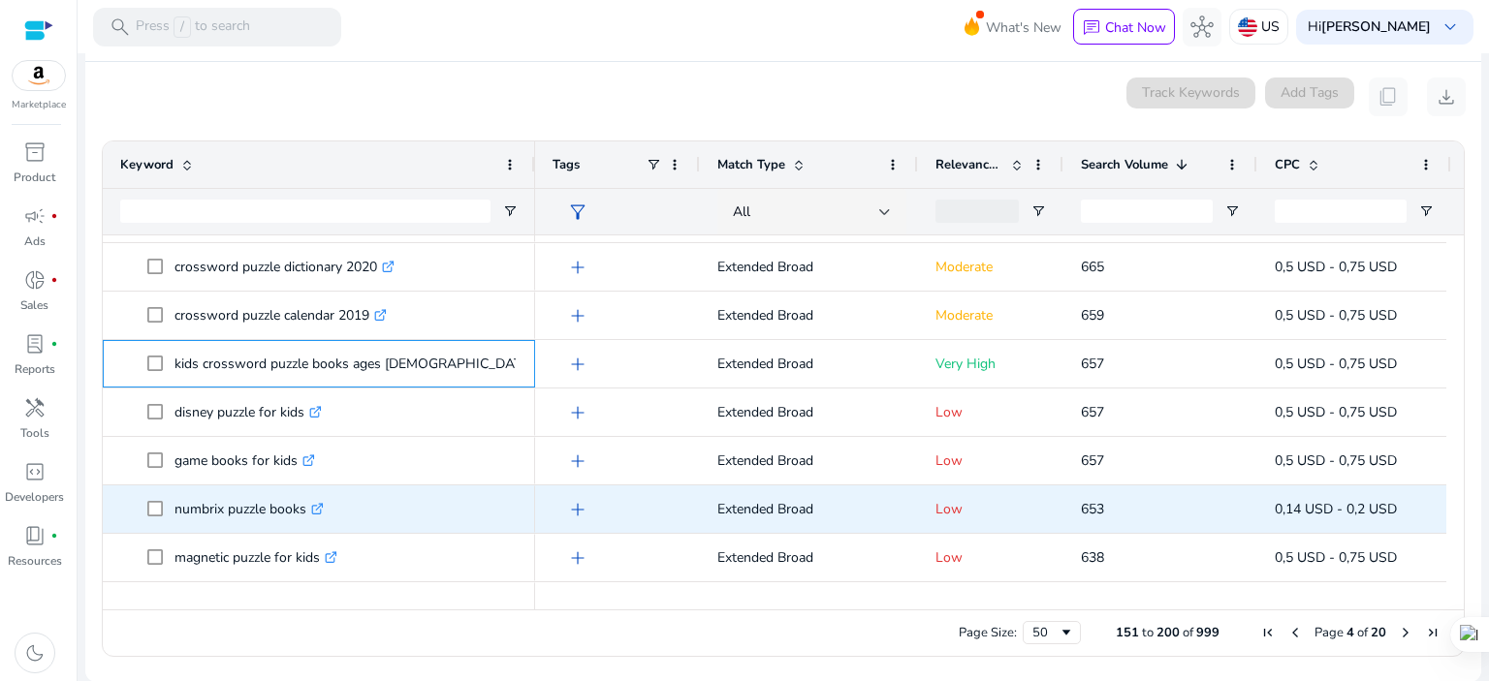
scroll to position [258, 0]
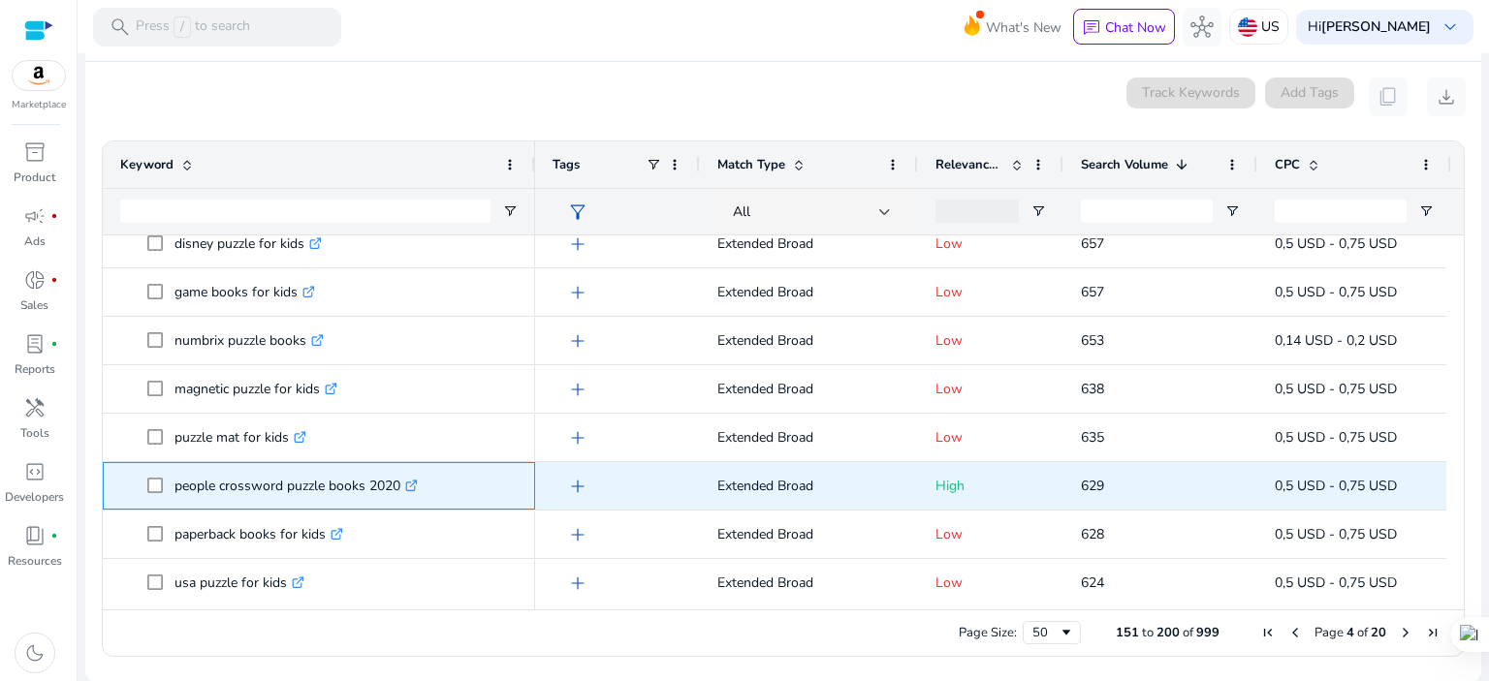
click at [413, 485] on icon ".st0{fill:#2c8af8}" at bounding box center [411, 486] width 13 height 13
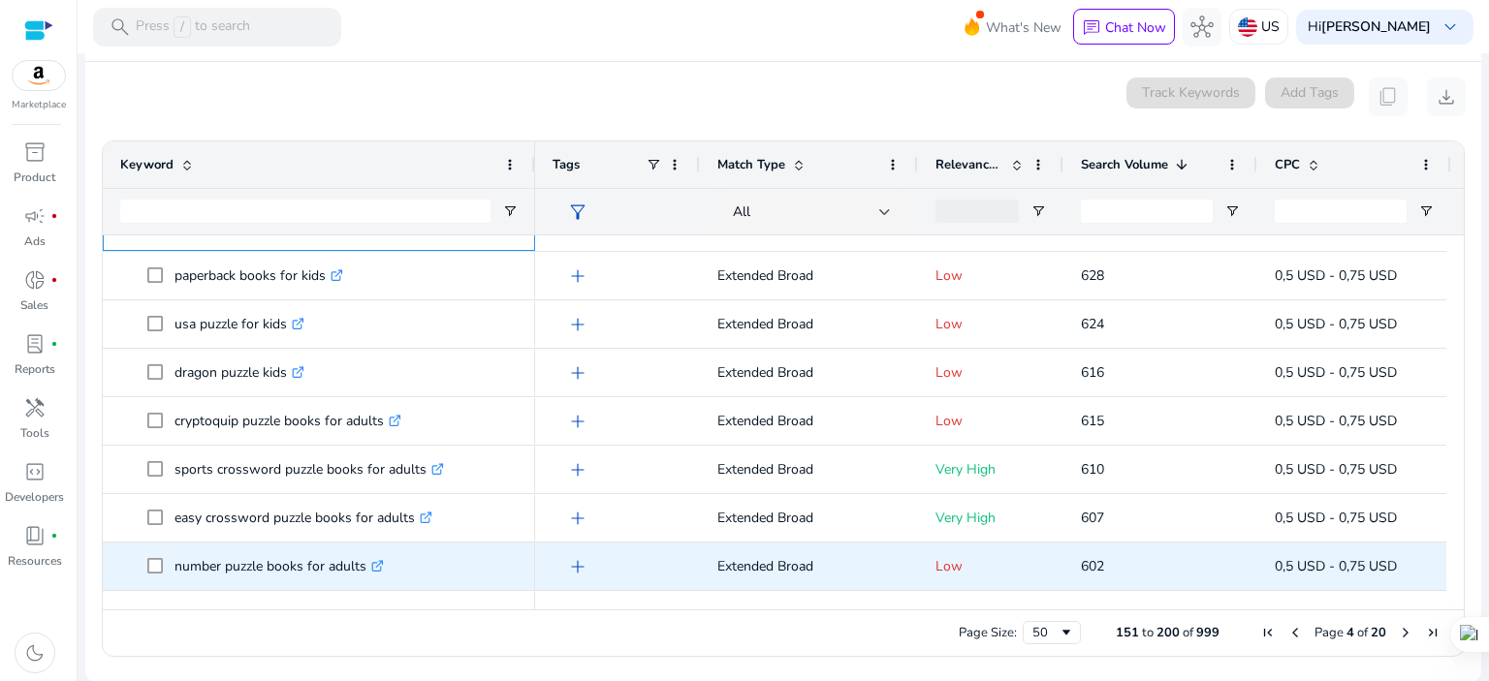
scroll to position [645, 0]
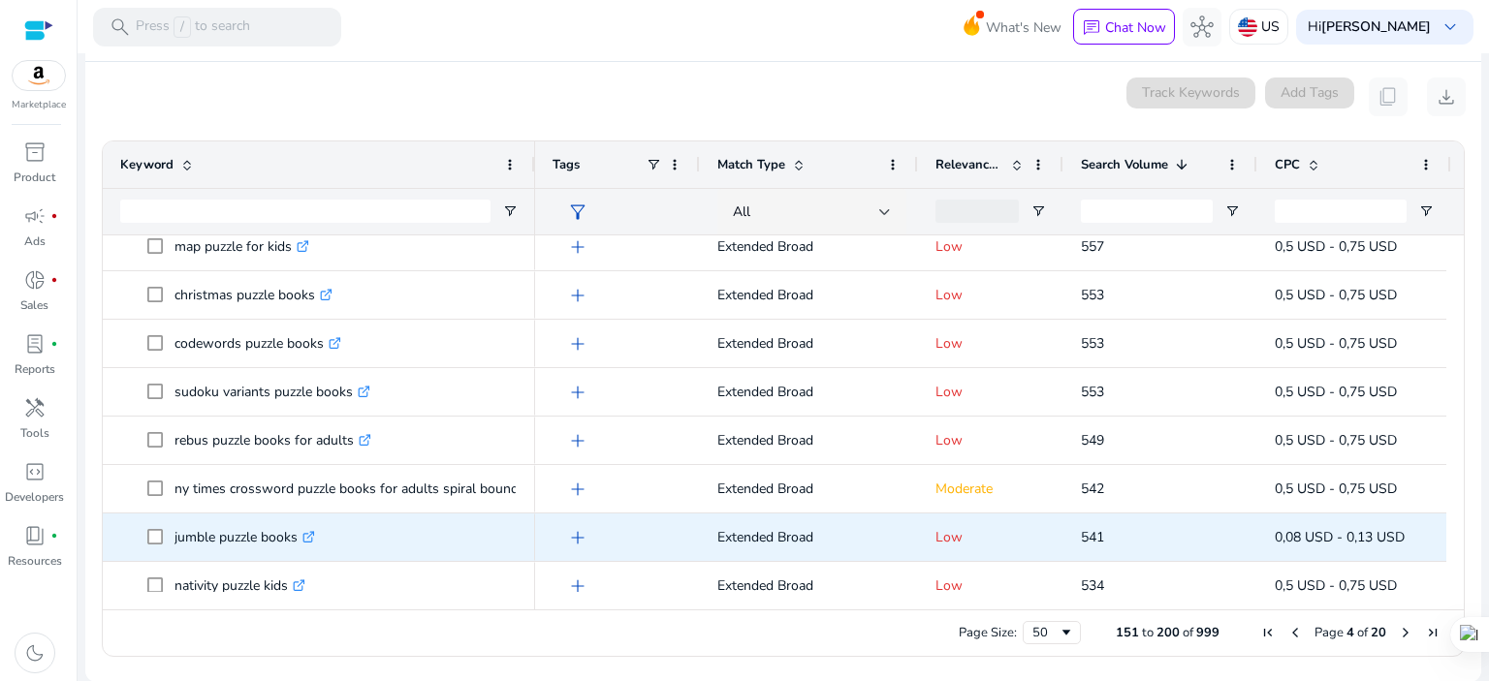
scroll to position [2065, 0]
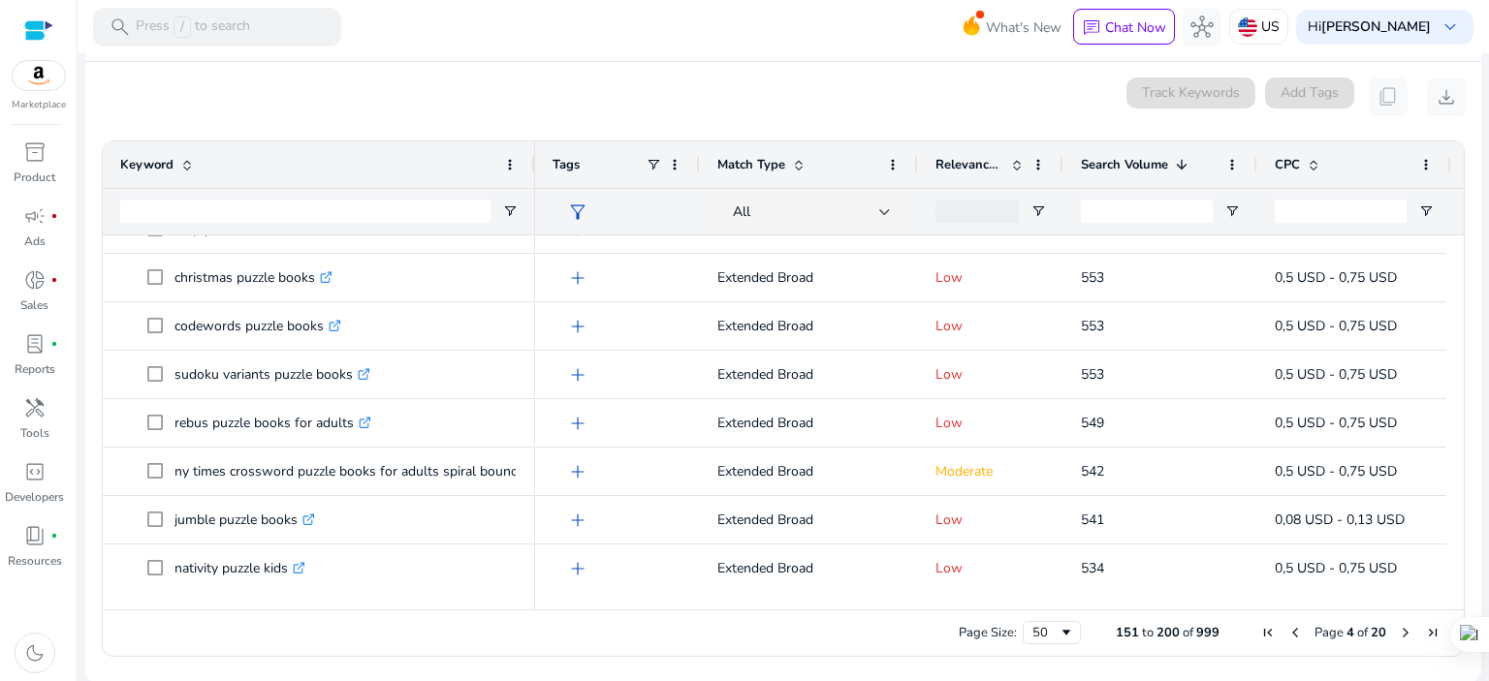
click at [1398, 630] on span "Next Page" at bounding box center [1406, 633] width 16 height 16
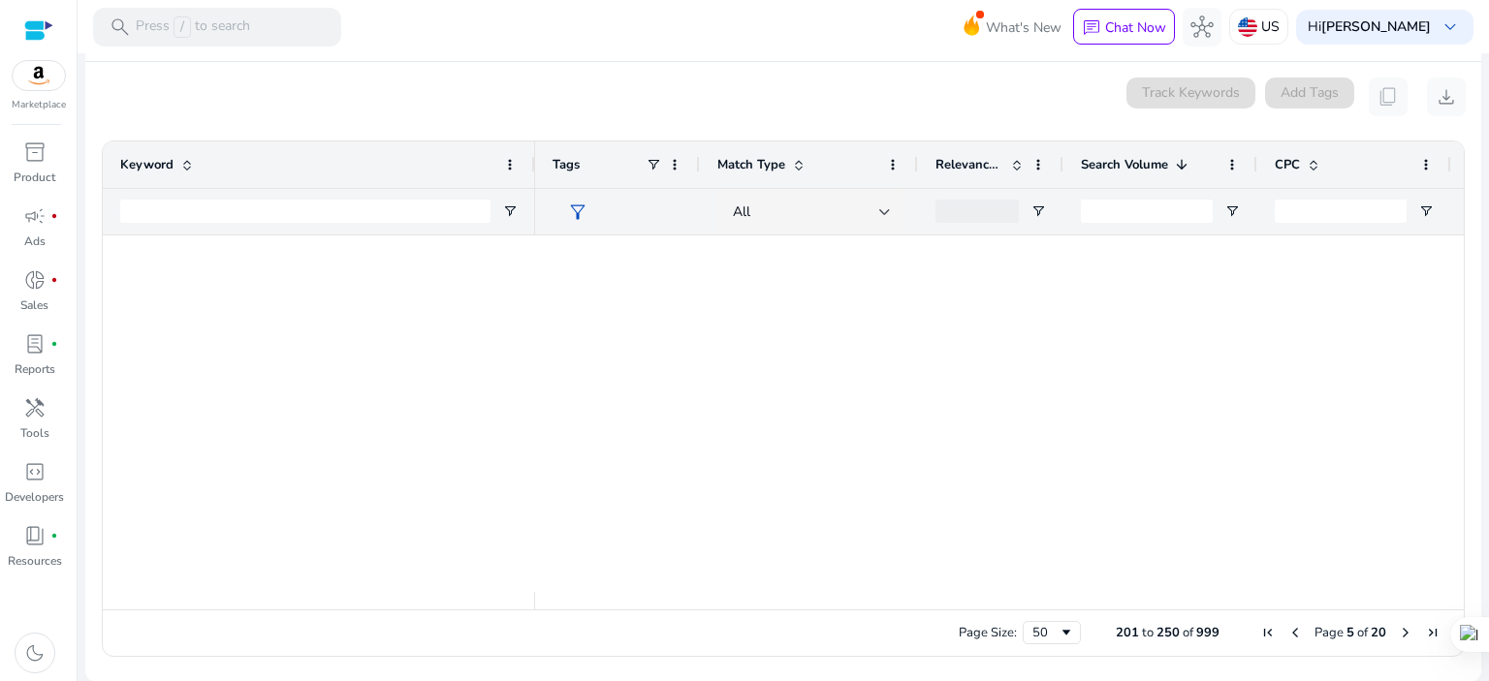
scroll to position [0, 0]
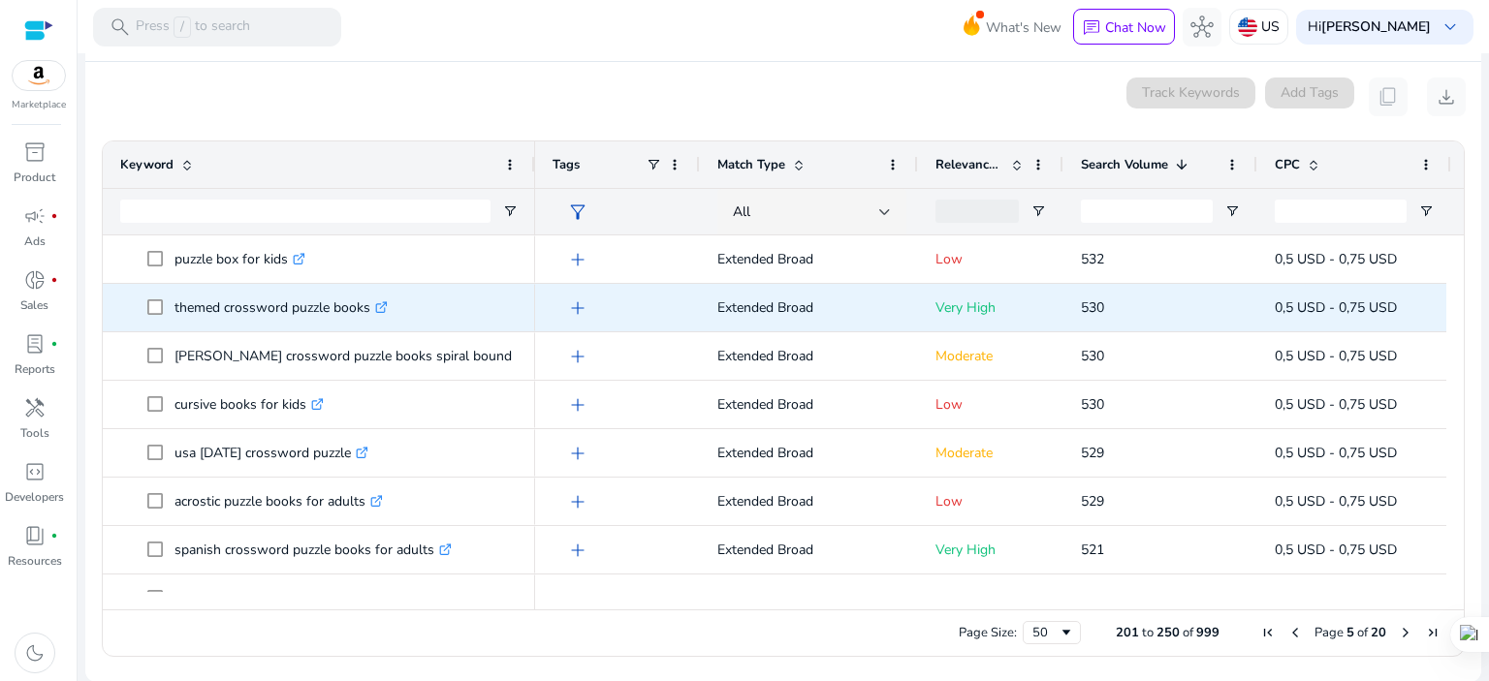
click at [374, 299] on link ".st0{fill:#2c8af8}" at bounding box center [378, 308] width 17 height 18
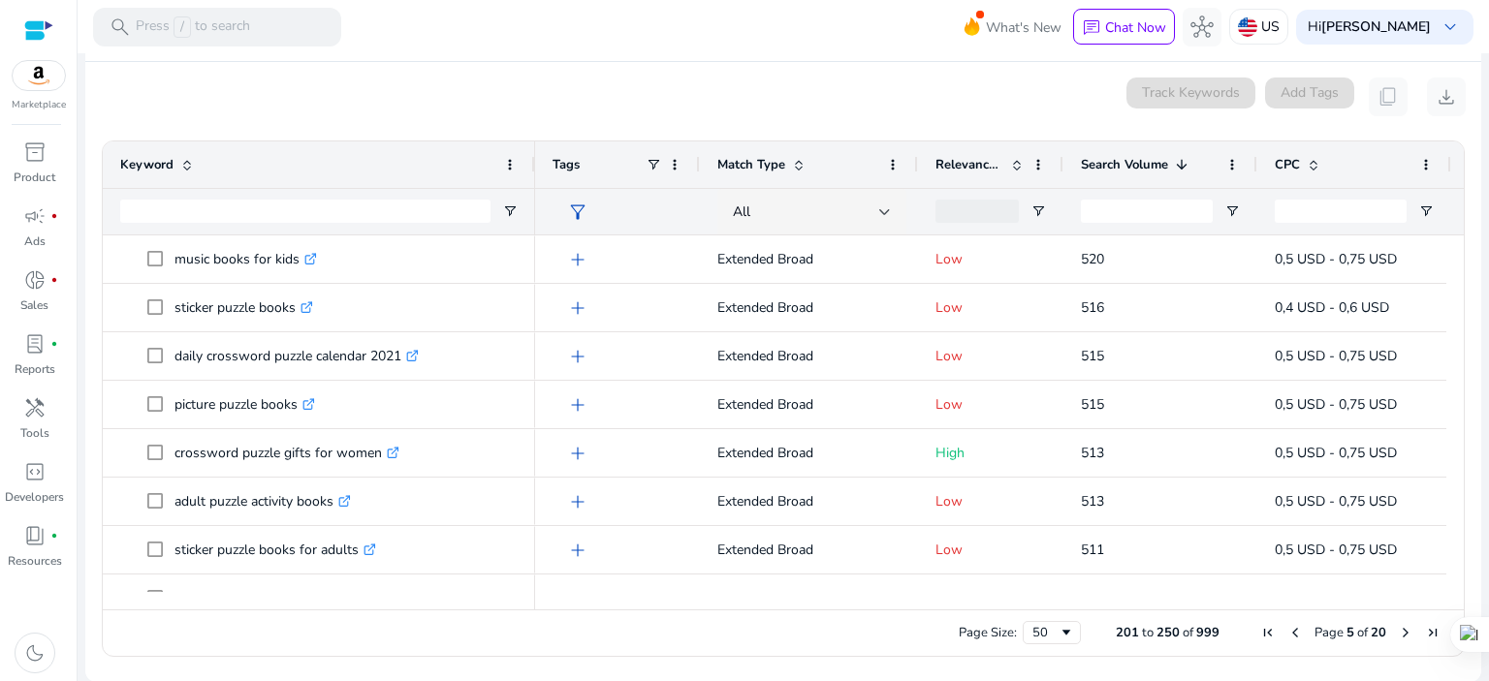
scroll to position [645, 0]
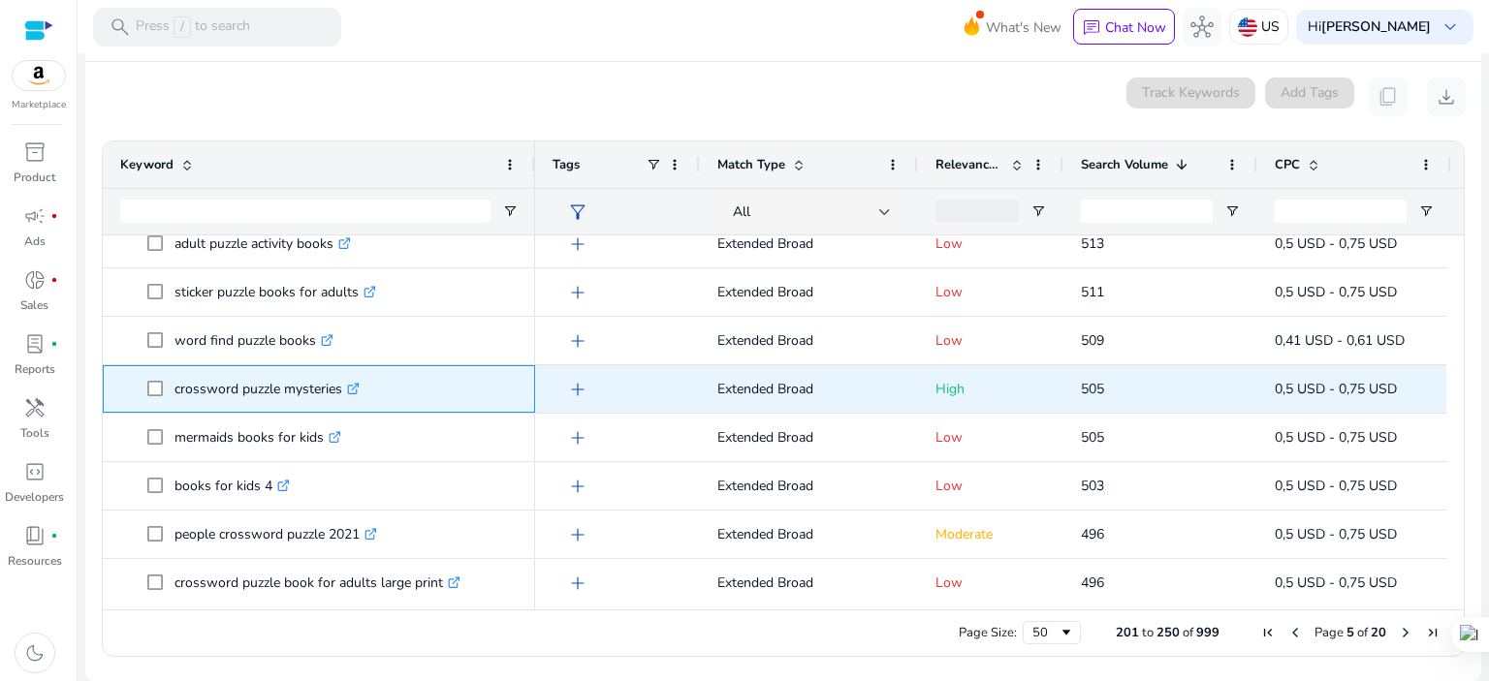
click at [351, 388] on icon at bounding box center [353, 390] width 10 height 10
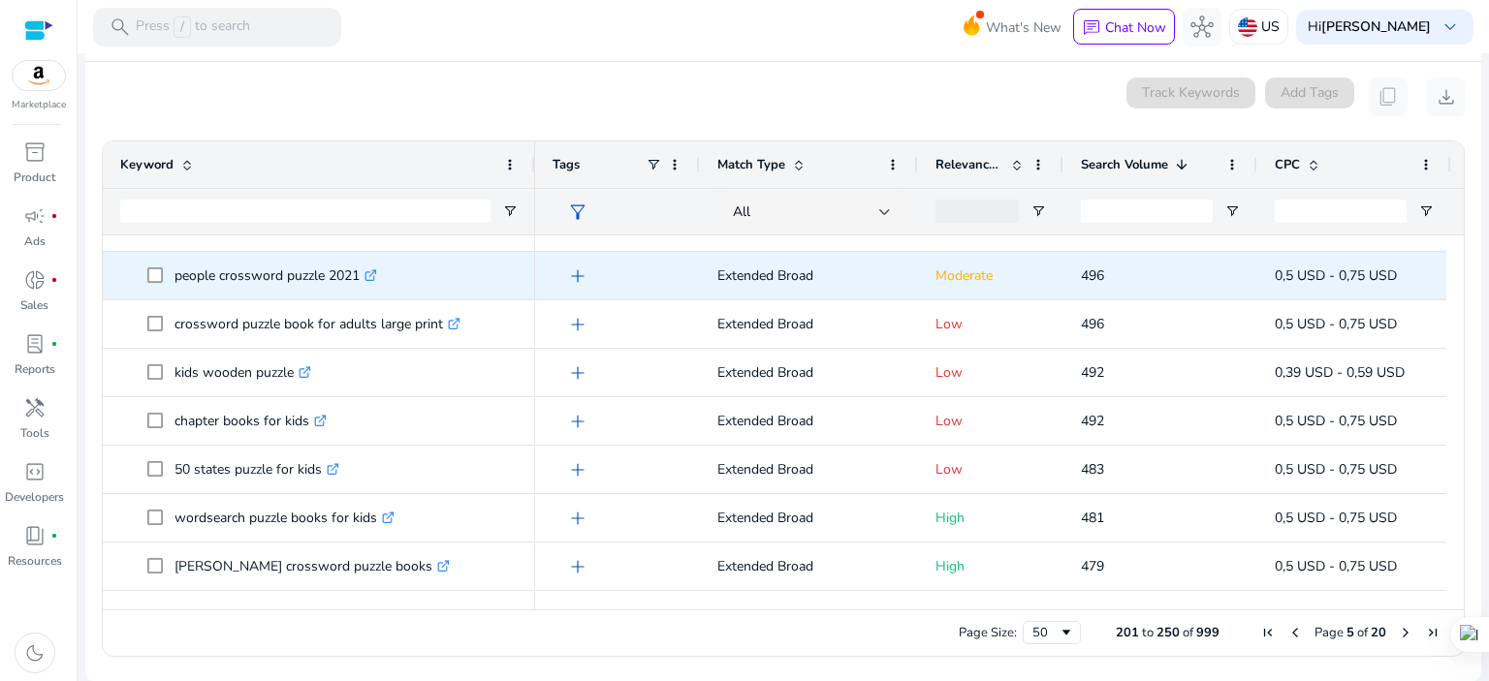
scroll to position [904, 0]
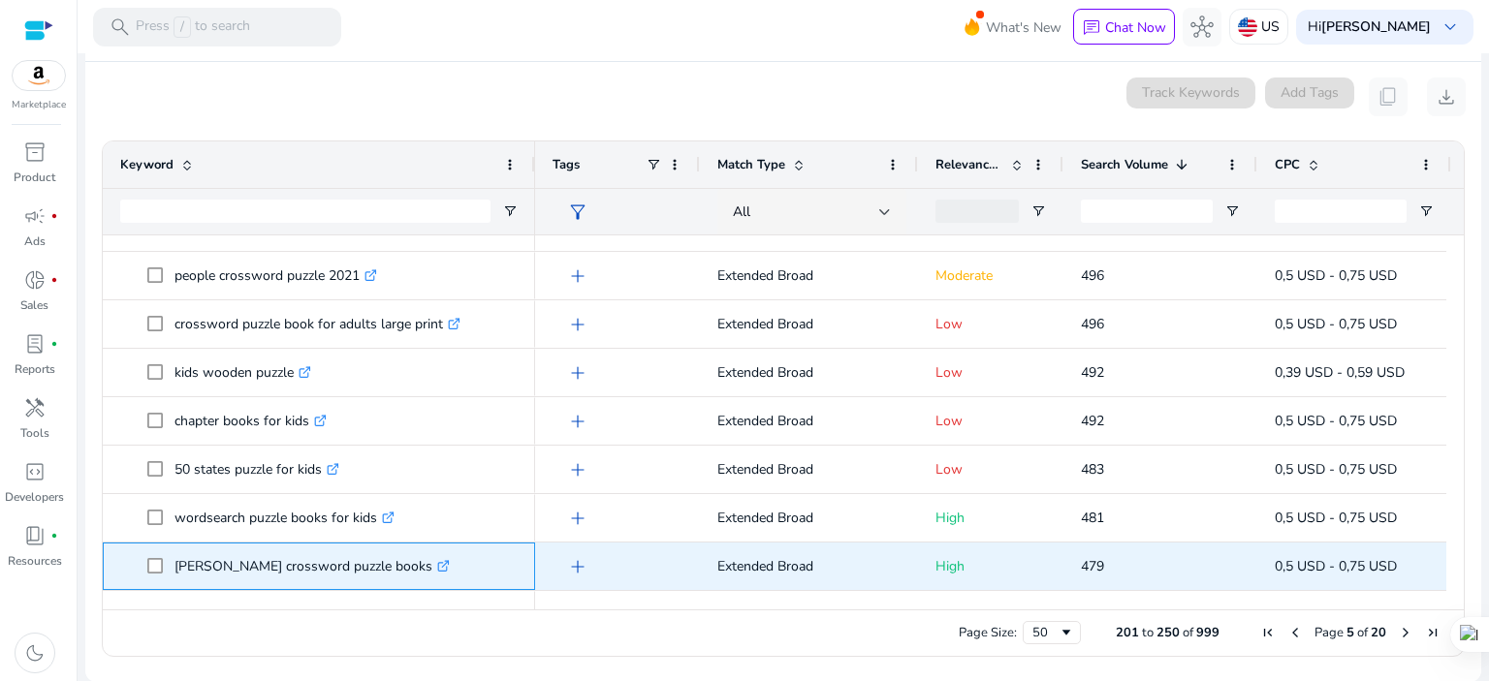
click at [438, 565] on icon at bounding box center [443, 567] width 10 height 10
